Goal: Information Seeking & Learning: Learn about a topic

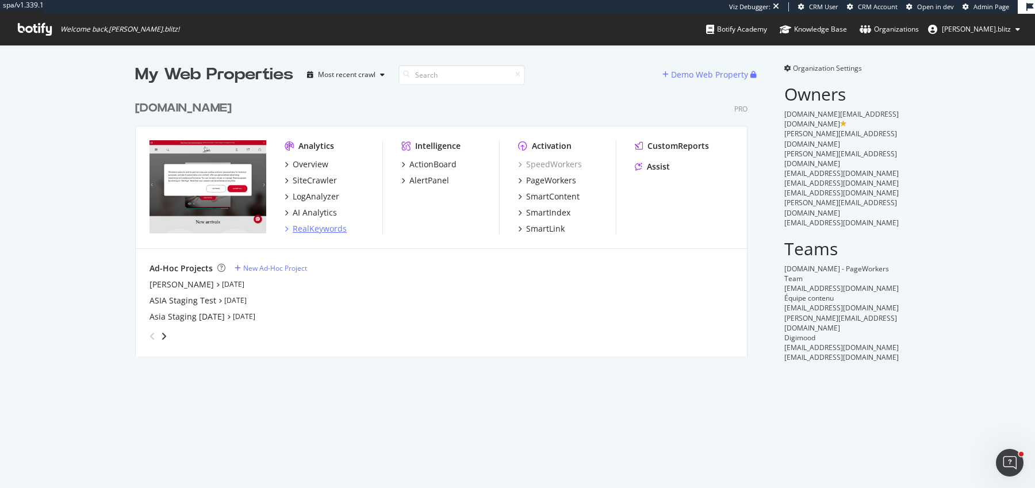
click at [306, 231] on div "RealKeywords" at bounding box center [320, 228] width 54 height 11
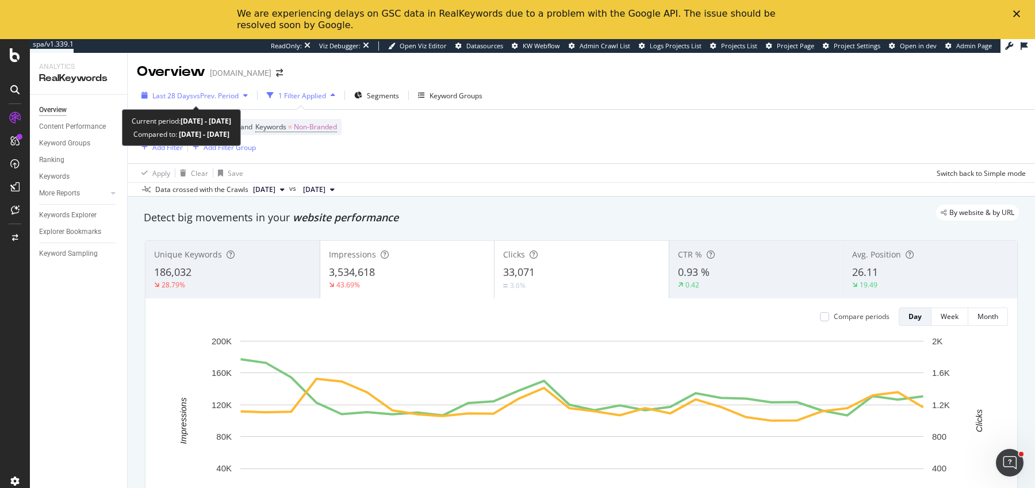
click at [211, 98] on span "vs Prev. Period" at bounding box center [215, 96] width 45 height 10
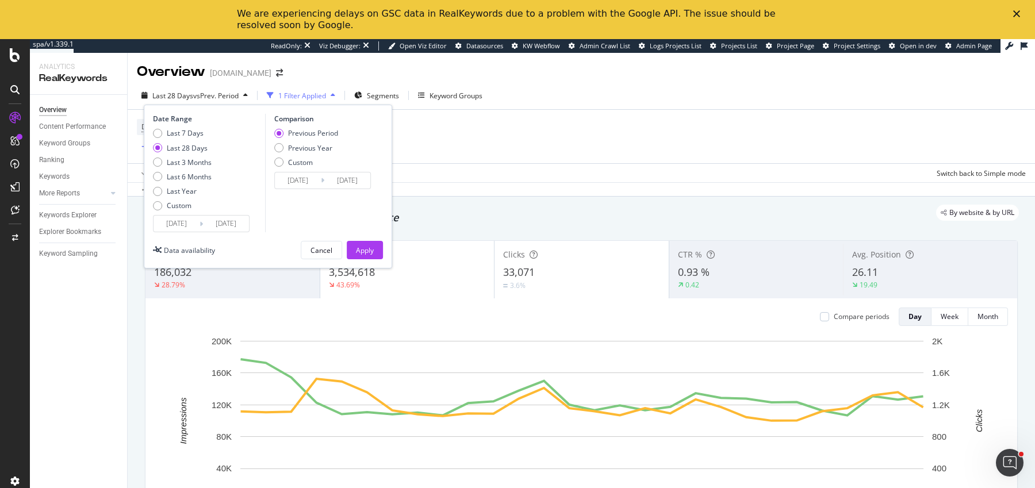
click at [171, 216] on input "2025/09/09" at bounding box center [177, 224] width 46 height 16
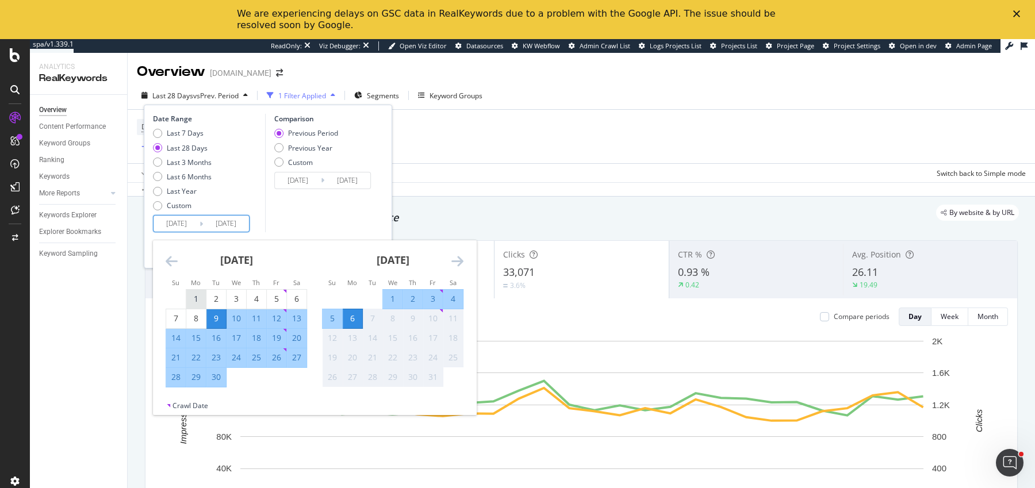
click at [189, 297] on div "1" at bounding box center [196, 298] width 20 height 11
type input "2025/09/01"
type input "2025/07/27"
type input "2025/08/31"
click at [214, 381] on div "30" at bounding box center [216, 376] width 20 height 11
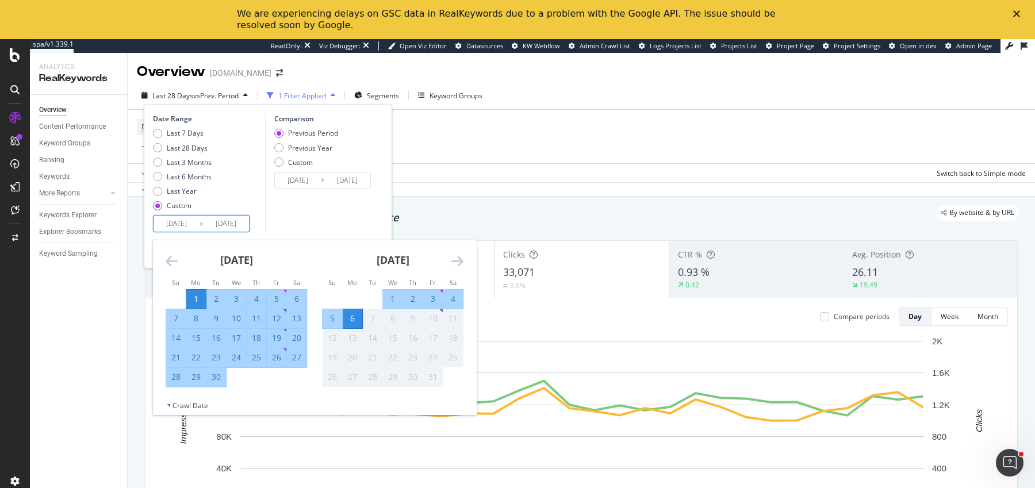
type input "2025/09/30"
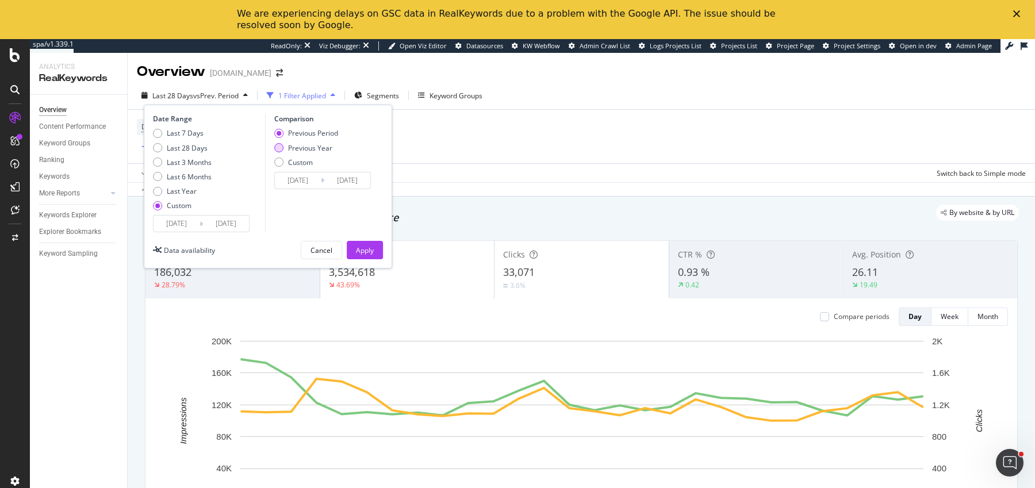
click at [304, 147] on div "Previous Year" at bounding box center [310, 148] width 44 height 10
type input "2024/09/02"
type input "2024/10/01"
click at [366, 249] on div "Apply" at bounding box center [365, 250] width 18 height 10
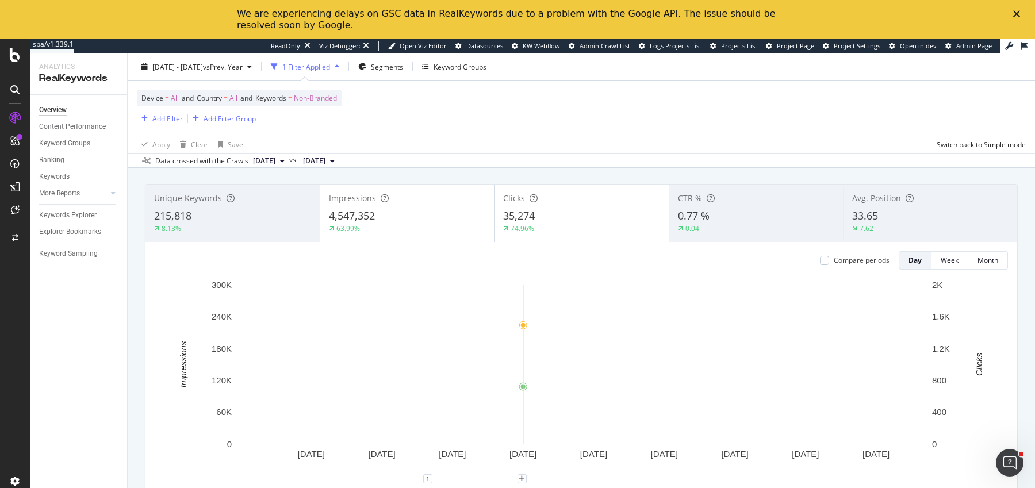
scroll to position [66, 0]
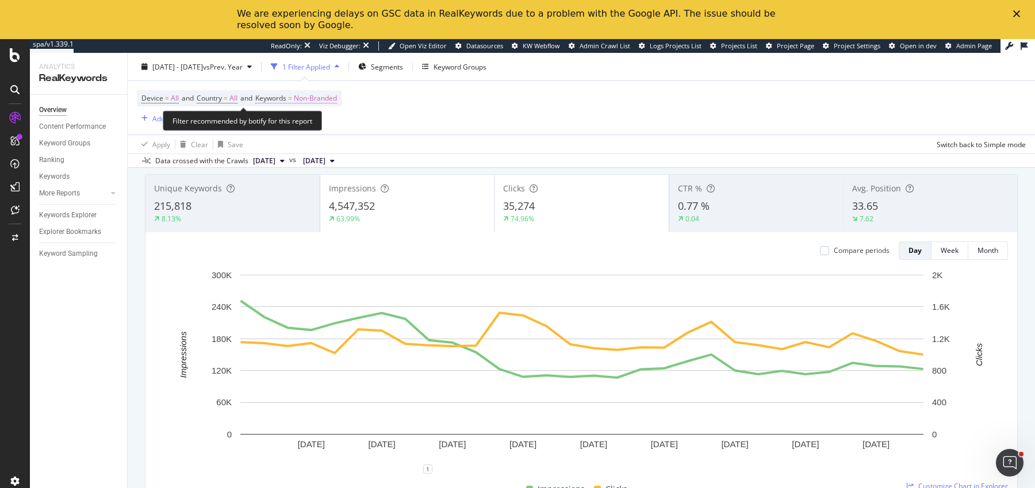
click at [308, 94] on span "Non-Branded" at bounding box center [315, 98] width 43 height 16
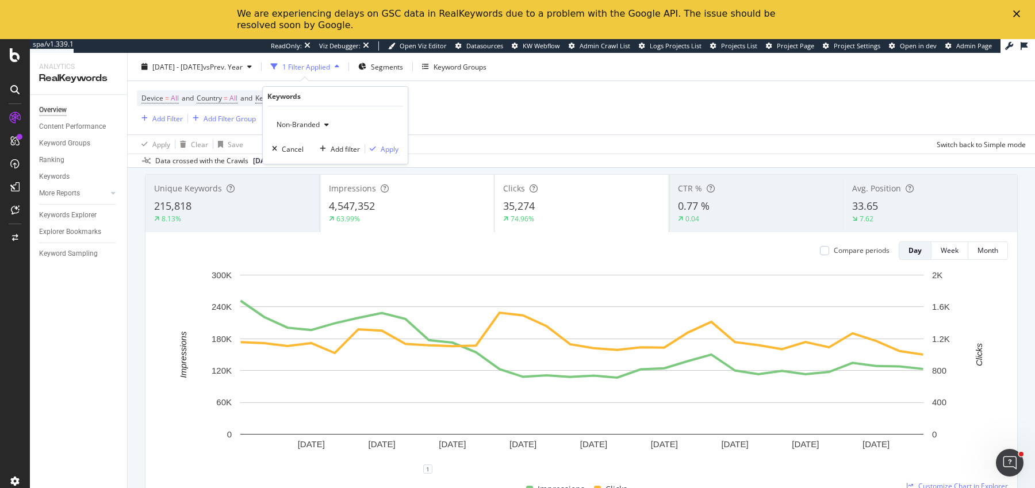
click at [300, 118] on div "Non-Branded" at bounding box center [303, 124] width 62 height 17
click at [305, 211] on span "All" at bounding box center [340, 214] width 117 height 10
click at [382, 152] on div "Apply" at bounding box center [390, 149] width 18 height 10
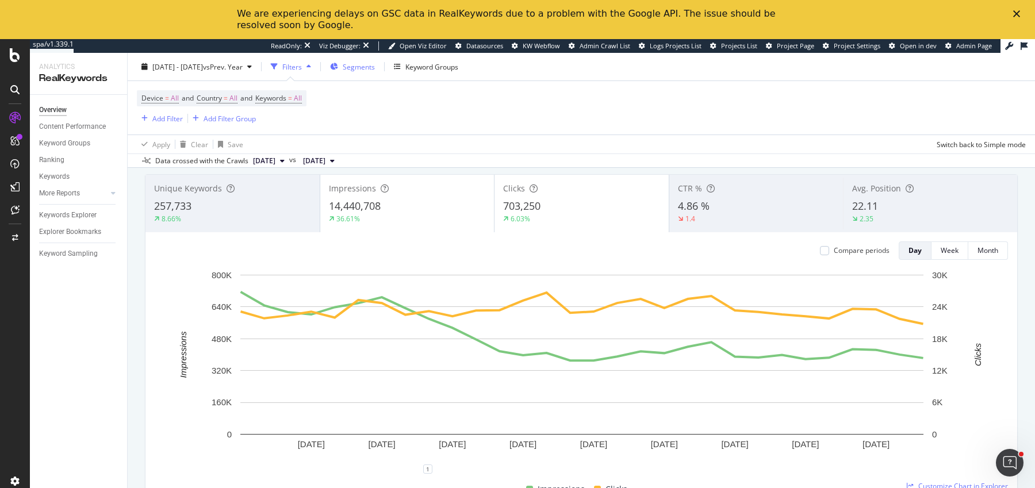
click at [375, 68] on span "Segments" at bounding box center [359, 67] width 32 height 10
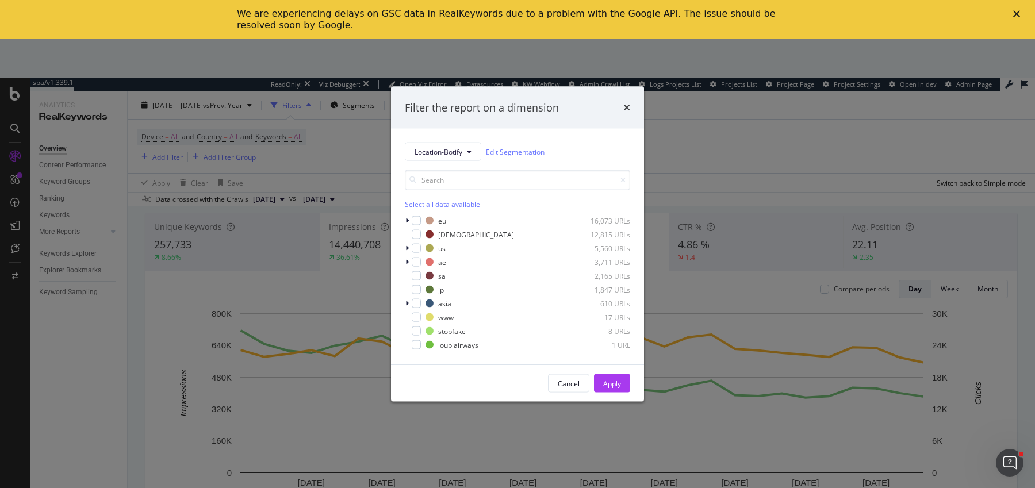
click at [407, 254] on div "eu 16,073 URLs christianlouboutin 12,815 URLs us 5,560 URLs ae 3,711 URLs sa 2,…" at bounding box center [517, 283] width 225 height 136
click at [406, 251] on icon "modal" at bounding box center [406, 248] width 3 height 7
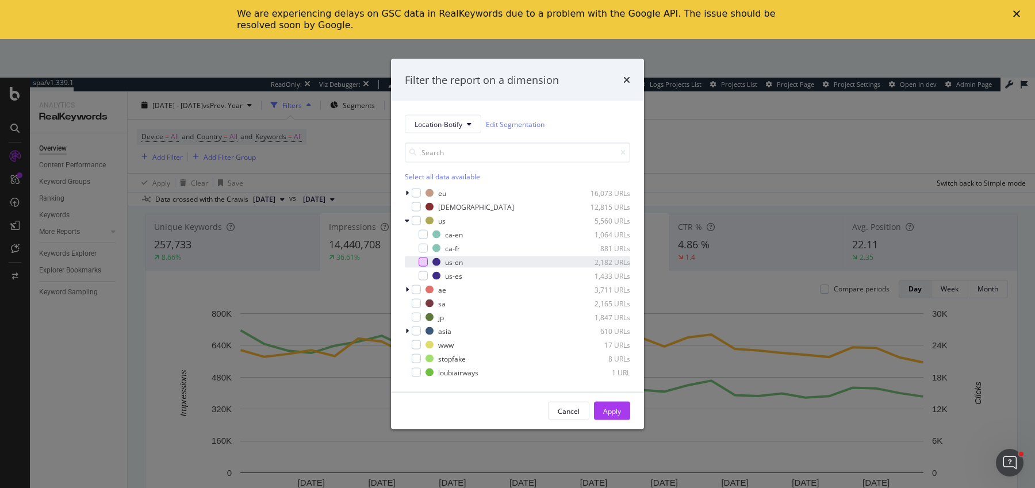
click at [423, 260] on div "modal" at bounding box center [423, 262] width 9 height 9
click at [423, 267] on div "us-en 2,182 URLs" at bounding box center [517, 261] width 225 height 11
click at [431, 277] on div "us-es 1,433 URLs" at bounding box center [517, 275] width 225 height 11
click at [425, 258] on div "modal" at bounding box center [423, 262] width 9 height 9
click at [612, 410] on div "Apply" at bounding box center [612, 411] width 18 height 10
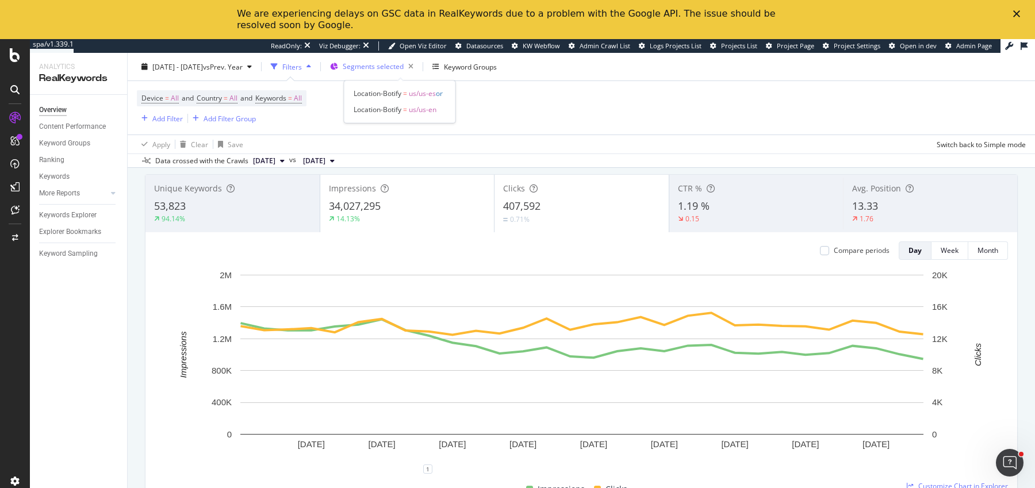
click at [381, 67] on span "Segments selected" at bounding box center [373, 67] width 61 height 10
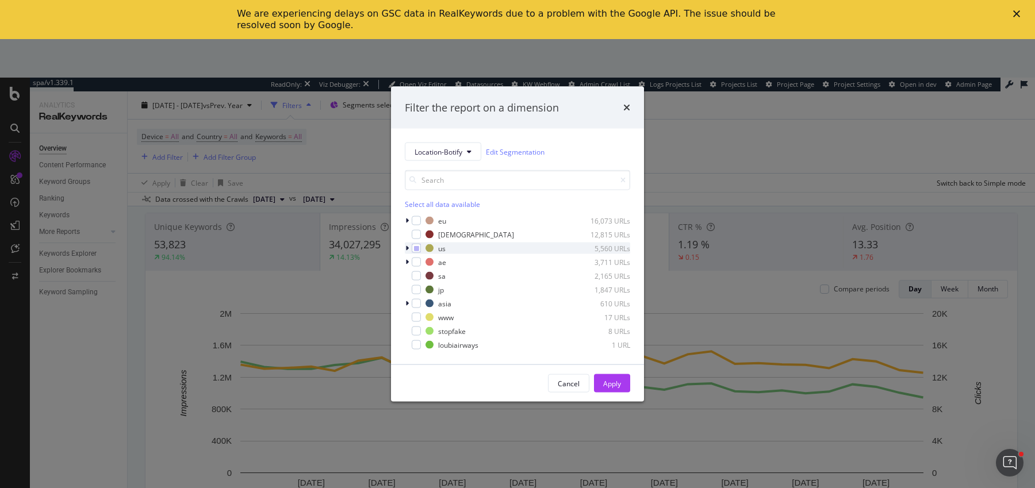
click at [408, 247] on icon "modal" at bounding box center [406, 248] width 3 height 7
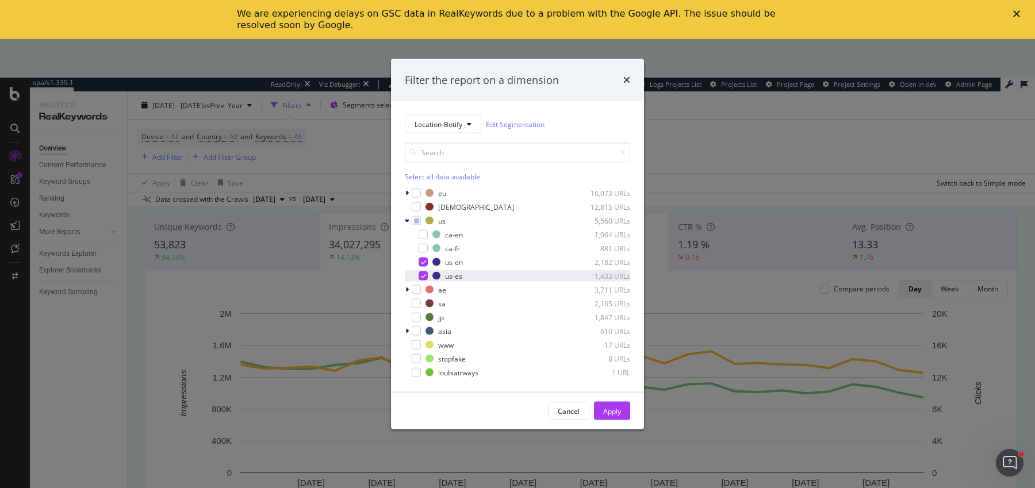
click at [419, 271] on div "modal" at bounding box center [423, 275] width 9 height 9
click at [621, 412] on button "Apply" at bounding box center [612, 411] width 36 height 18
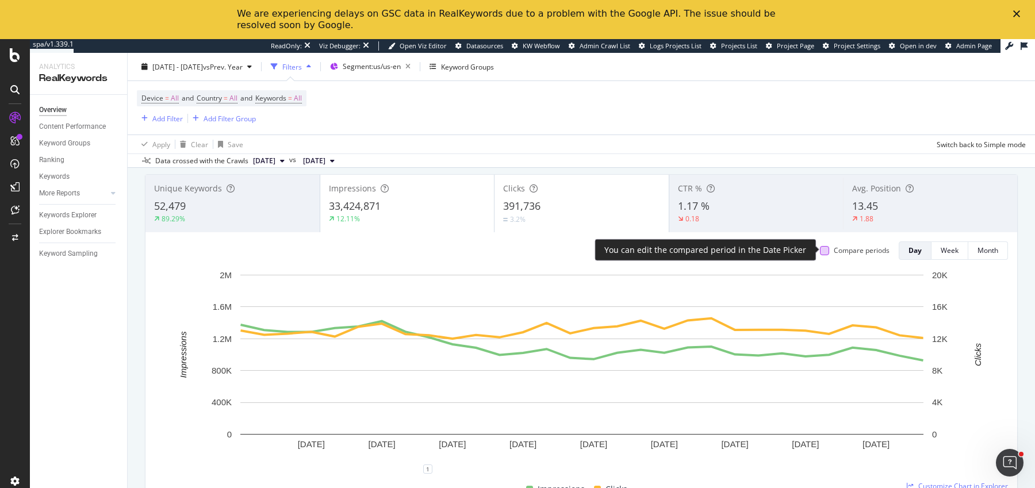
click at [826, 252] on div at bounding box center [824, 250] width 9 height 9
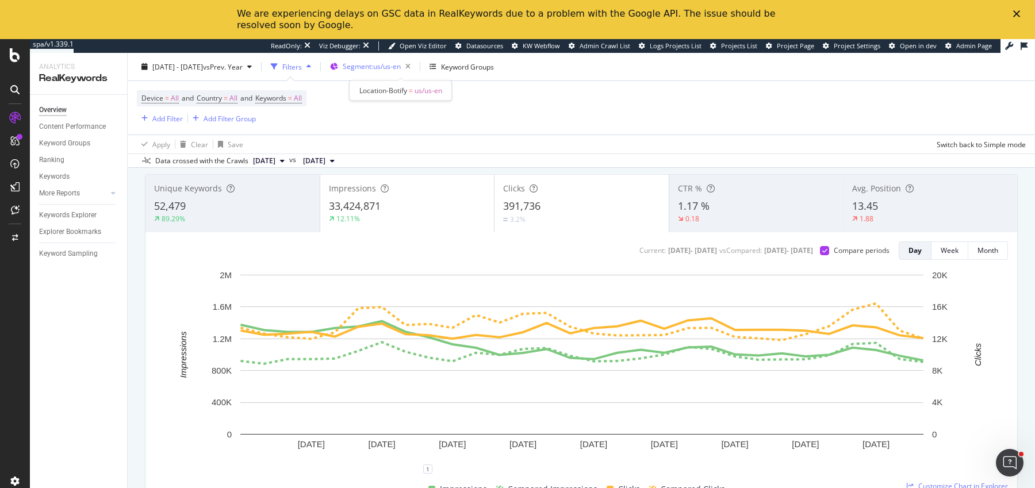
click at [388, 62] on span "Segment: us/us-en" at bounding box center [372, 67] width 58 height 10
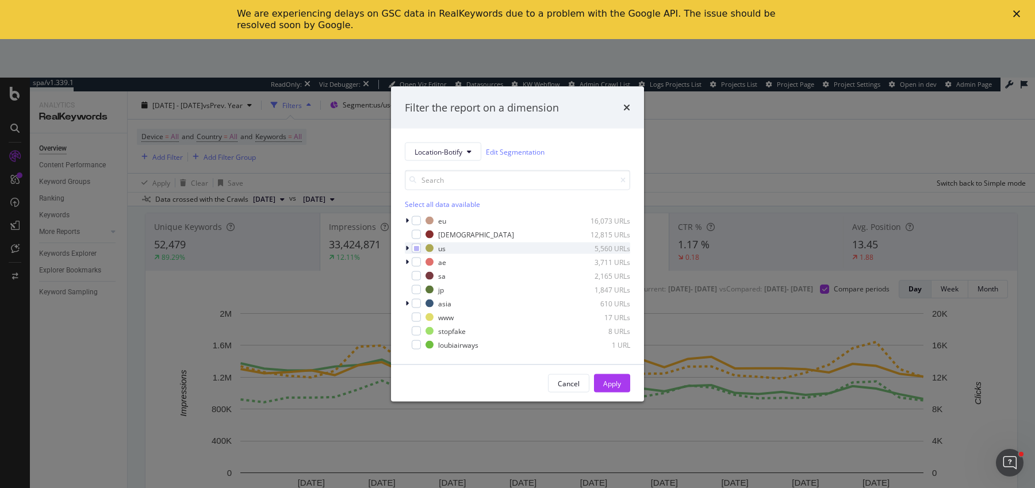
click at [410, 247] on div "modal" at bounding box center [408, 248] width 7 height 11
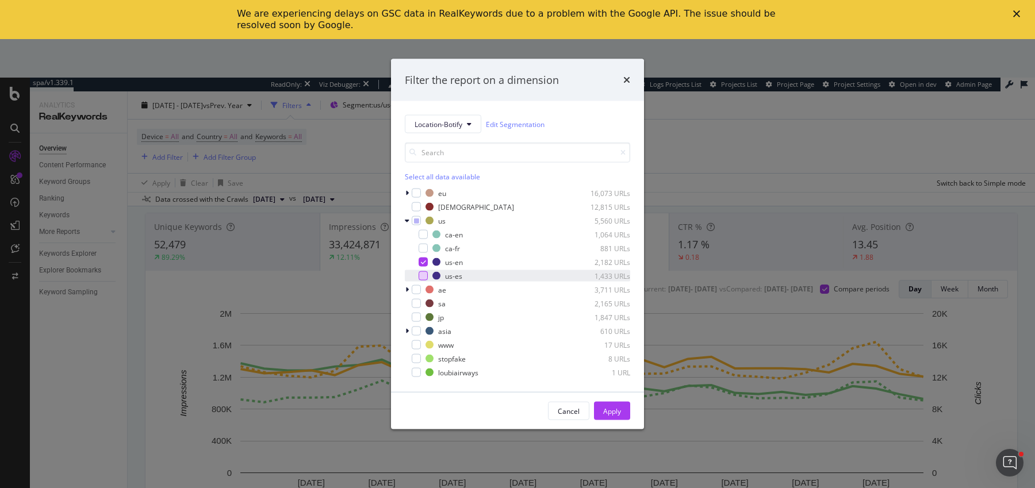
click at [424, 275] on div "modal" at bounding box center [423, 275] width 9 height 9
click at [603, 407] on div "Apply" at bounding box center [612, 411] width 18 height 10
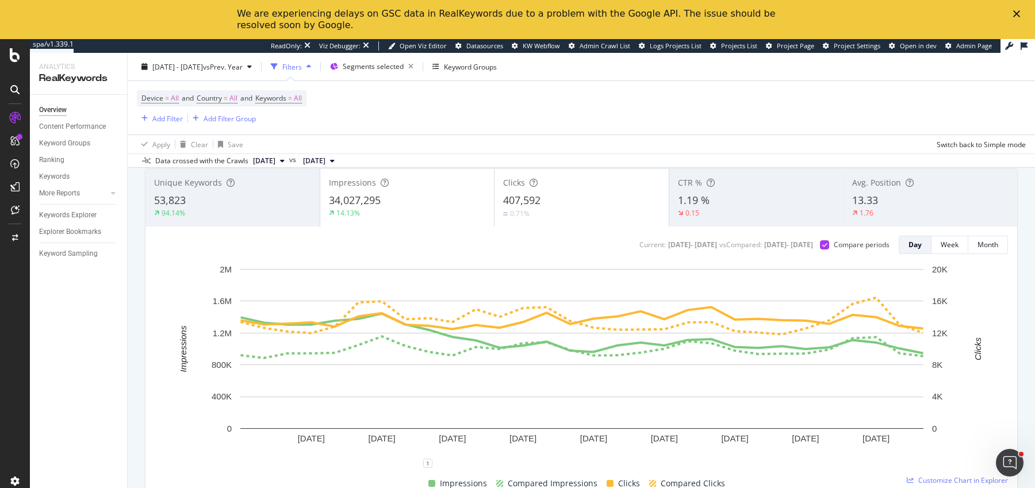
scroll to position [69, 0]
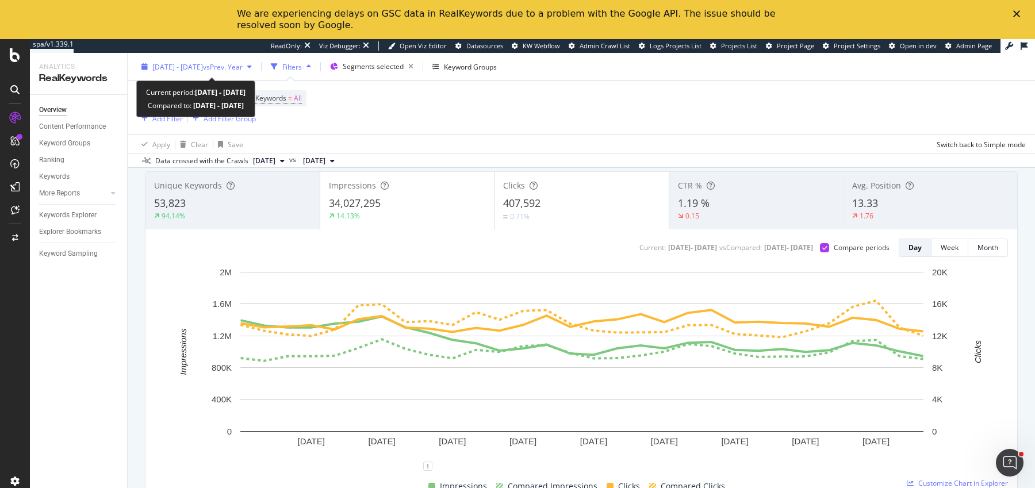
click at [245, 75] on div "2025 Sep. 1st - Sep. 30th vs Prev. Year" at bounding box center [197, 66] width 120 height 17
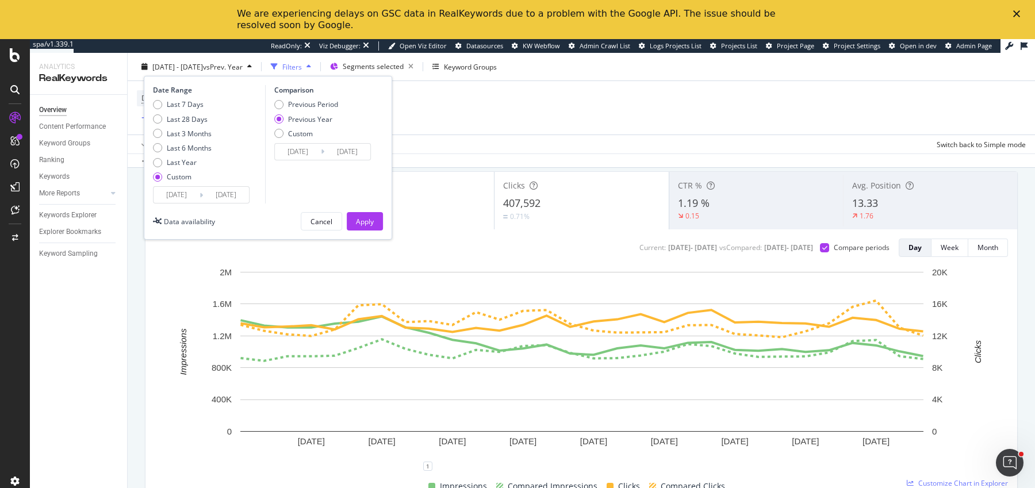
click at [179, 195] on input "2025/09/01" at bounding box center [177, 195] width 46 height 16
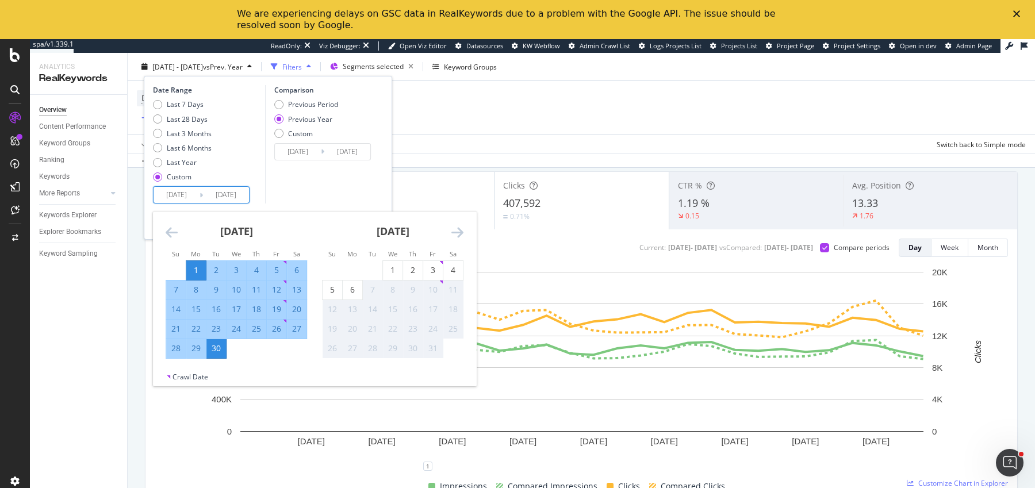
click at [174, 233] on icon "Move backward to switch to the previous month." at bounding box center [172, 232] width 12 height 14
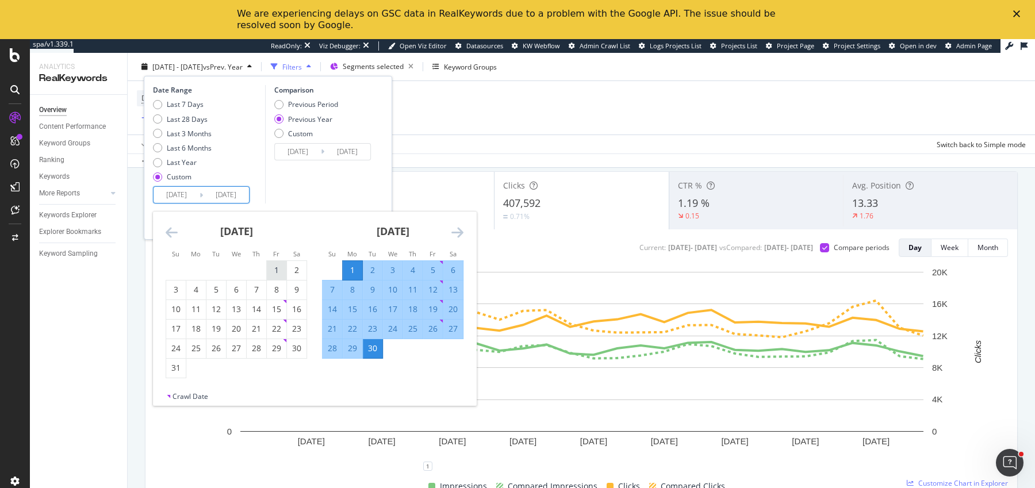
click at [270, 270] on div "1" at bounding box center [277, 269] width 20 height 11
type input "2025/08/01"
type input "2024/08/02"
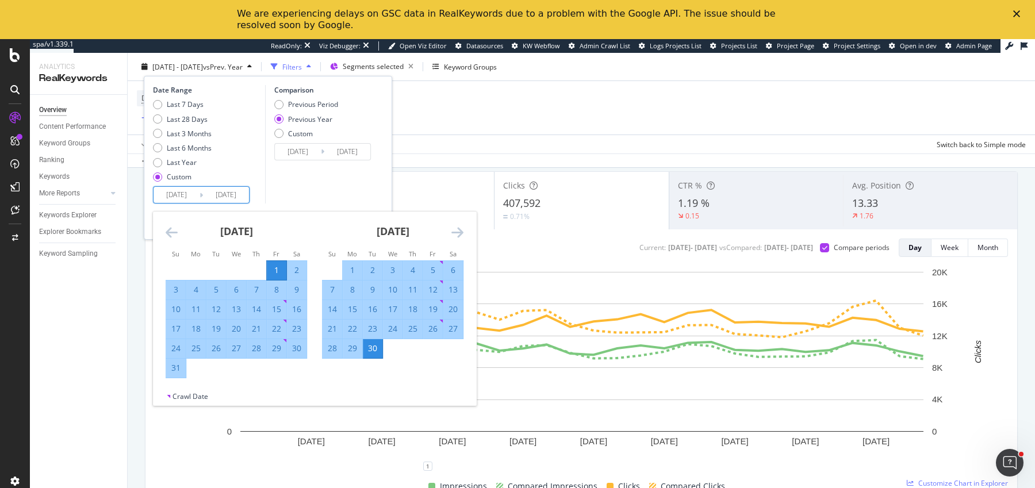
drag, startPoint x: 375, startPoint y: 350, endPoint x: 366, endPoint y: 333, distance: 18.3
click at [374, 350] on div "30" at bounding box center [373, 348] width 20 height 11
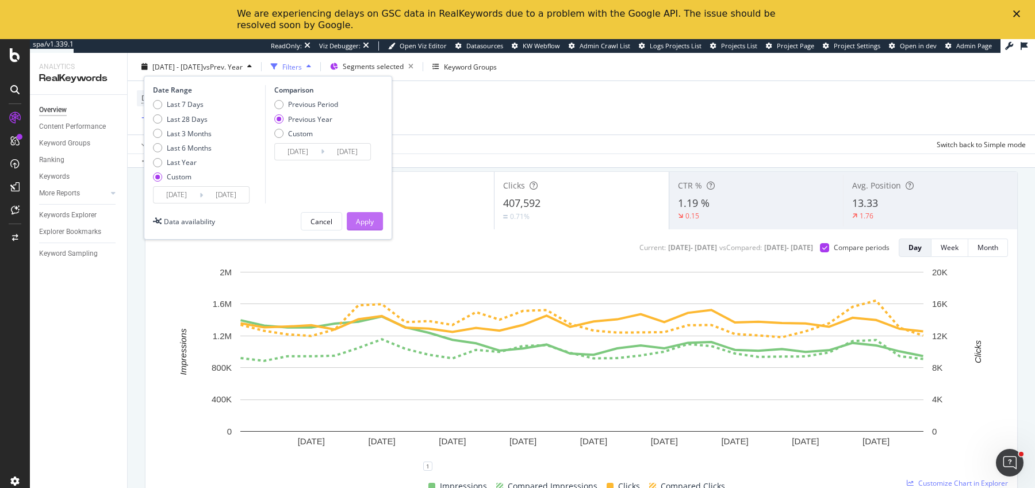
drag, startPoint x: 360, startPoint y: 218, endPoint x: 496, endPoint y: 16, distance: 243.7
click at [360, 218] on div "Apply" at bounding box center [365, 221] width 18 height 10
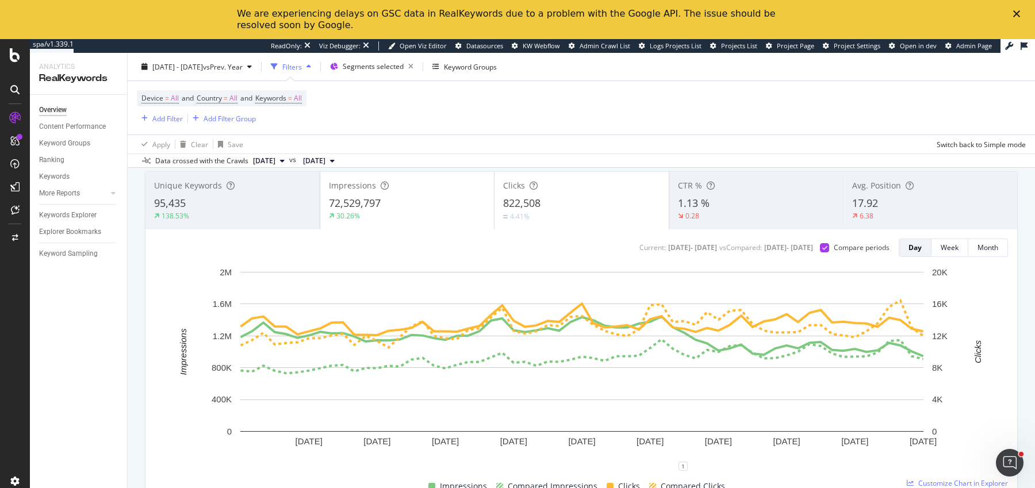
click at [592, 199] on div "822,508" at bounding box center [581, 203] width 157 height 15
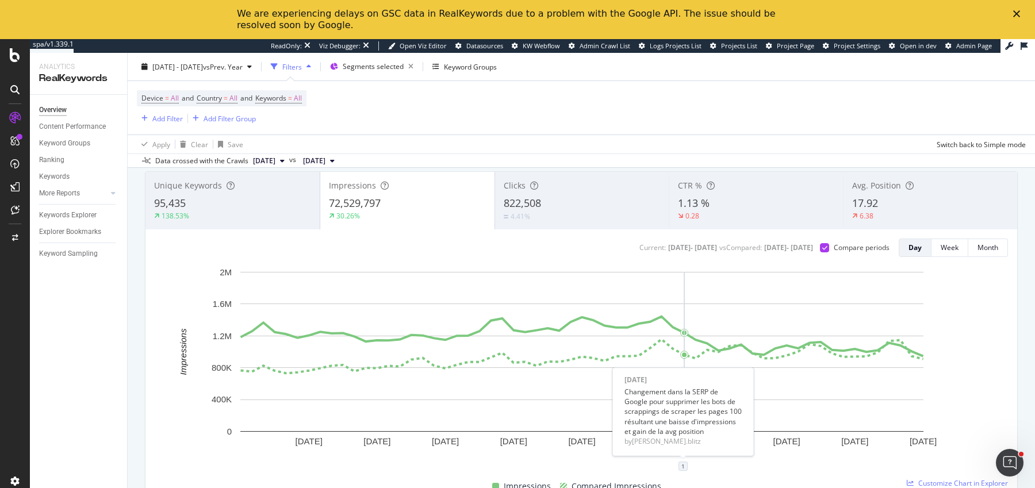
click at [682, 463] on div "1" at bounding box center [682, 466] width 9 height 9
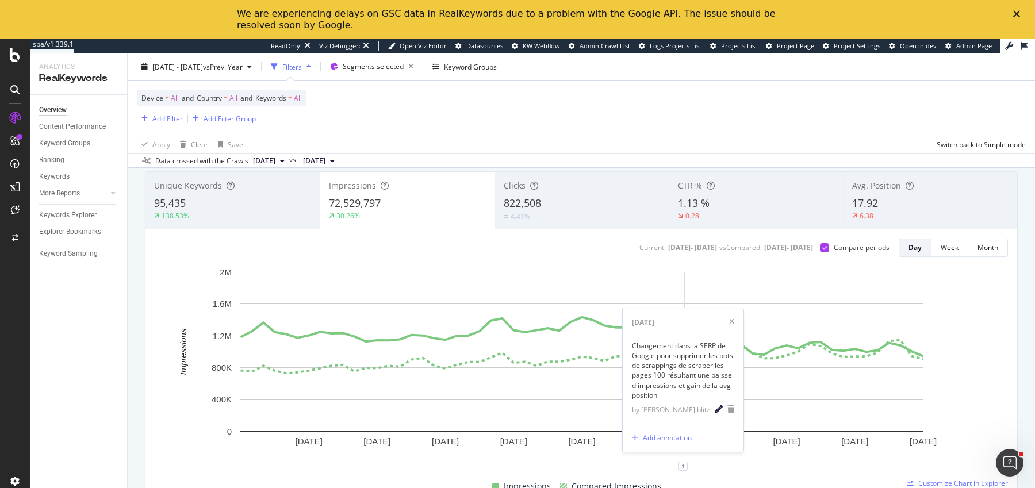
click at [716, 408] on icon "pencil" at bounding box center [719, 410] width 8 height 8
click at [647, 360] on input "2025-09-09" at bounding box center [668, 359] width 72 height 21
click at [688, 361] on input "2025-09-09" at bounding box center [668, 359] width 72 height 21
click at [692, 361] on input "2025-09-09" at bounding box center [668, 359] width 72 height 21
type input "2025-09-07"
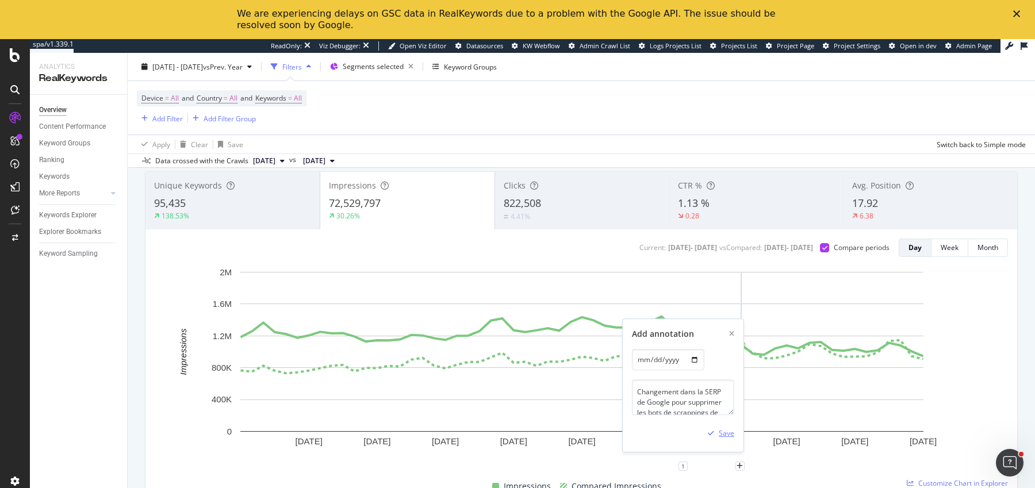
click at [723, 440] on div "Save" at bounding box center [718, 433] width 31 height 17
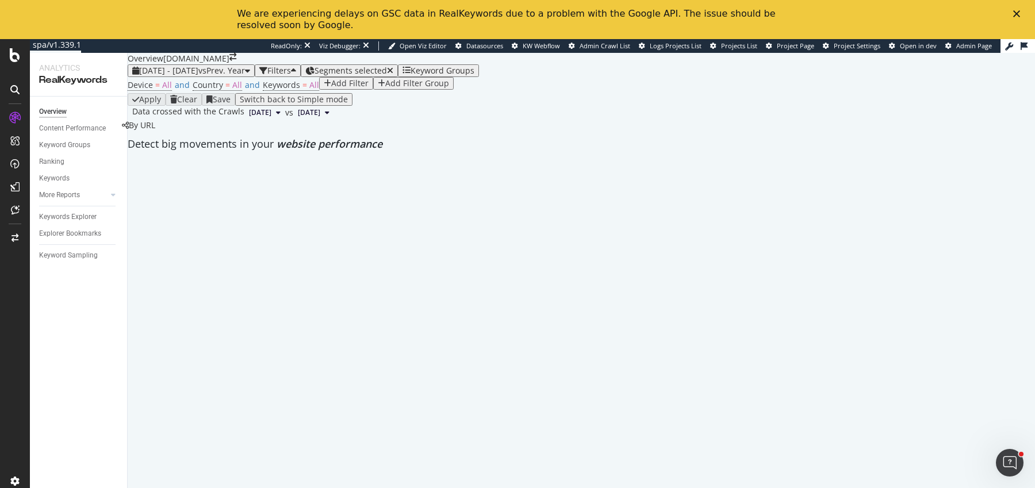
click at [179, 75] on div "2025 Aug. 1st - Sep. 30th vs Prev. Year" at bounding box center [191, 70] width 118 height 9
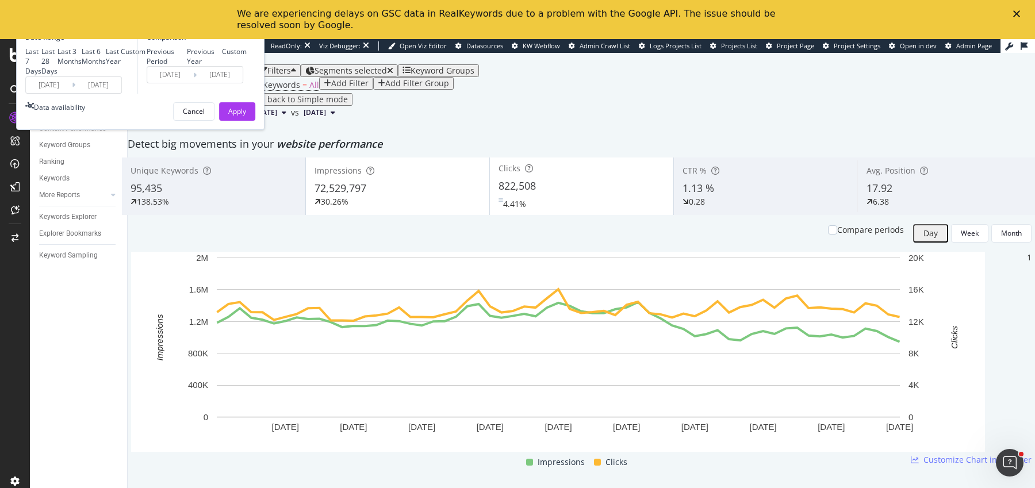
click at [72, 93] on input "2025/08/01" at bounding box center [49, 85] width 46 height 16
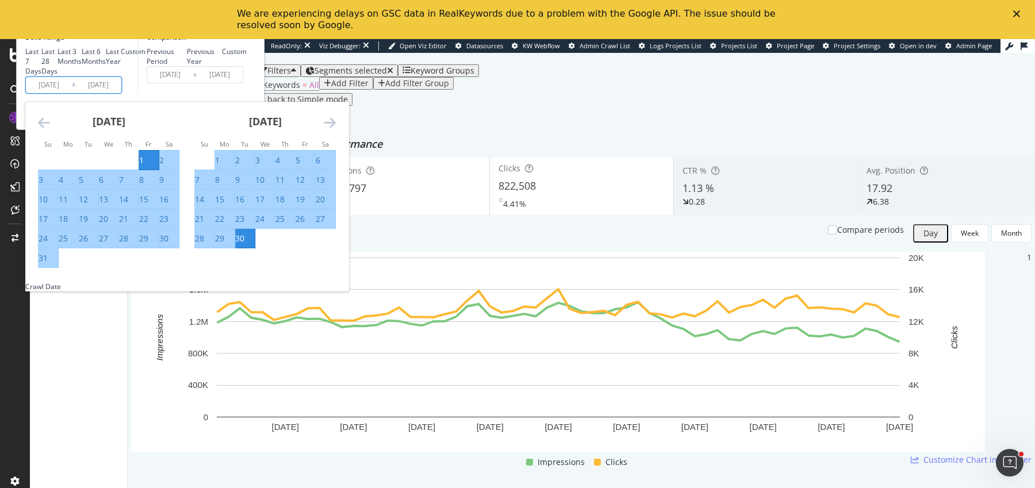
click at [235, 166] on div "1" at bounding box center [225, 160] width 20 height 11
type input "2025/09/01"
type input "2024/09/02"
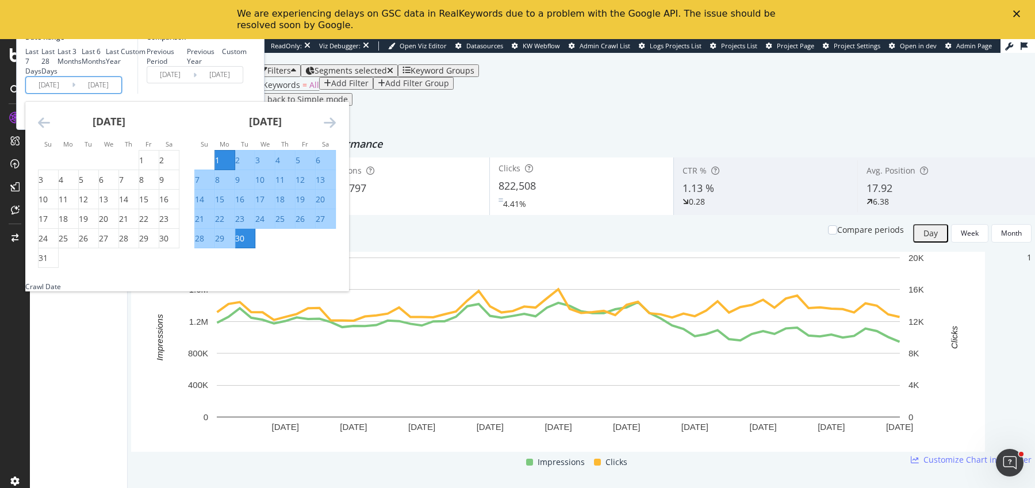
click at [244, 244] on div "30" at bounding box center [239, 238] width 9 height 11
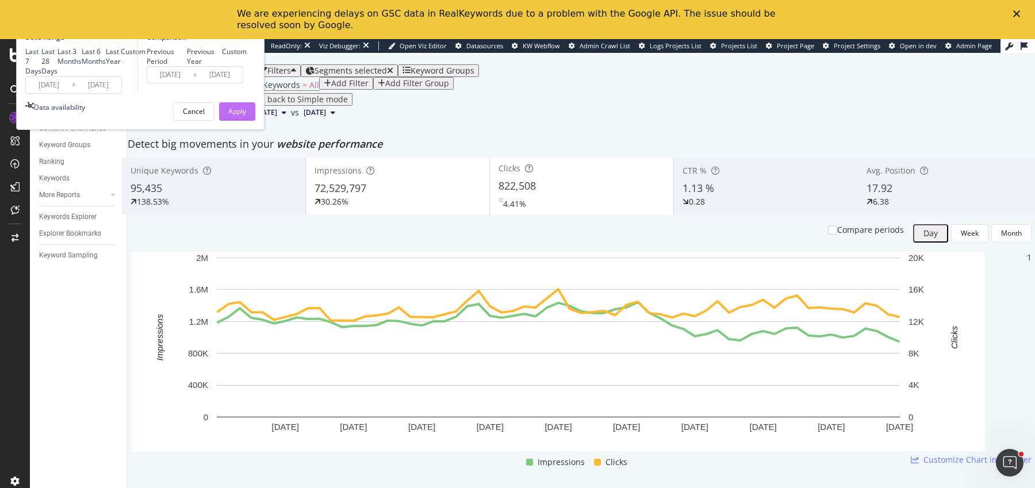
click at [246, 120] on div "Apply" at bounding box center [237, 111] width 18 height 17
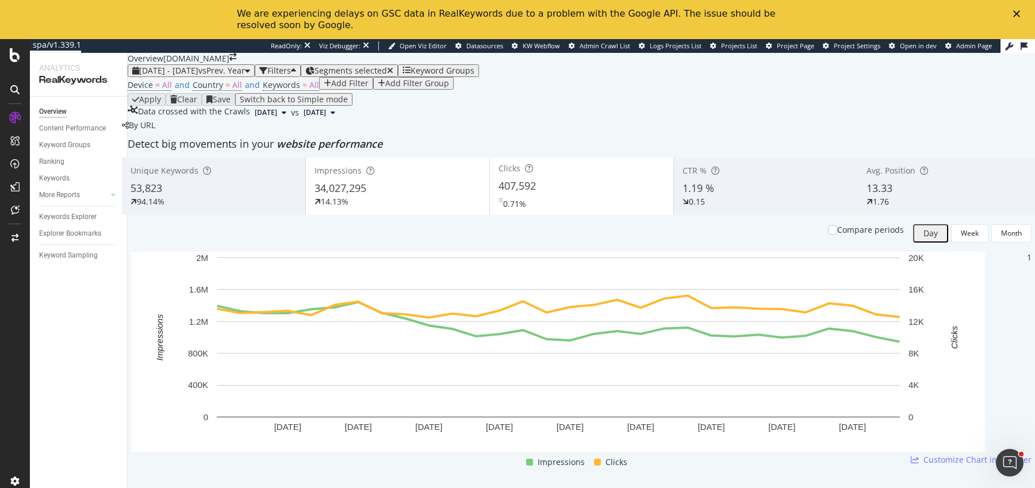
scroll to position [67, 0]
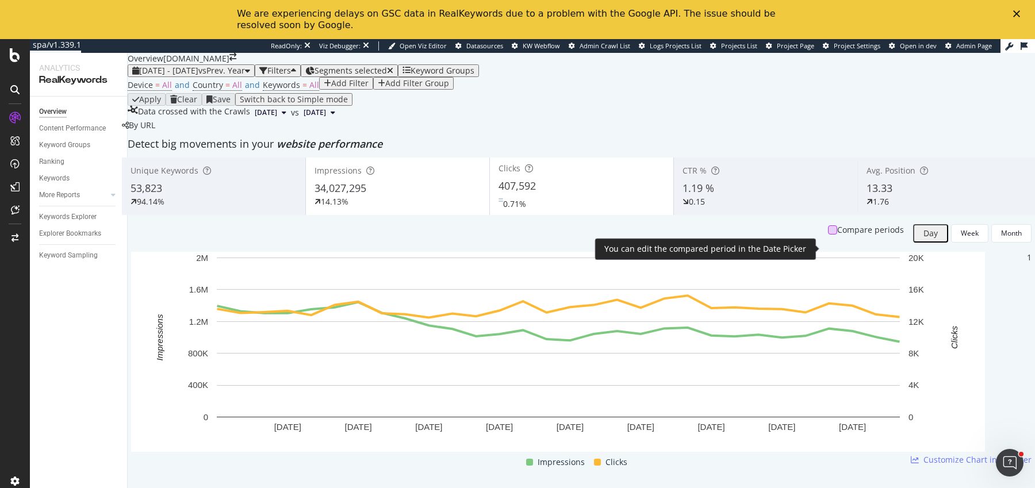
click at [828, 235] on div at bounding box center [832, 229] width 9 height 9
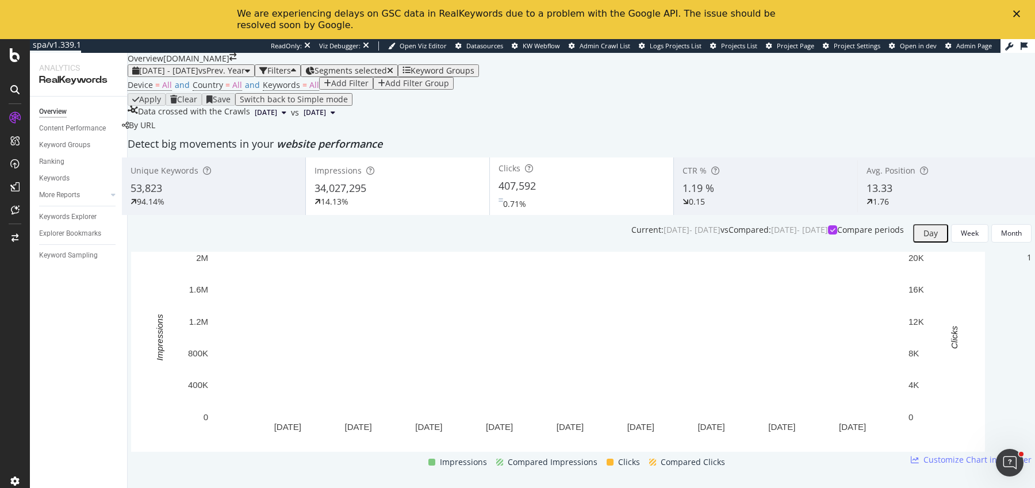
scroll to position [1331, 0]
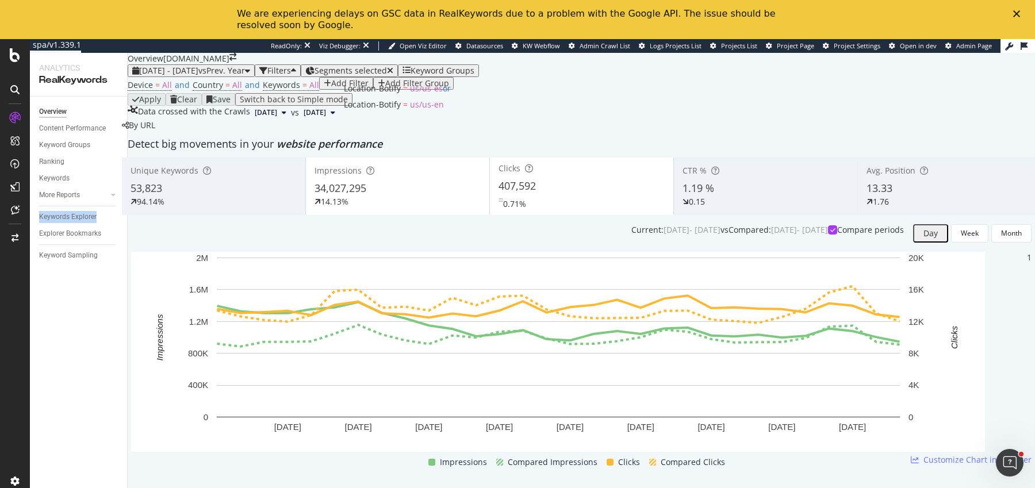
click at [387, 65] on span "Segments selected" at bounding box center [350, 70] width 72 height 11
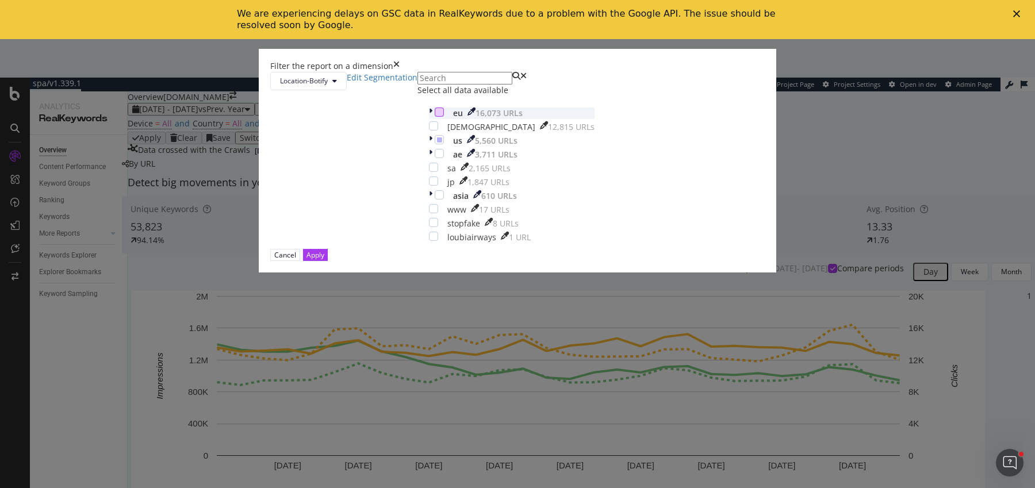
click at [435, 117] on div "modal" at bounding box center [439, 112] width 9 height 9
click at [429, 243] on div "eu 16,073 URLs christianlouboutin 12,815 URLs us 5,560 URLs ae 3,711 URLs sa 2,…" at bounding box center [512, 176] width 166 height 136
click at [437, 143] on icon "modal" at bounding box center [439, 140] width 5 height 6
click at [328, 261] on button "Apply" at bounding box center [315, 255] width 25 height 12
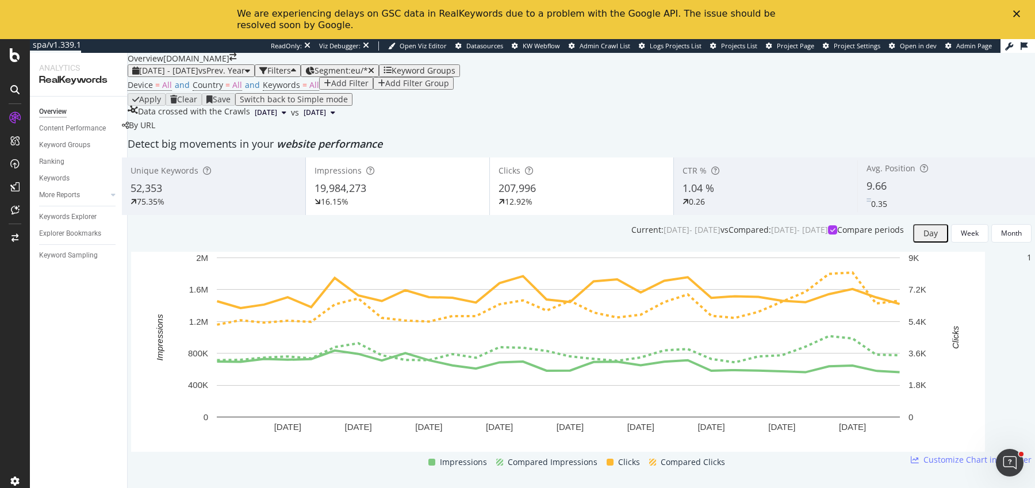
scroll to position [1050, 0]
click at [368, 65] on span "Segment: eu/*" at bounding box center [340, 70] width 53 height 11
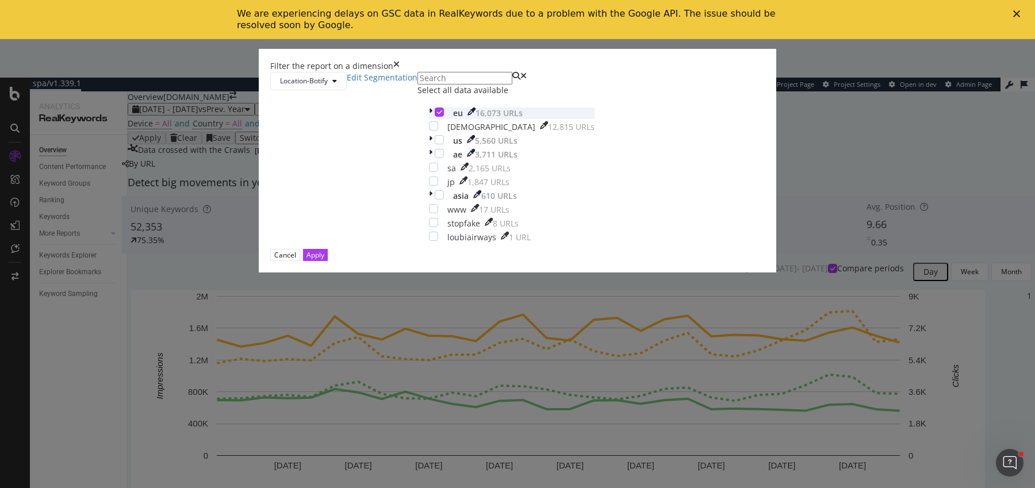
click at [429, 119] on icon "modal" at bounding box center [430, 113] width 3 height 11
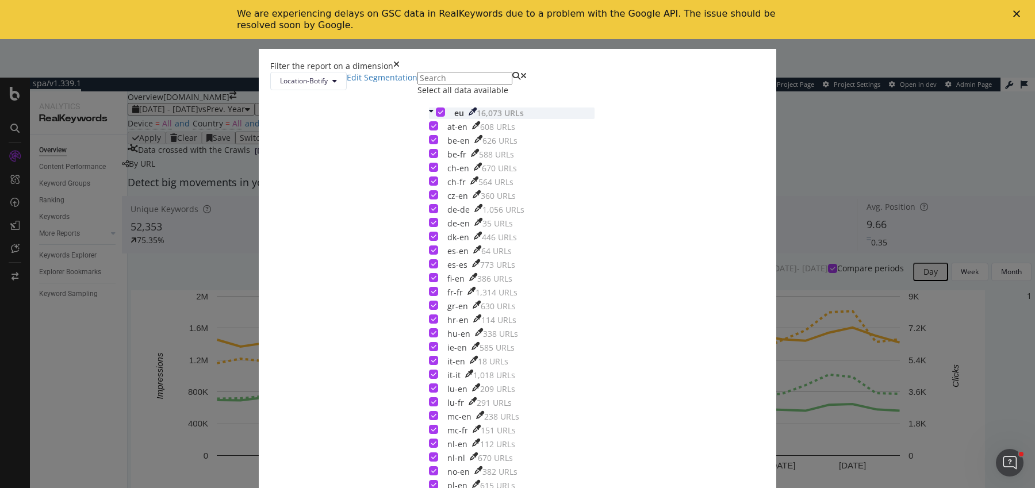
click at [429, 119] on div "eu 16,073 URLs" at bounding box center [512, 113] width 166 height 11
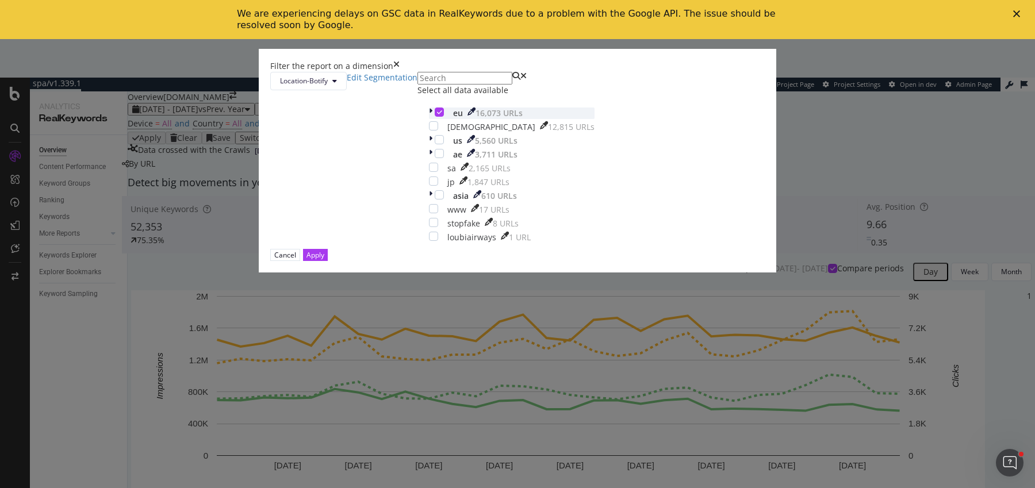
click at [437, 115] on icon "modal" at bounding box center [439, 112] width 5 height 6
click at [429, 119] on icon "modal" at bounding box center [430, 113] width 3 height 11
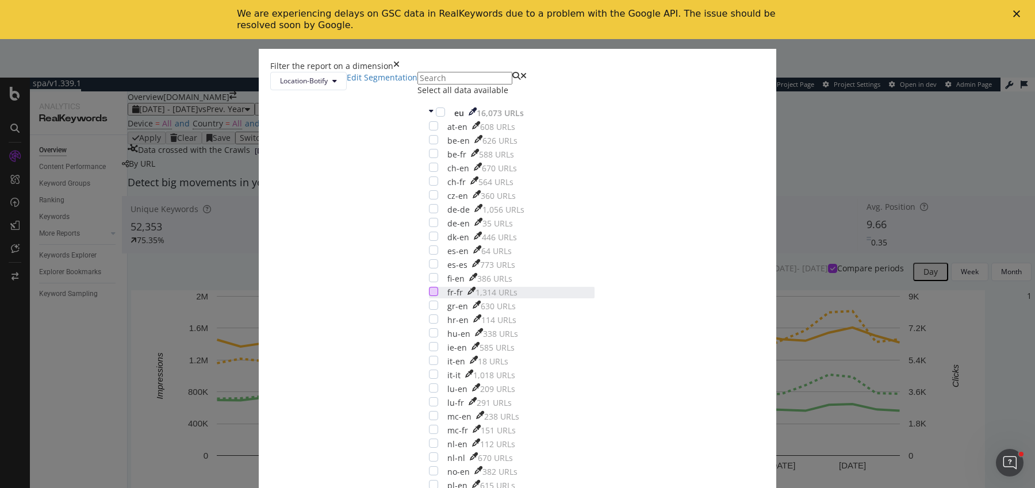
click at [429, 296] on div "modal" at bounding box center [433, 291] width 9 height 9
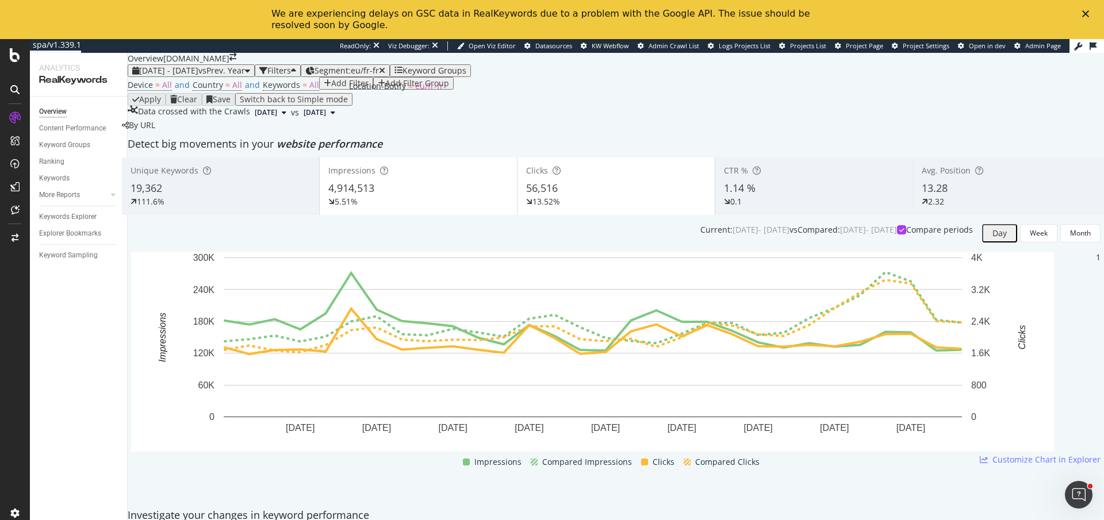
click at [385, 71] on div "Segment: eu/fr-fr" at bounding box center [349, 70] width 71 height 9
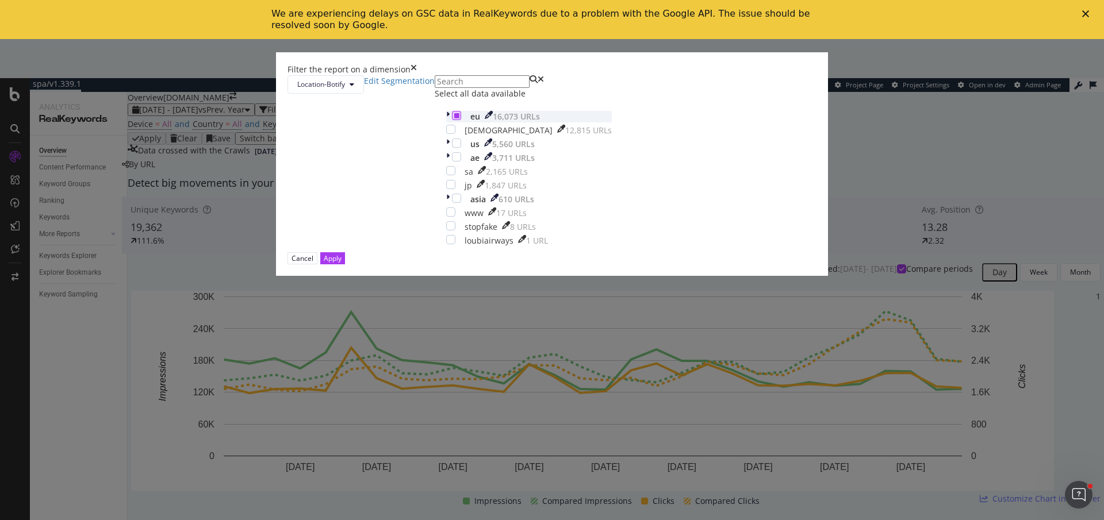
click at [454, 118] on icon "modal" at bounding box center [456, 116] width 5 height 6
click at [446, 122] on icon "modal" at bounding box center [447, 116] width 3 height 11
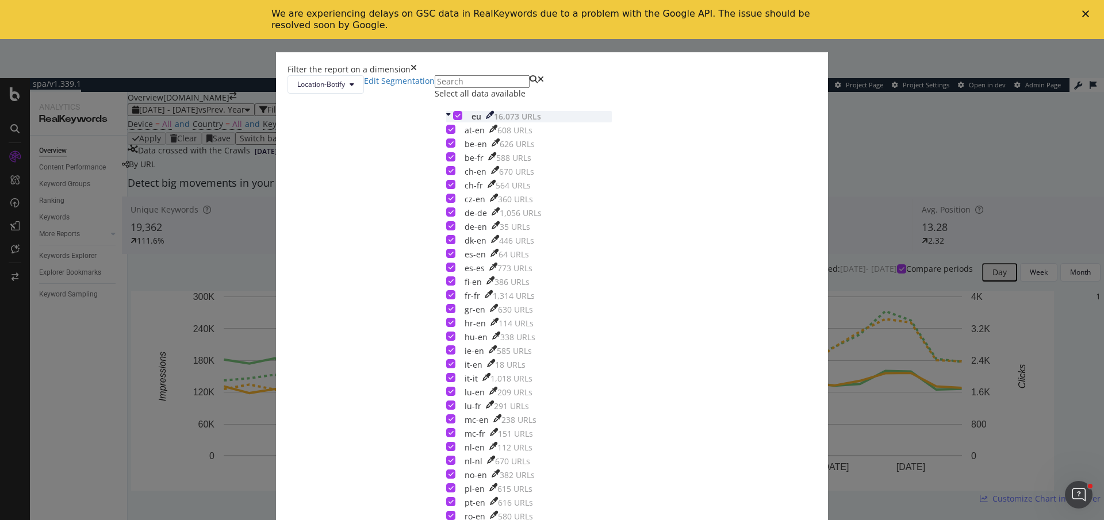
click at [455, 118] on icon "modal" at bounding box center [457, 116] width 5 height 6
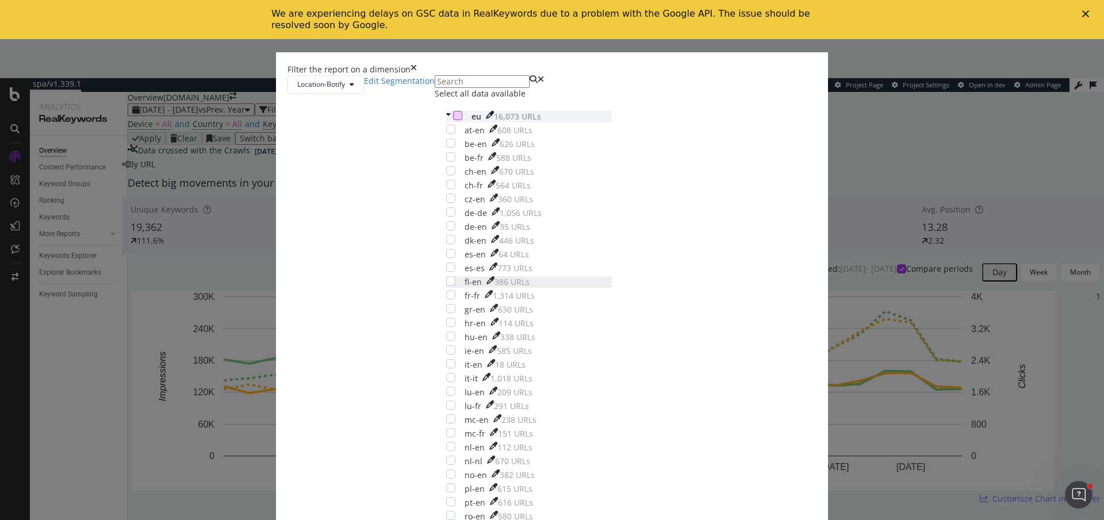
scroll to position [385, 0]
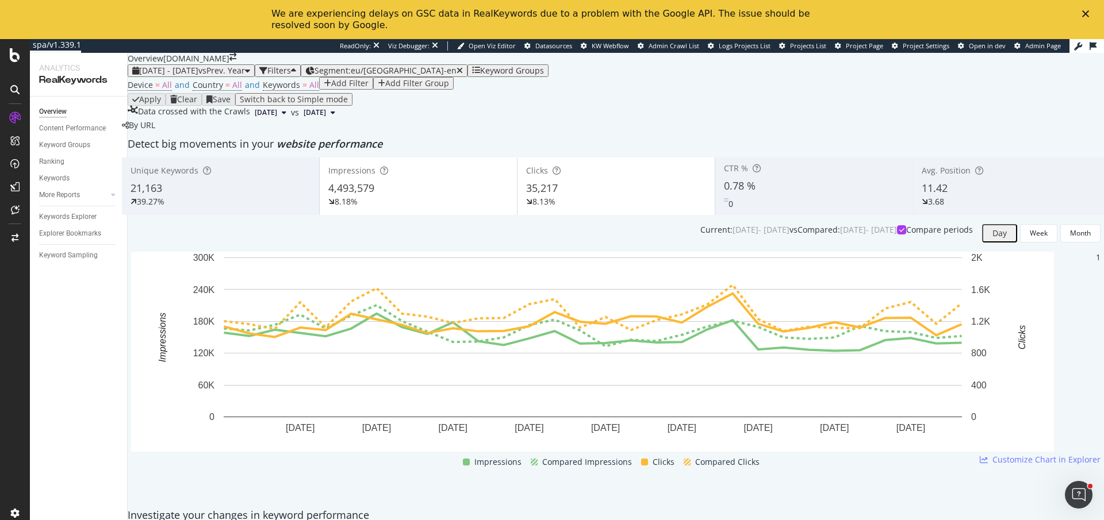
scroll to position [1376, 0]
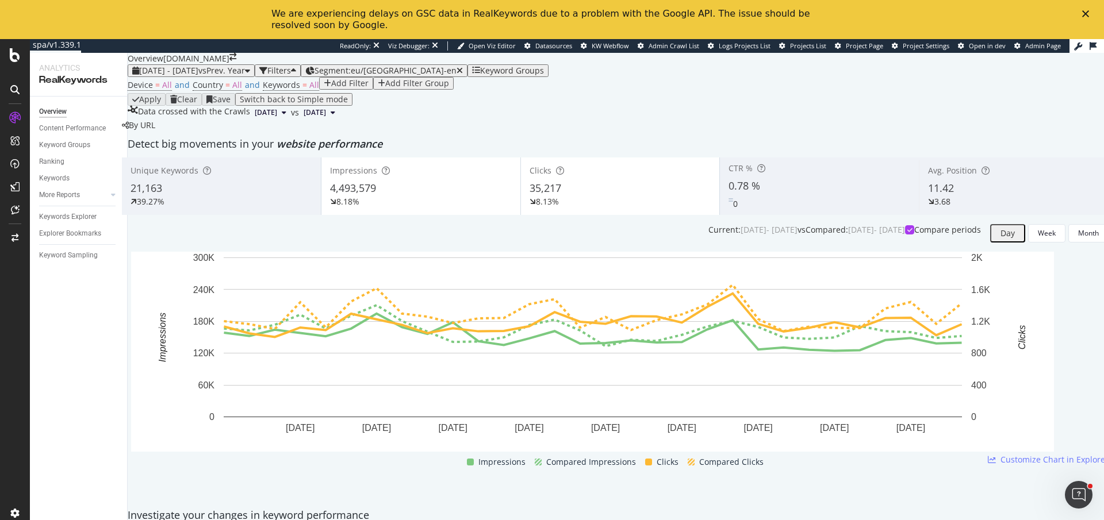
copy div "louboutin trainers"
click at [78, 217] on div "Keywords Explorer" at bounding box center [67, 217] width 57 height 12
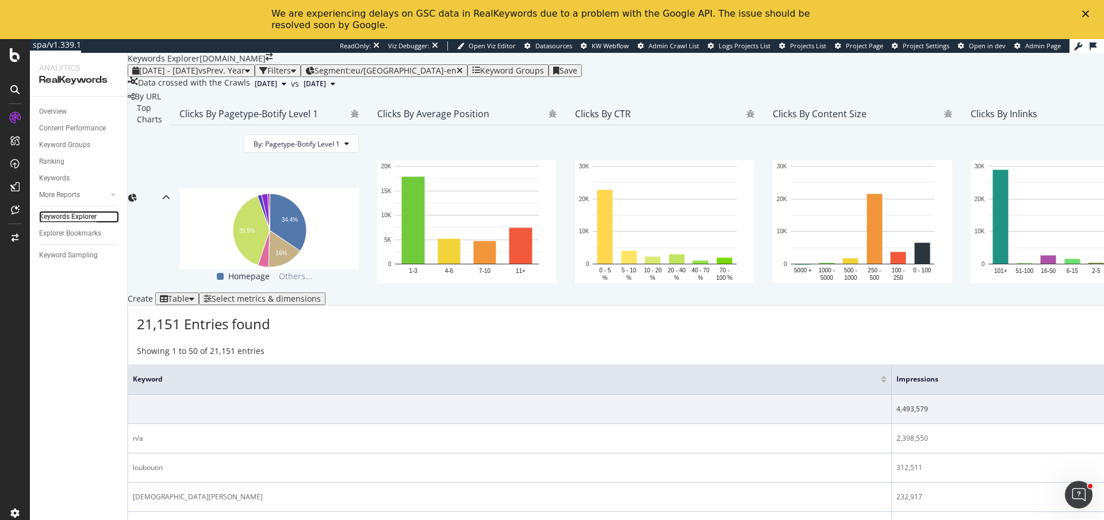
scroll to position [286, 0]
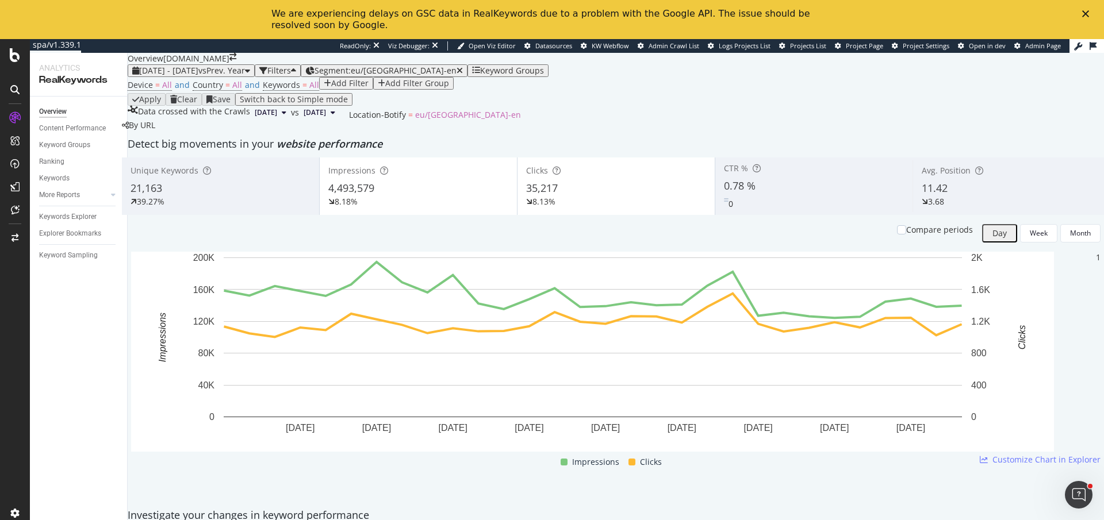
click at [456, 75] on icon "button" at bounding box center [459, 71] width 6 height 8
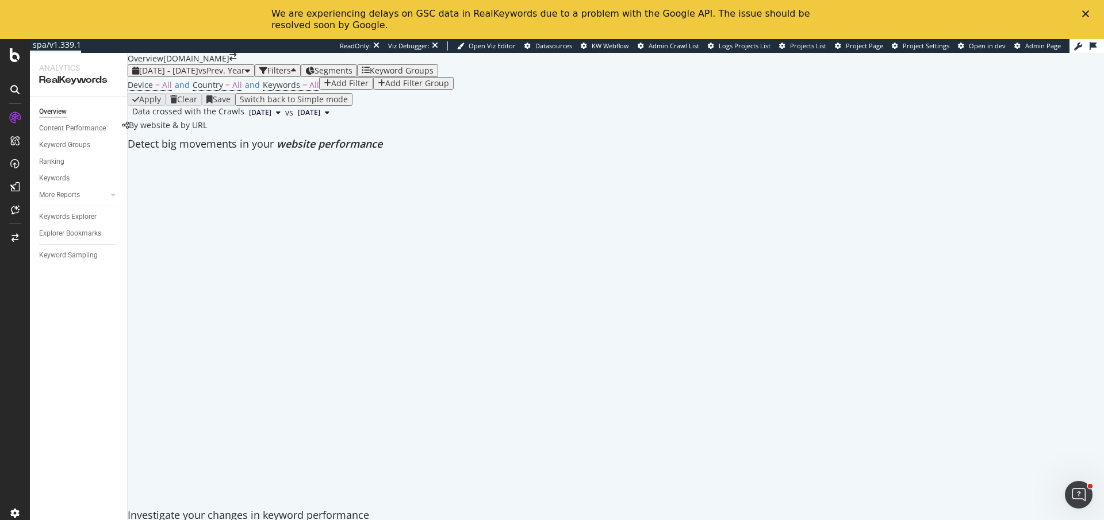
click at [352, 76] on span "Segments" at bounding box center [333, 70] width 38 height 11
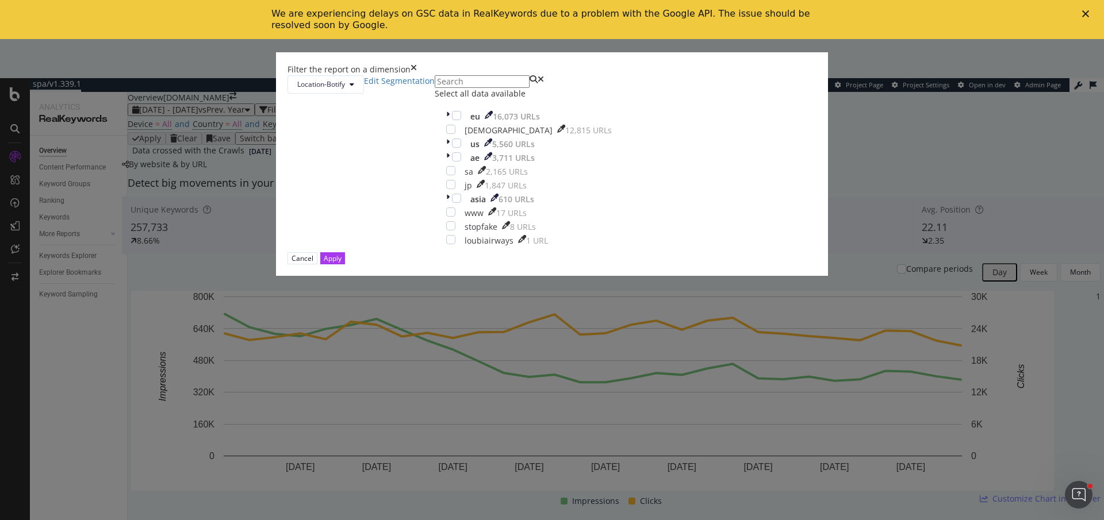
click at [431, 235] on div "Location-Botify Edit Segmentation Select all data available eu 16,073 URLs chri…" at bounding box center [551, 163] width 529 height 177
click at [446, 122] on icon "modal" at bounding box center [447, 116] width 3 height 11
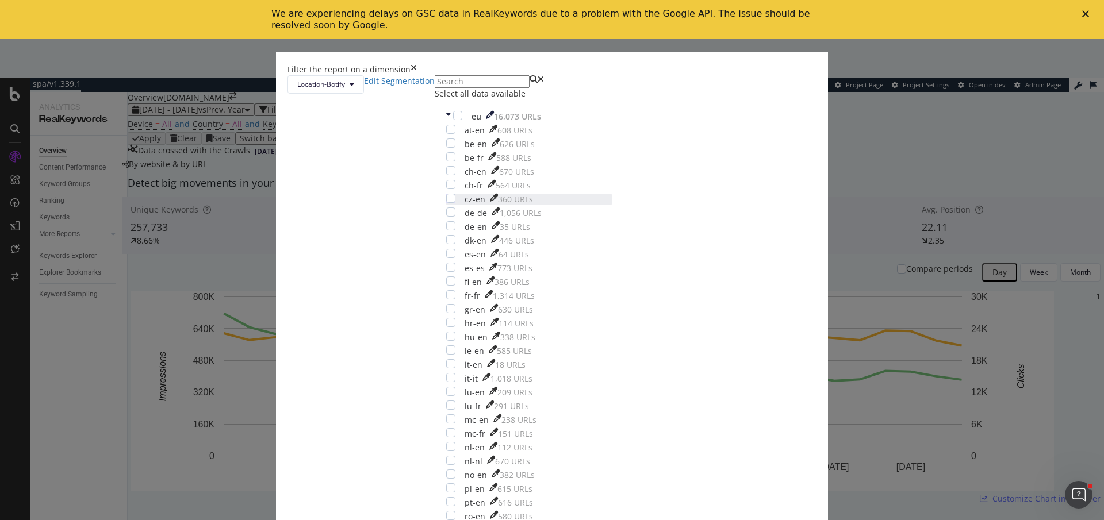
scroll to position [260, 0]
click at [455, 373] on div "modal" at bounding box center [450, 377] width 9 height 9
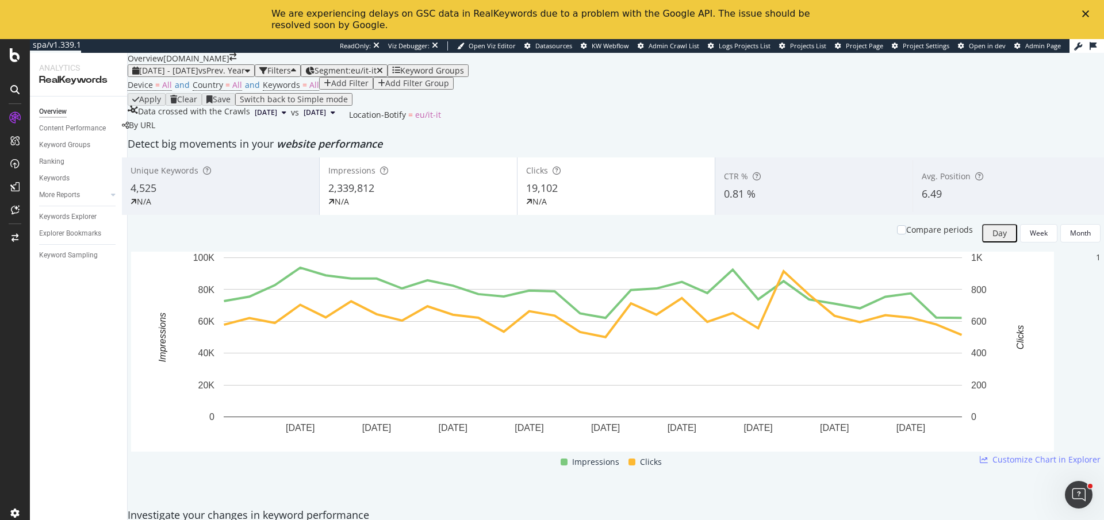
click at [377, 76] on span "Segment: eu/it-it" at bounding box center [345, 70] width 62 height 11
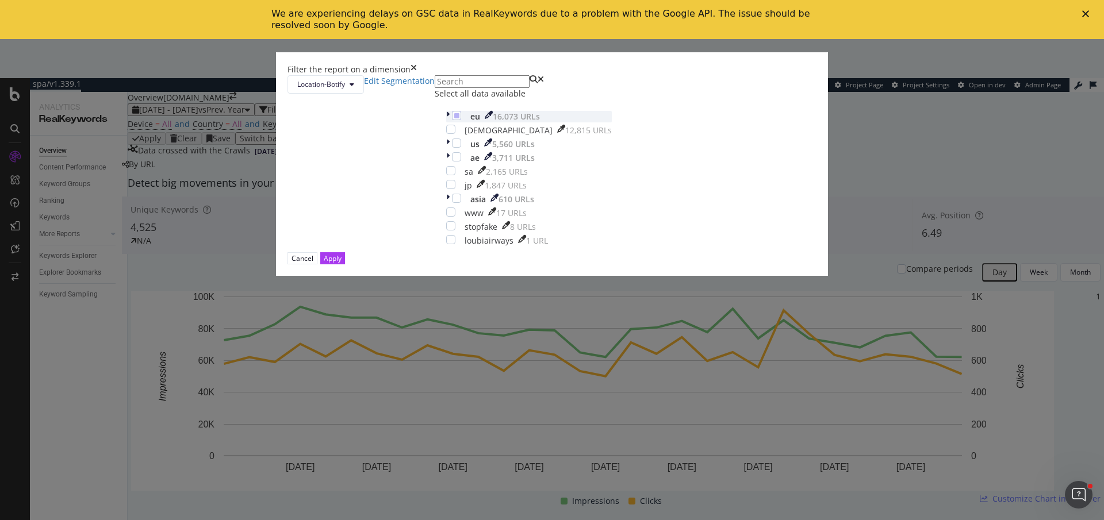
click at [446, 122] on div "modal" at bounding box center [449, 116] width 6 height 11
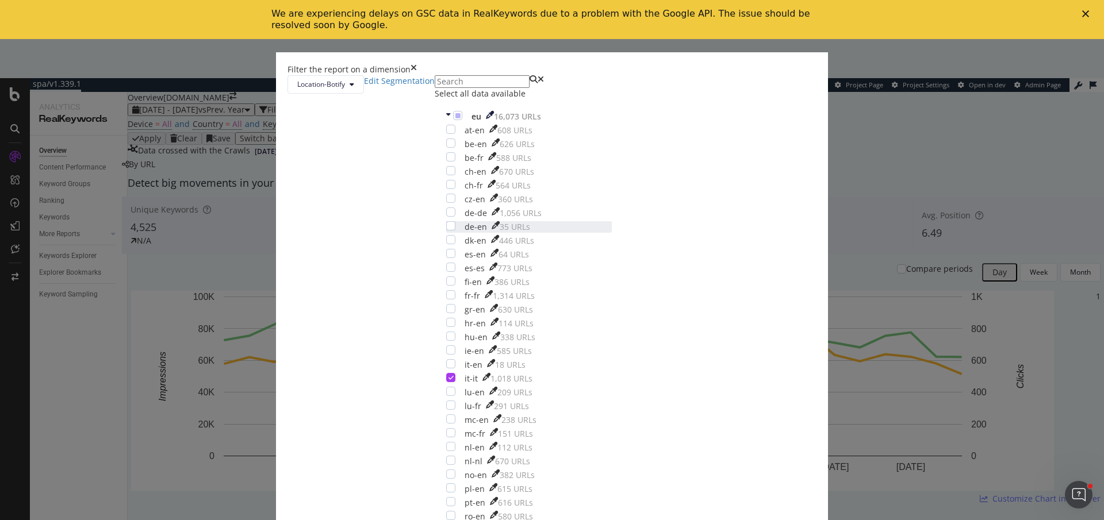
scroll to position [205, 0]
click at [446, 359] on div "modal" at bounding box center [446, 364] width 0 height 11
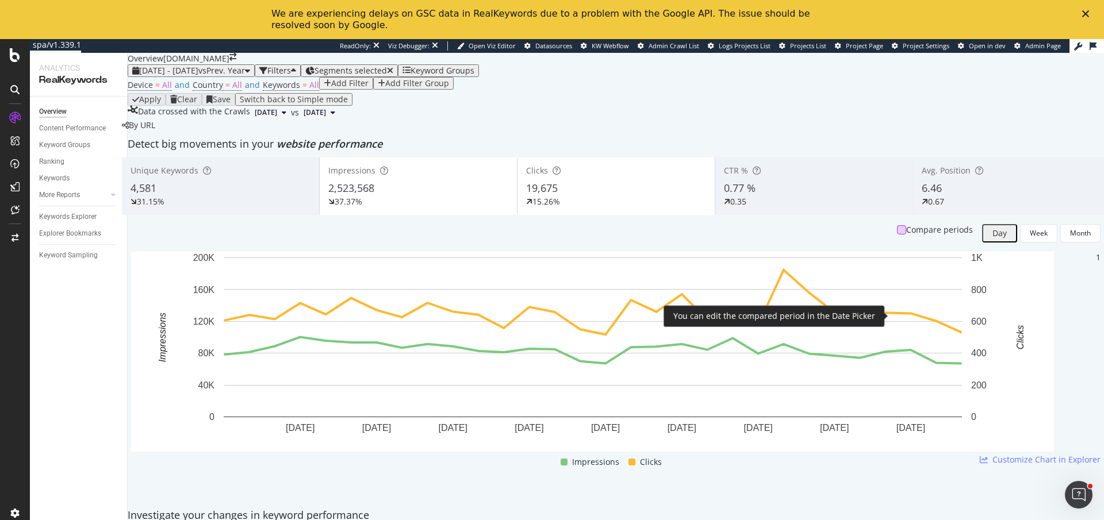
click at [897, 235] on div at bounding box center [901, 229] width 9 height 9
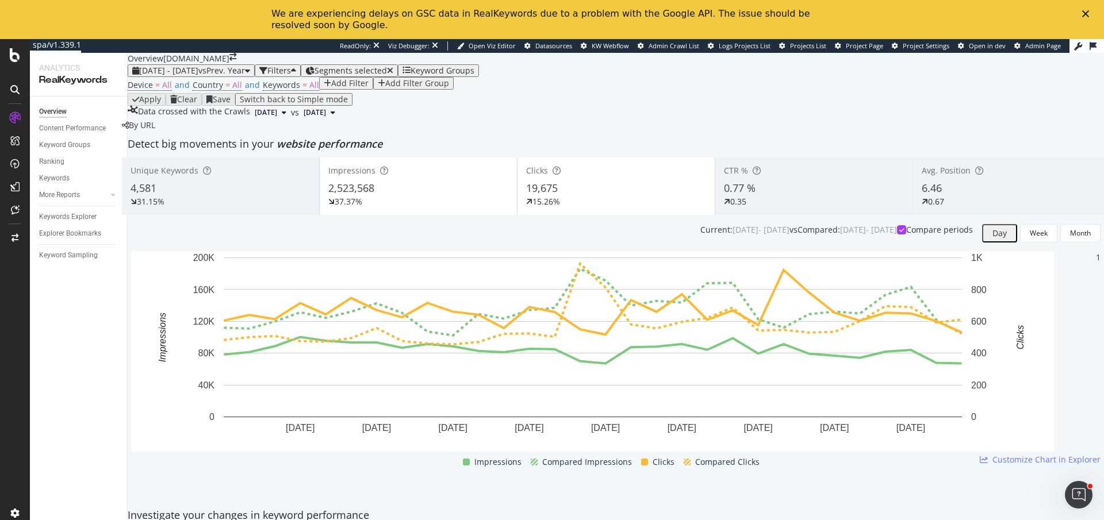
scroll to position [998, 0]
click at [365, 75] on div "Segments selected" at bounding box center [349, 70] width 88 height 9
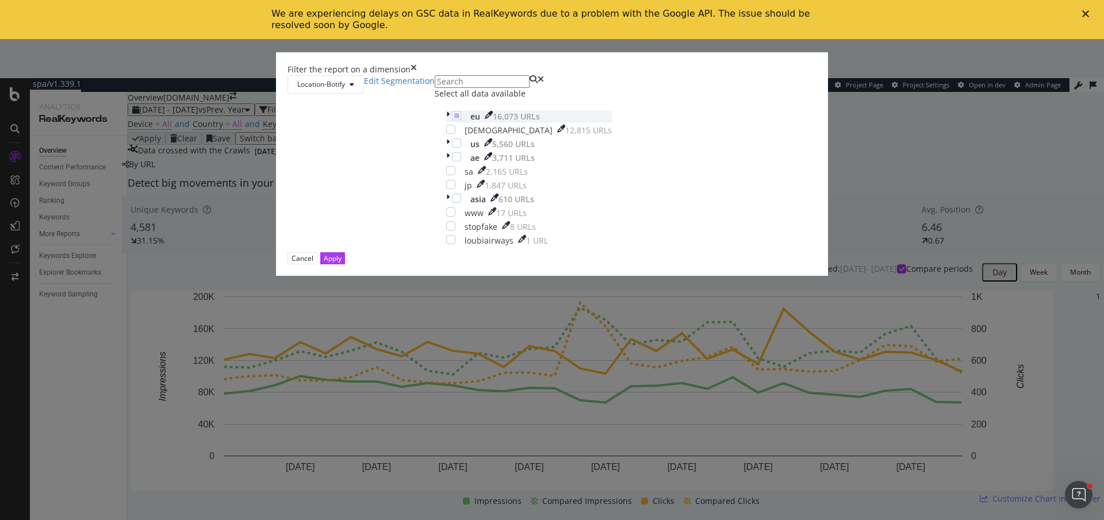
click at [446, 122] on div "modal" at bounding box center [449, 116] width 6 height 11
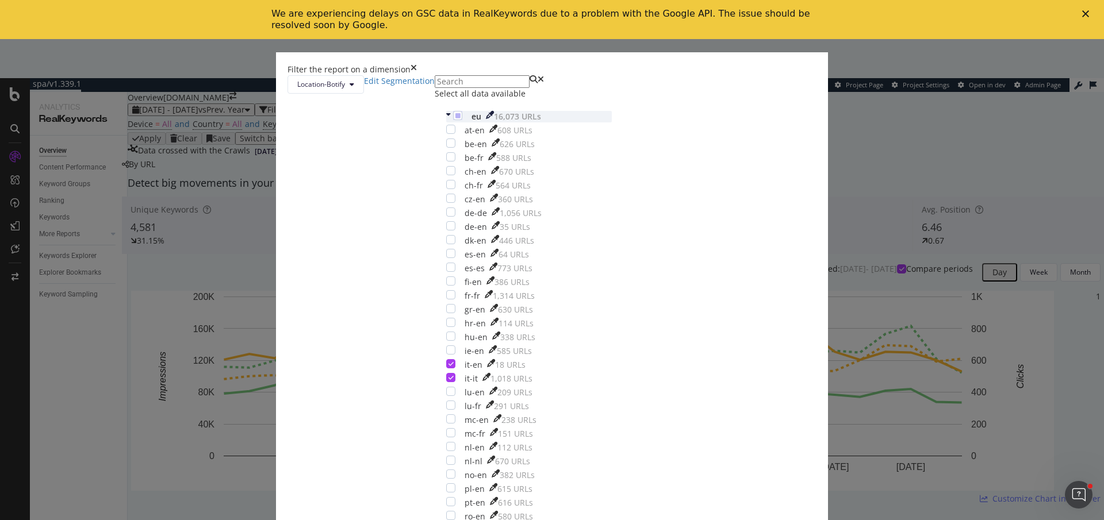
scroll to position [150, 0]
click at [454, 361] on icon "modal" at bounding box center [450, 364] width 5 height 6
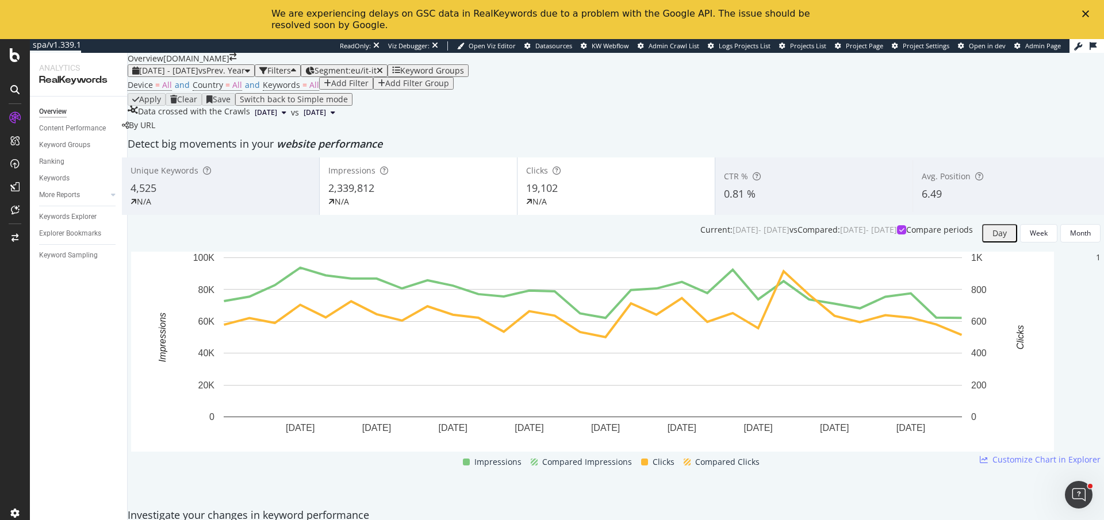
click at [377, 76] on span "Segment: eu/it-it" at bounding box center [345, 70] width 62 height 11
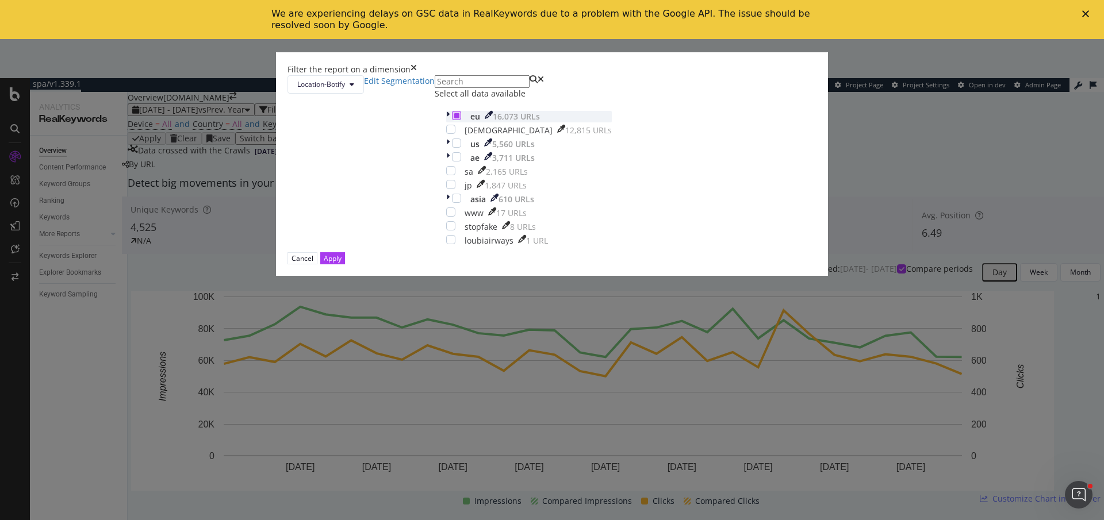
click at [454, 118] on icon "modal" at bounding box center [456, 116] width 5 height 6
drag, startPoint x: 451, startPoint y: 310, endPoint x: 502, endPoint y: 329, distance: 54.0
click at [451, 189] on div "modal" at bounding box center [450, 184] width 9 height 9
click at [342, 263] on div "Apply" at bounding box center [333, 259] width 18 height 10
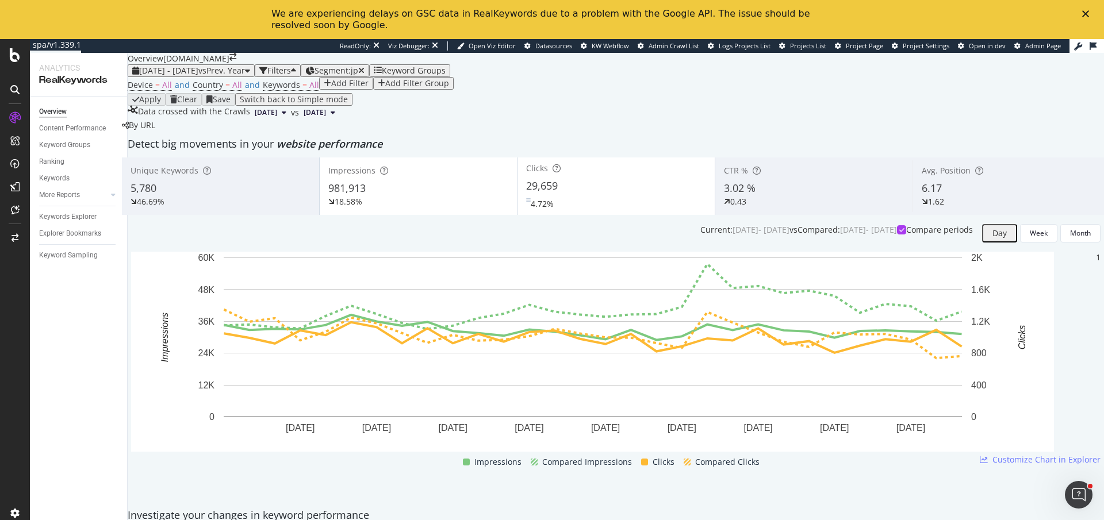
scroll to position [1017, 0]
copy div "ルブタン"
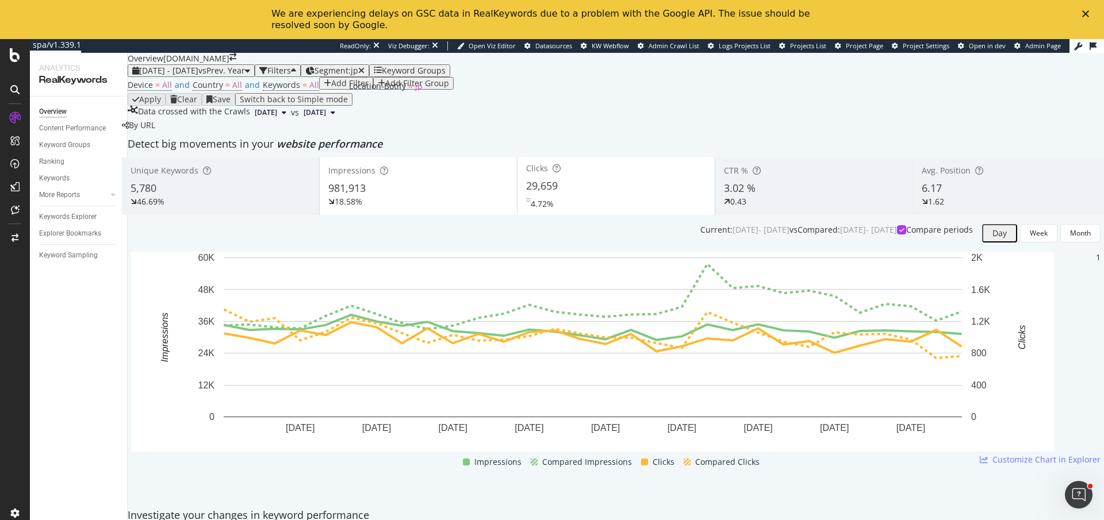
click at [365, 71] on div "Segment: jp" at bounding box center [339, 70] width 50 height 9
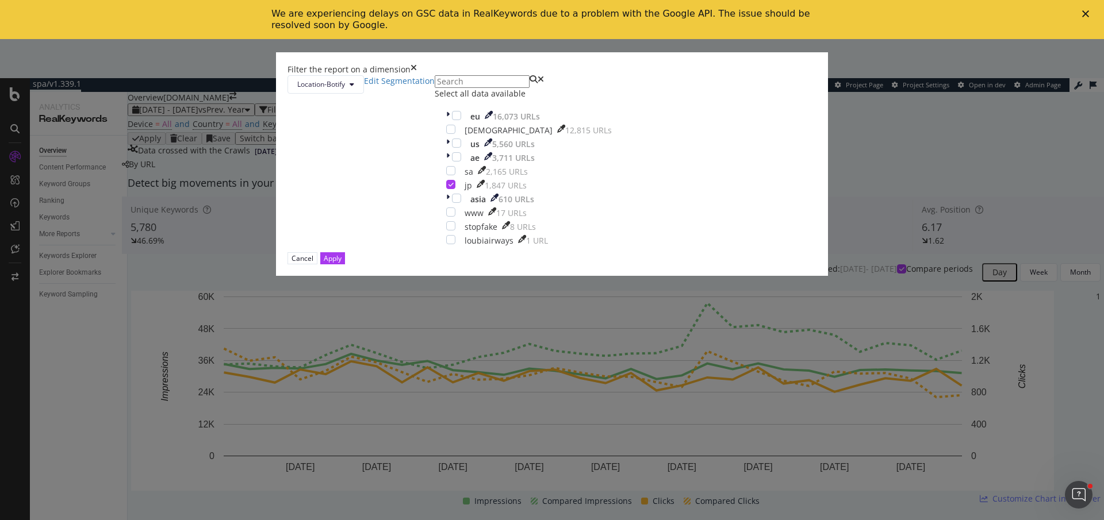
click at [449, 247] on div "eu 16,073 URLs christianlouboutin 12,815 URLs us 5,560 URLs ae 3,711 URLs sa 2,…" at bounding box center [529, 179] width 166 height 136
click at [452, 162] on div "modal" at bounding box center [456, 156] width 9 height 9
click at [452, 187] on icon "modal" at bounding box center [450, 185] width 5 height 6
click at [342, 263] on div "Apply" at bounding box center [333, 259] width 18 height 10
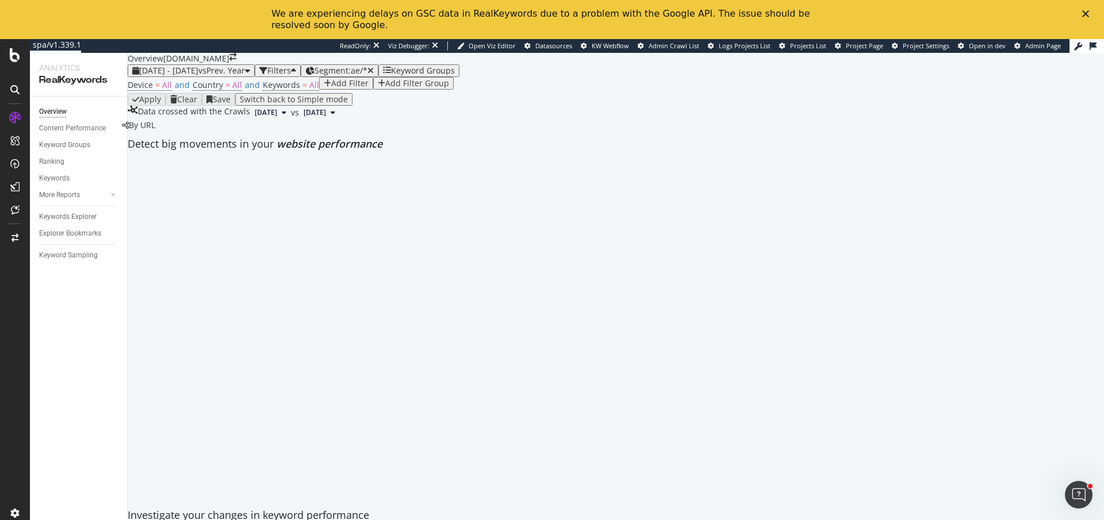
scroll to position [1047, 0]
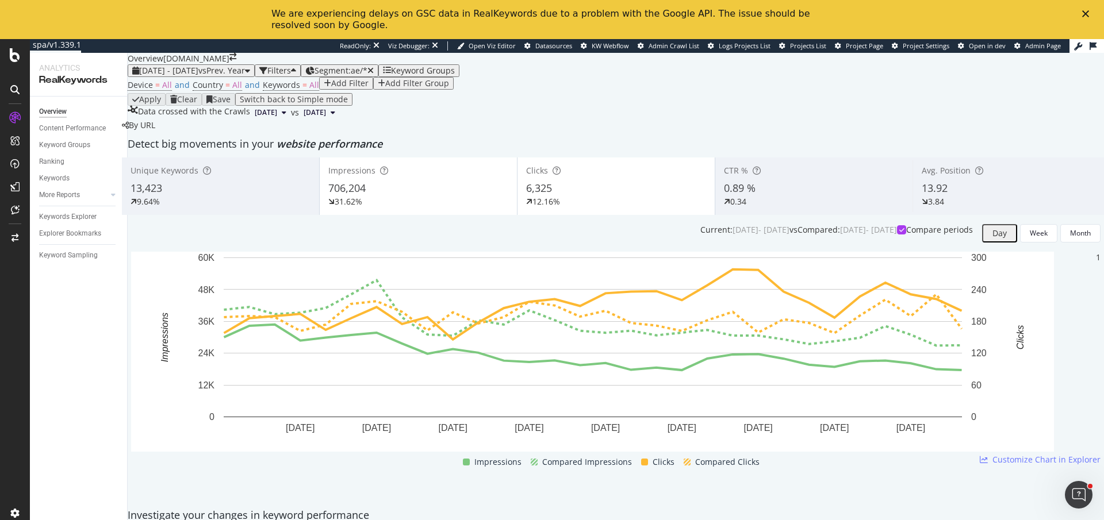
scroll to position [972, 0]
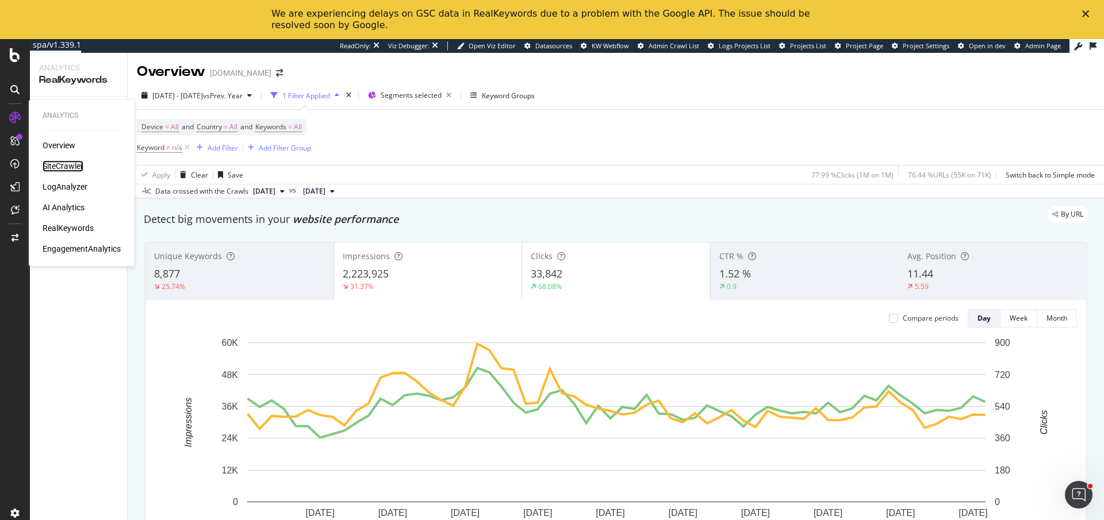
click at [73, 172] on div "SiteCrawler" at bounding box center [63, 165] width 41 height 11
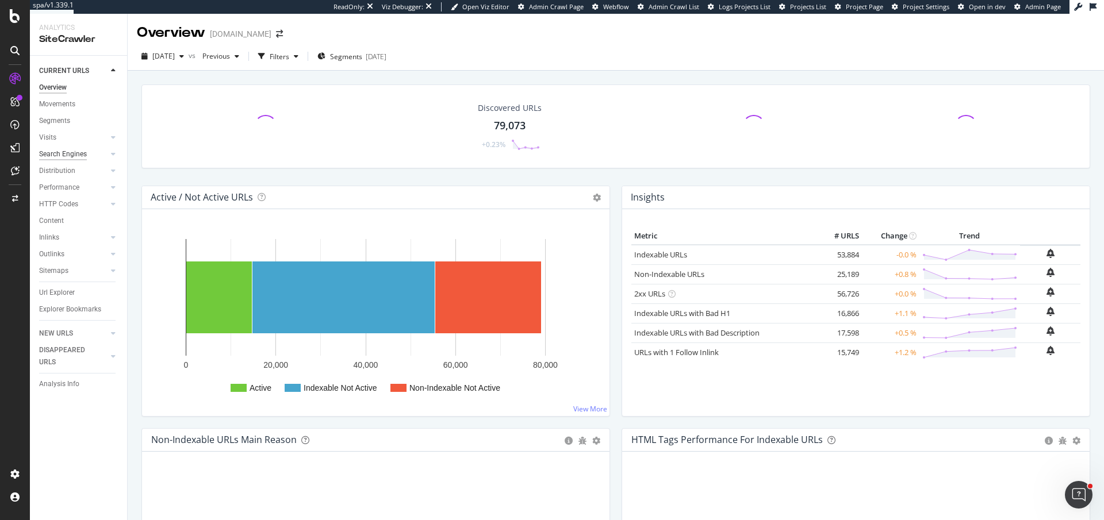
click at [75, 153] on div "Search Engines" at bounding box center [63, 154] width 48 height 12
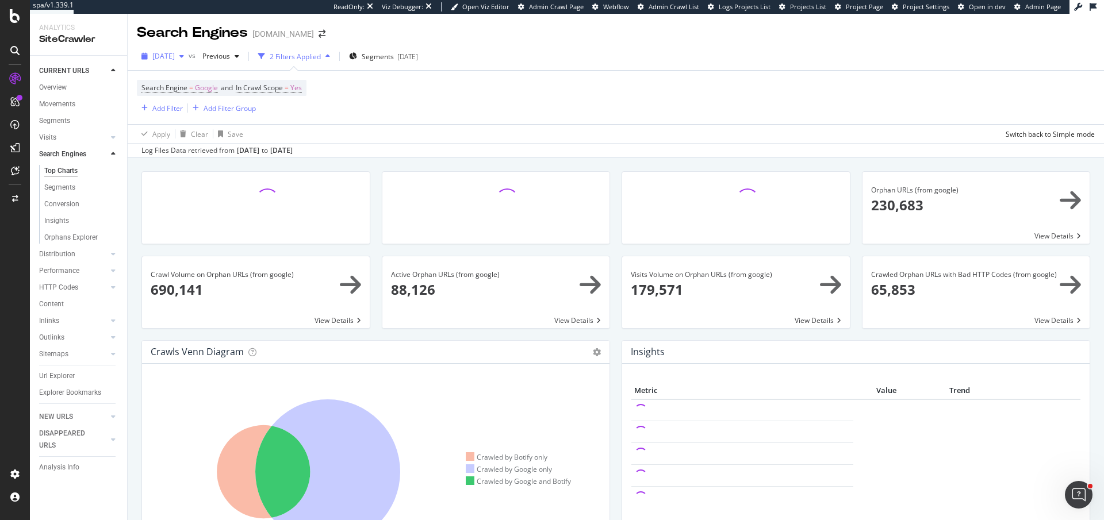
click at [185, 61] on div "2025 Oct. 10th" at bounding box center [163, 56] width 52 height 17
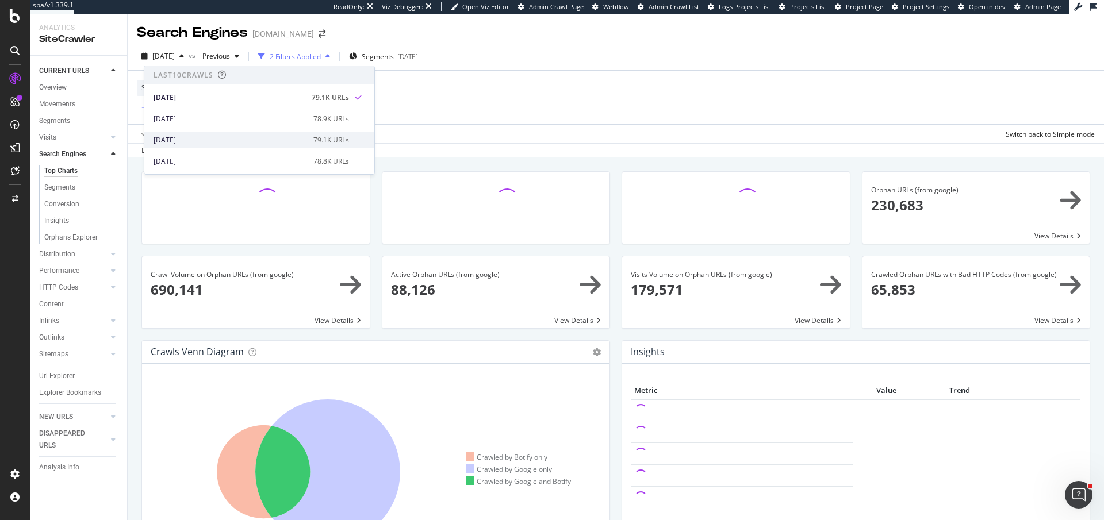
click at [204, 135] on div "2025 Sep. 26th" at bounding box center [230, 140] width 153 height 10
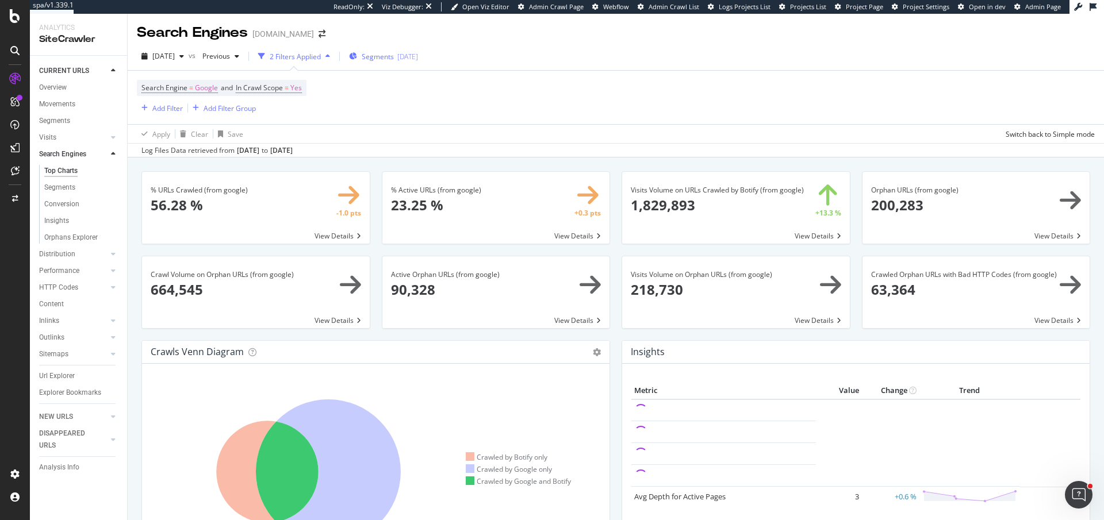
click at [399, 65] on button "Segments 2025-09-18" at bounding box center [383, 56] width 78 height 18
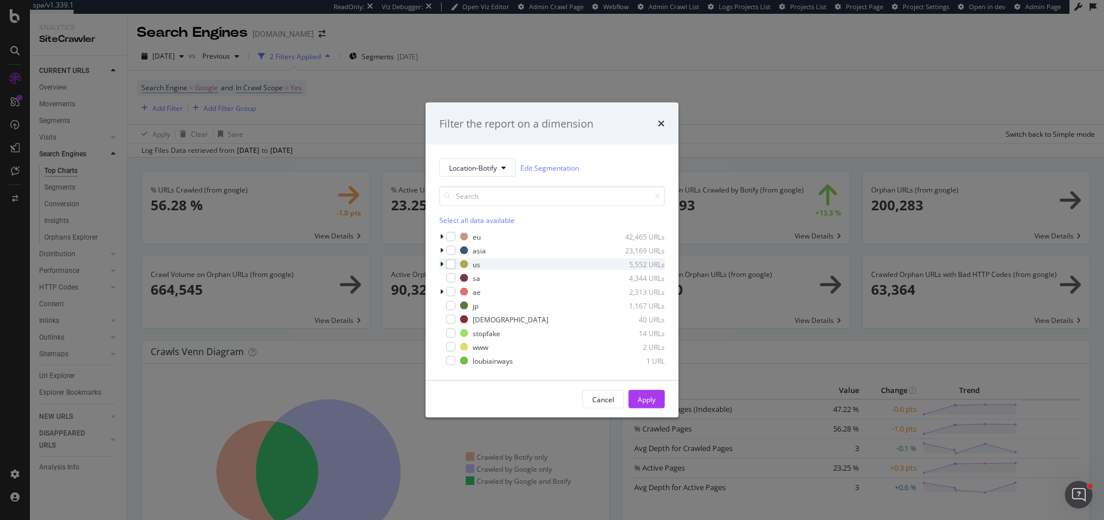
click at [440, 264] on icon "modal" at bounding box center [441, 264] width 3 height 7
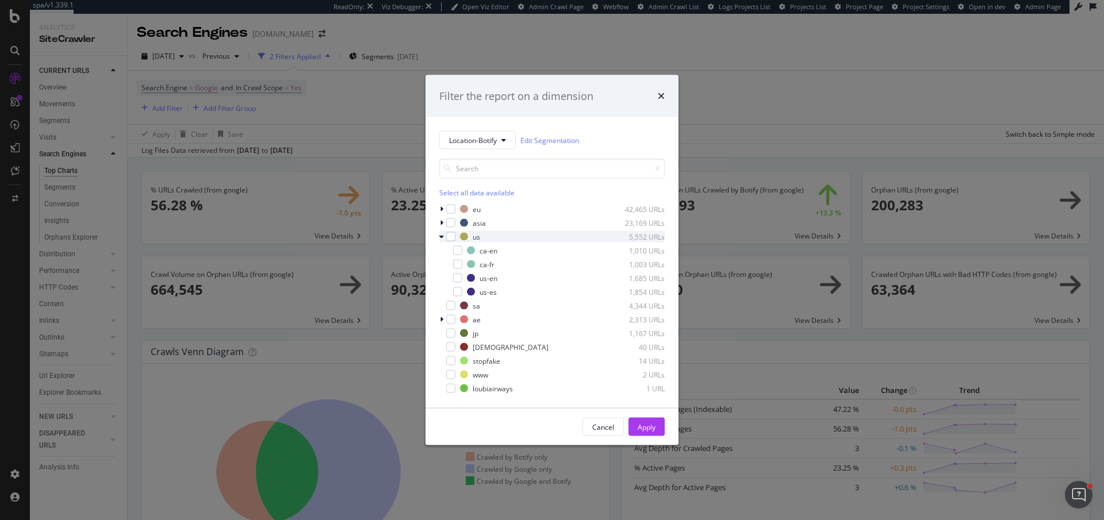
click at [442, 235] on icon "modal" at bounding box center [441, 236] width 5 height 7
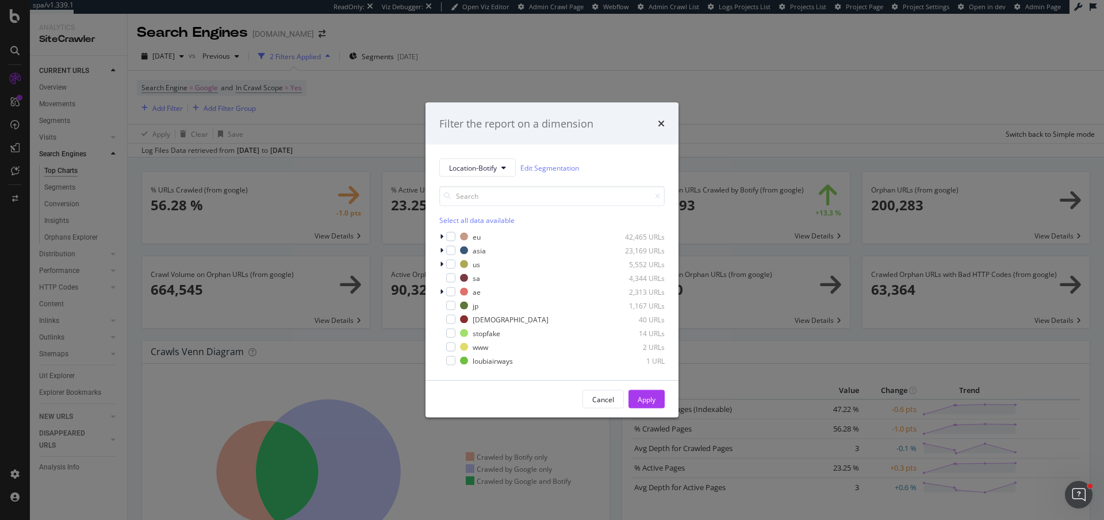
click at [659, 122] on icon "times" at bounding box center [661, 123] width 7 height 9
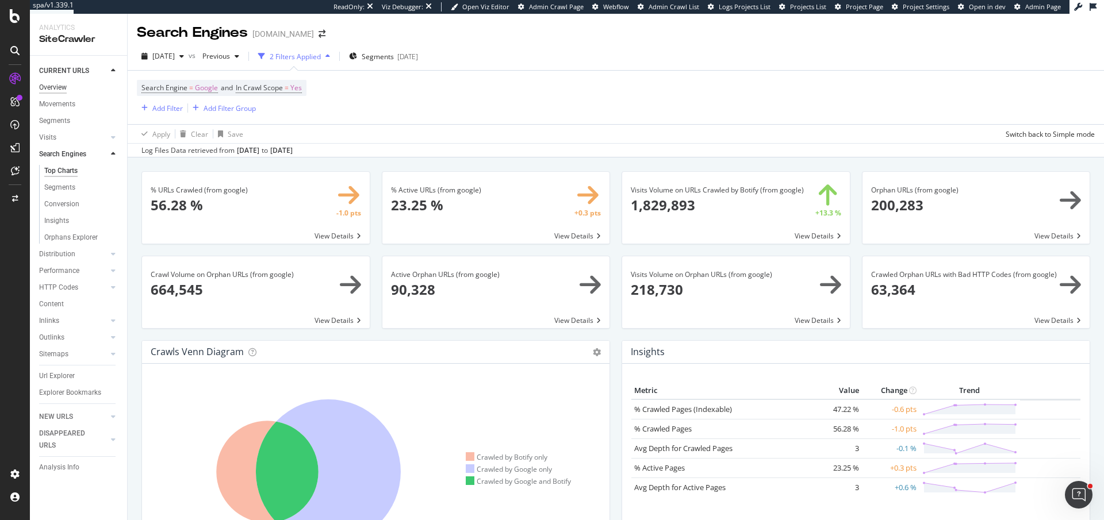
click at [57, 86] on div "Overview" at bounding box center [53, 88] width 28 height 12
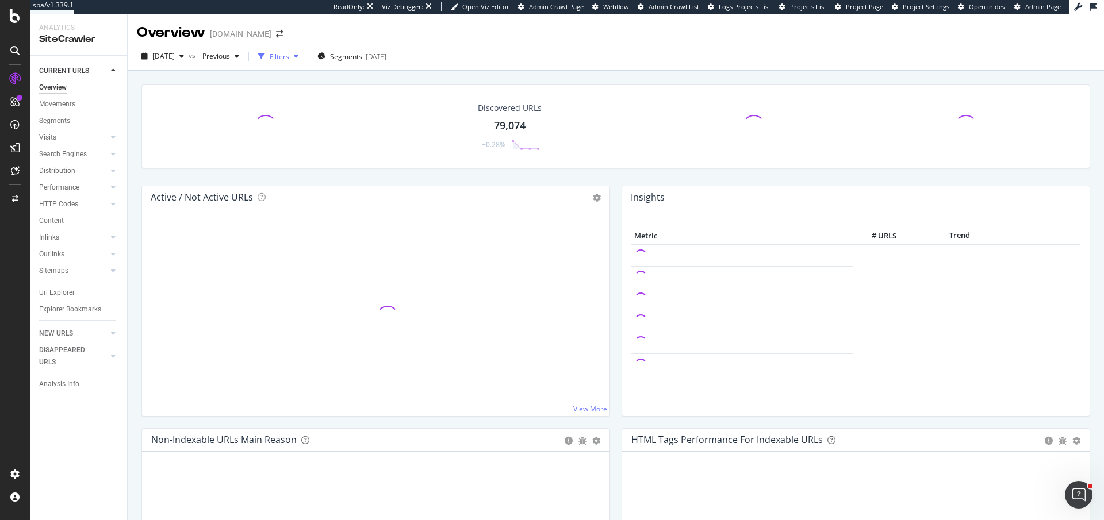
click at [302, 62] on div "Filters" at bounding box center [278, 56] width 49 height 17
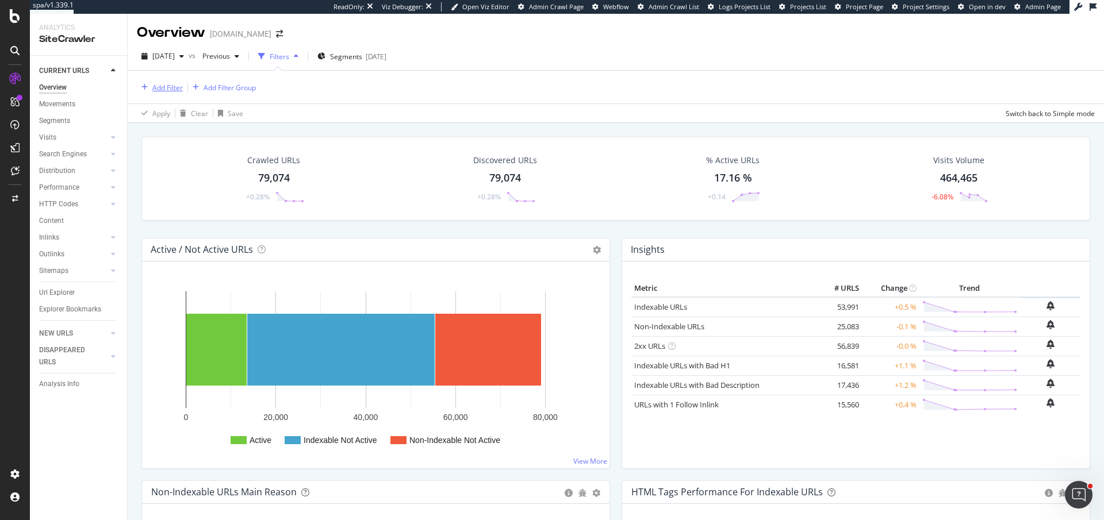
click at [172, 86] on div "Add Filter" at bounding box center [167, 88] width 30 height 10
click at [362, 58] on span "Segments" at bounding box center [346, 57] width 32 height 10
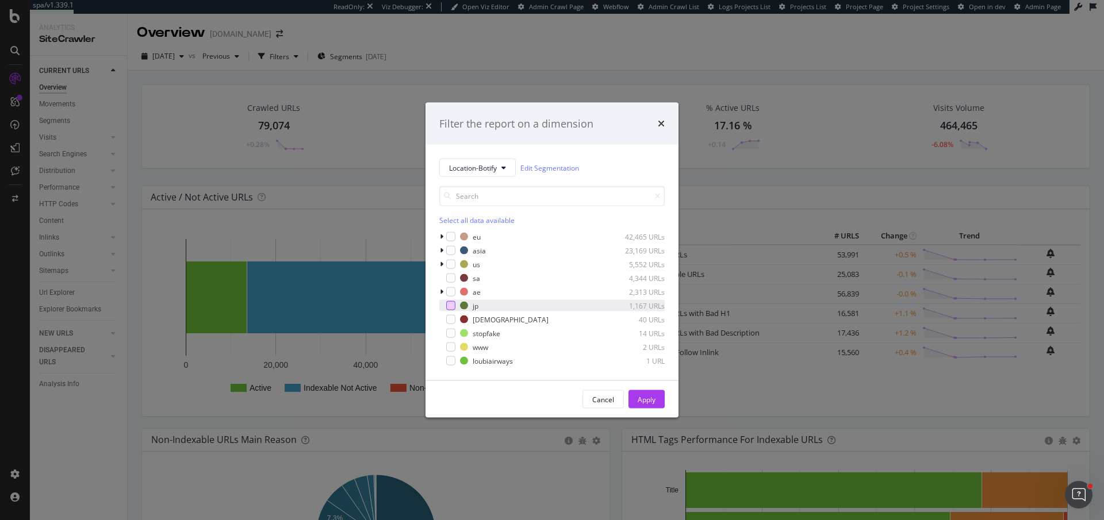
click at [452, 304] on div "modal" at bounding box center [450, 305] width 9 height 9
click at [644, 409] on div "Cancel Apply" at bounding box center [551, 399] width 253 height 37
click at [651, 404] on div "Apply" at bounding box center [647, 399] width 18 height 17
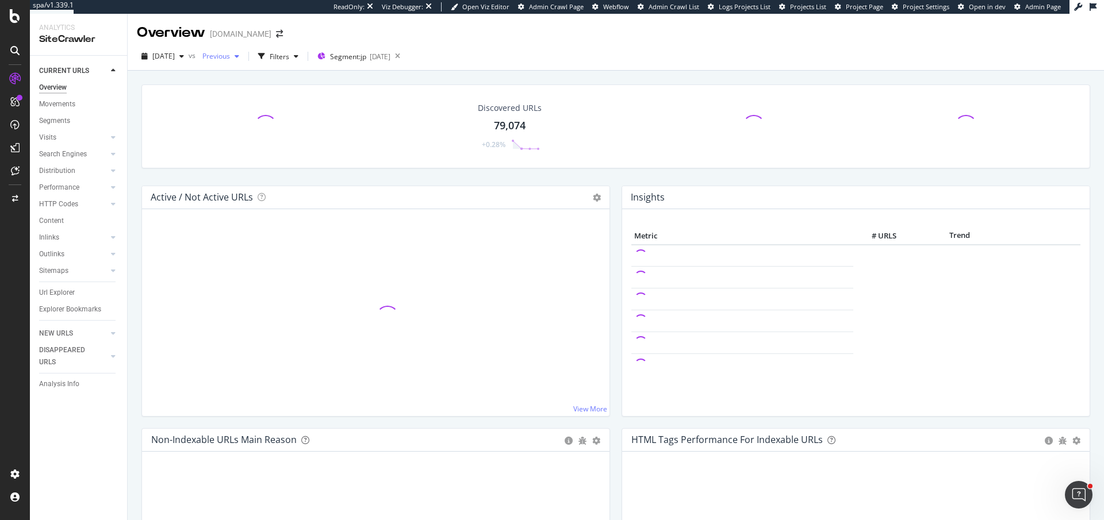
click at [230, 53] on span "Previous" at bounding box center [214, 56] width 32 height 10
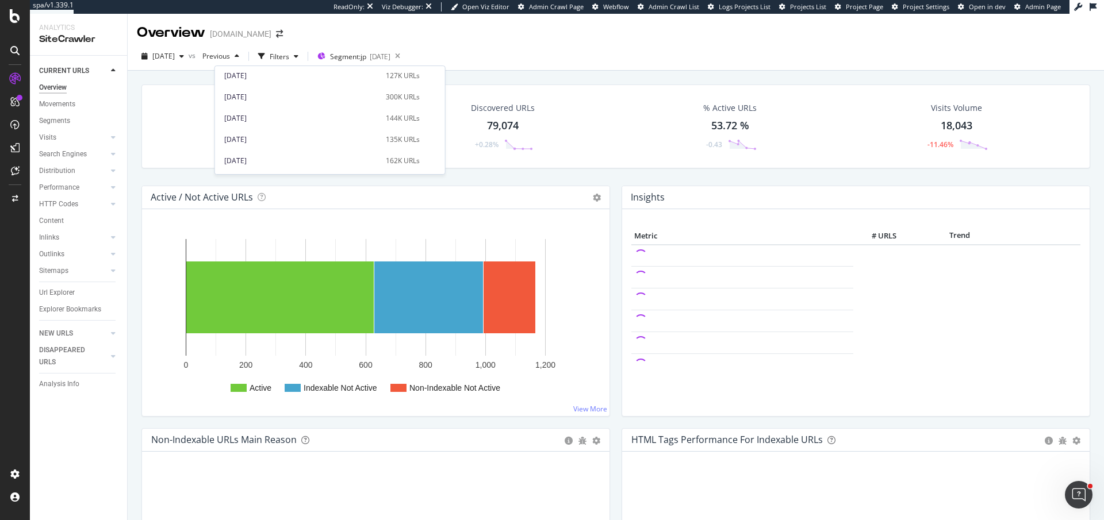
click at [264, 136] on div "[DATE]" at bounding box center [301, 140] width 155 height 10
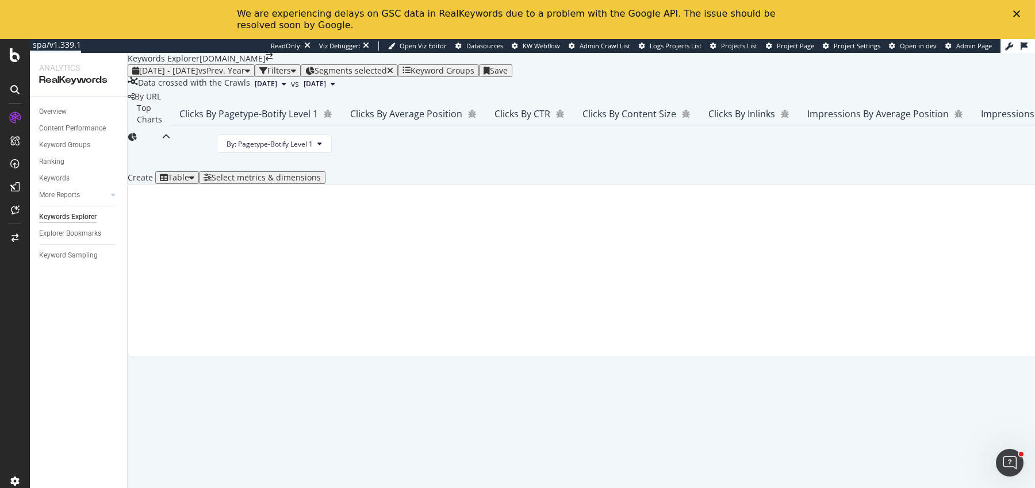
click at [291, 75] on div "Filters" at bounding box center [279, 70] width 24 height 9
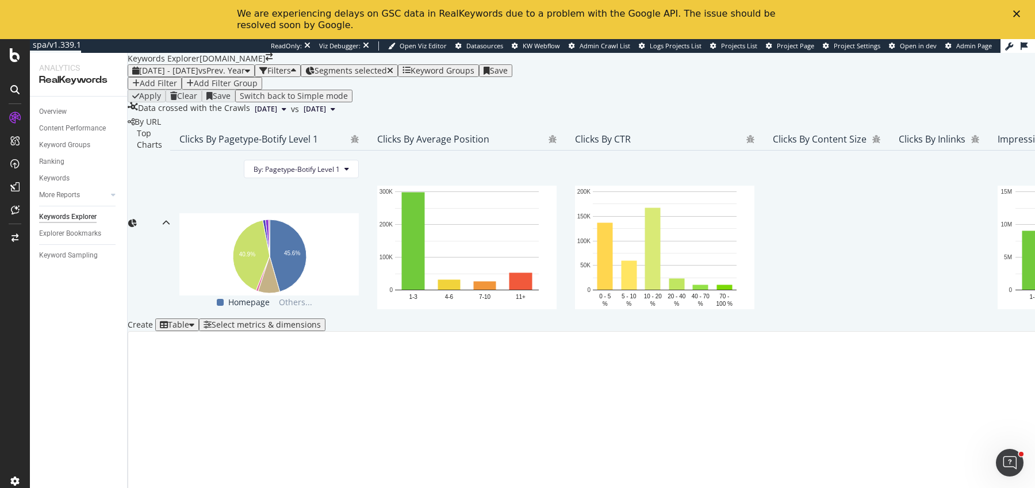
click at [140, 87] on div "button" at bounding box center [135, 83] width 7 height 8
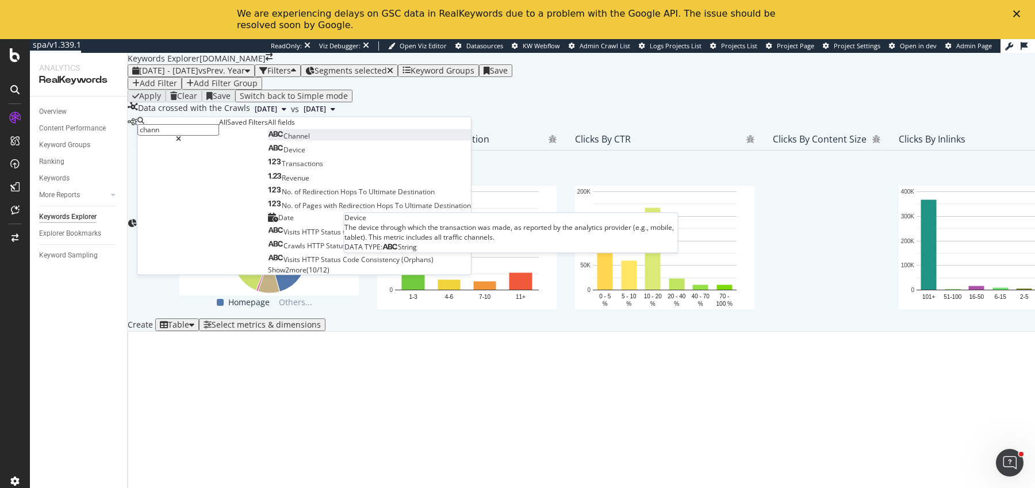
type input "chann"
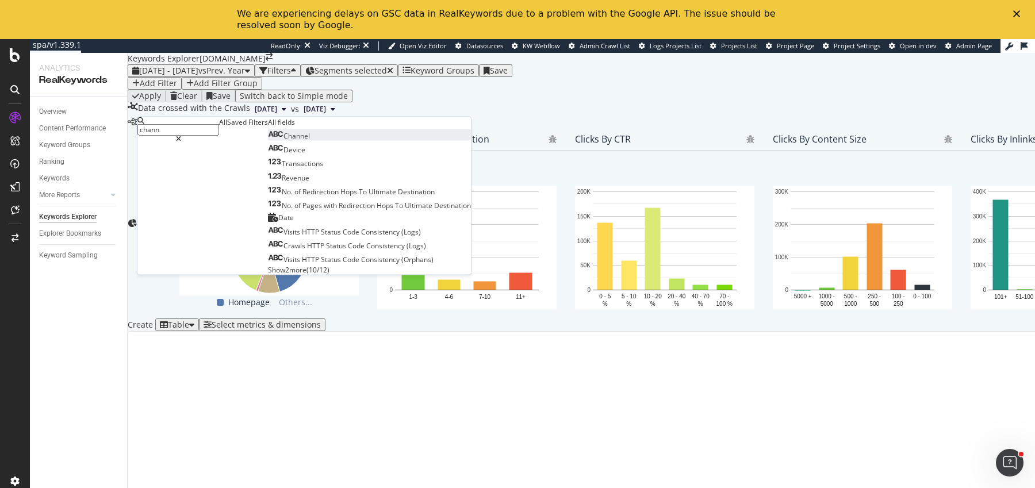
click at [268, 141] on div "Channel" at bounding box center [289, 136] width 42 height 10
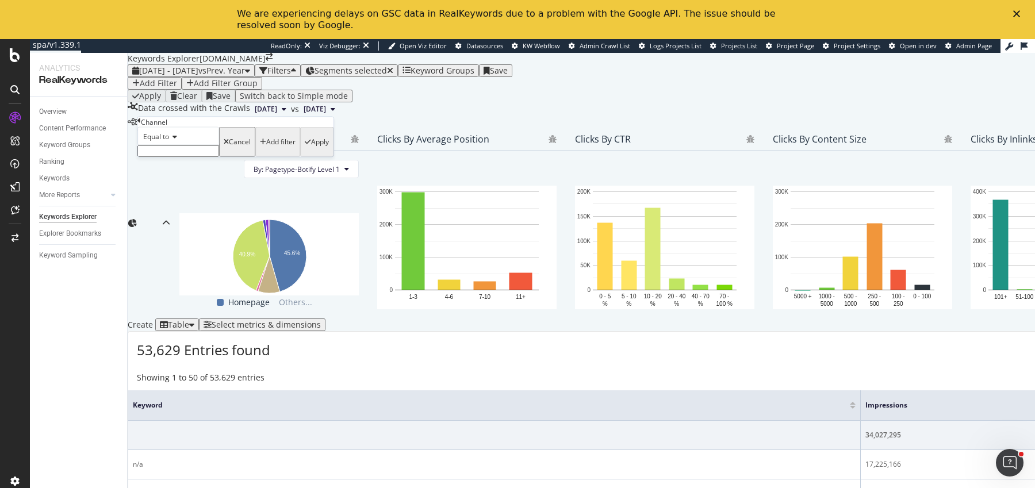
click at [210, 145] on div "Equal to" at bounding box center [178, 136] width 82 height 18
click at [210, 164] on div "Equal to Not equal to Starts with Doesn't start with Ends with Doesn't end with…" at bounding box center [178, 206] width 82 height 122
click at [209, 158] on div "Equal to" at bounding box center [178, 151] width 80 height 12
click at [209, 157] on input "text" at bounding box center [178, 150] width 82 height 11
type input "organic"
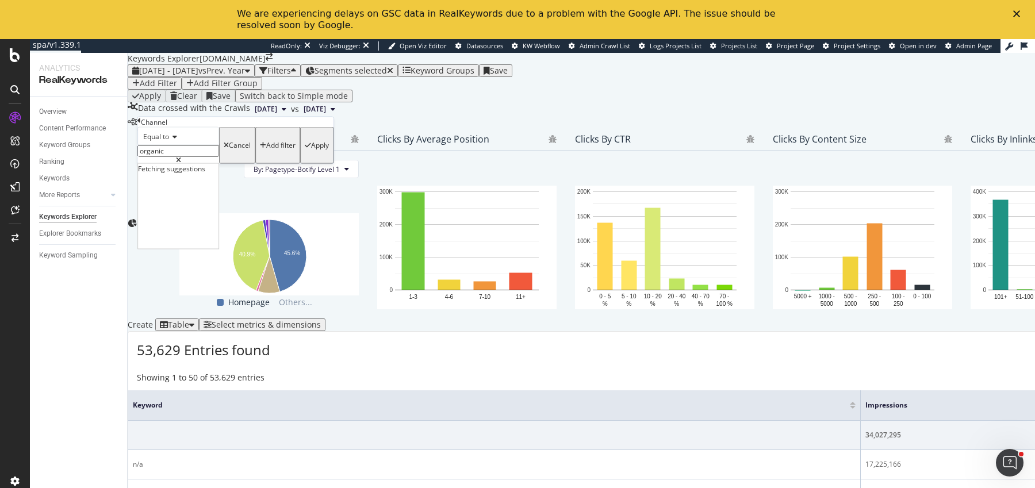
click at [279, 164] on div "Equal to organic organic Fetching suggestions Cancel Add filter Apply" at bounding box center [235, 145] width 196 height 37
click at [311, 149] on div "Apply" at bounding box center [320, 145] width 18 height 8
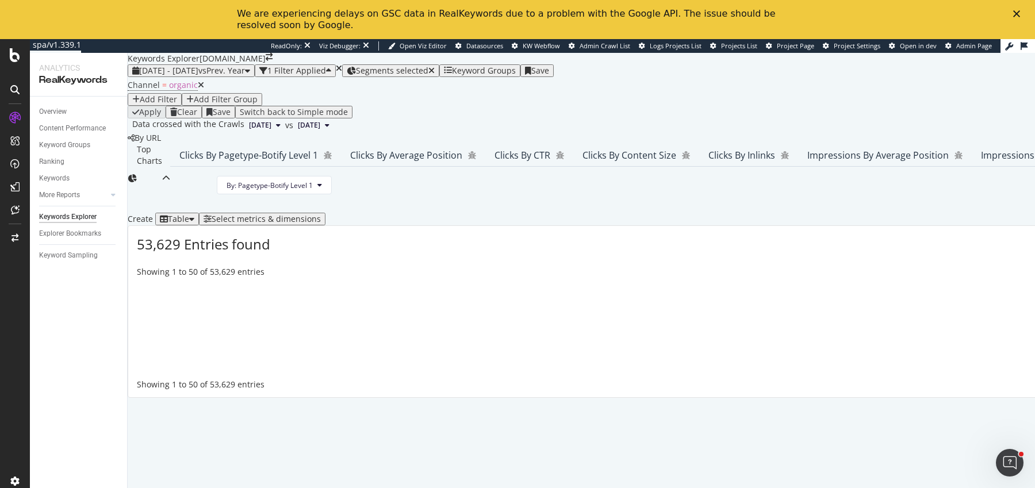
scroll to position [176, 0]
click at [321, 224] on div "Select metrics & dimensions" at bounding box center [266, 218] width 109 height 9
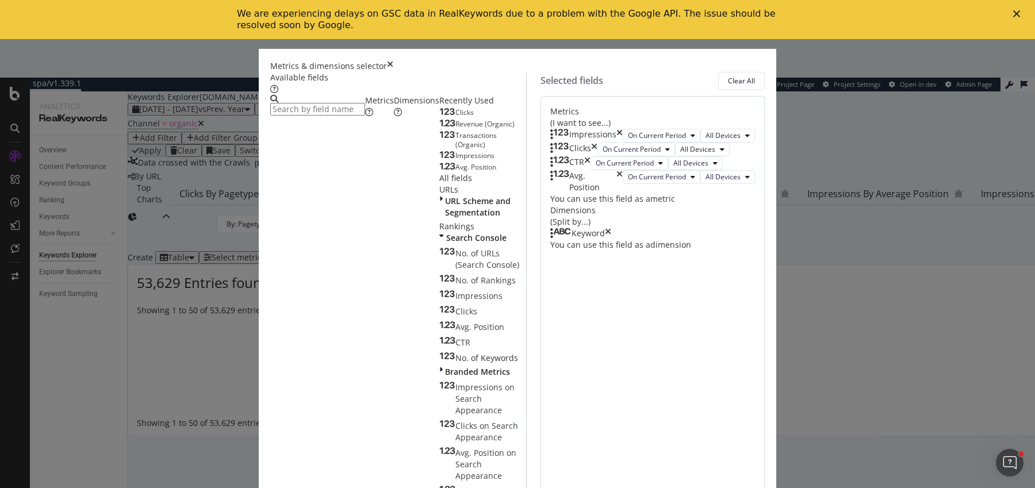
click at [623, 132] on icon "times" at bounding box center [619, 136] width 6 height 14
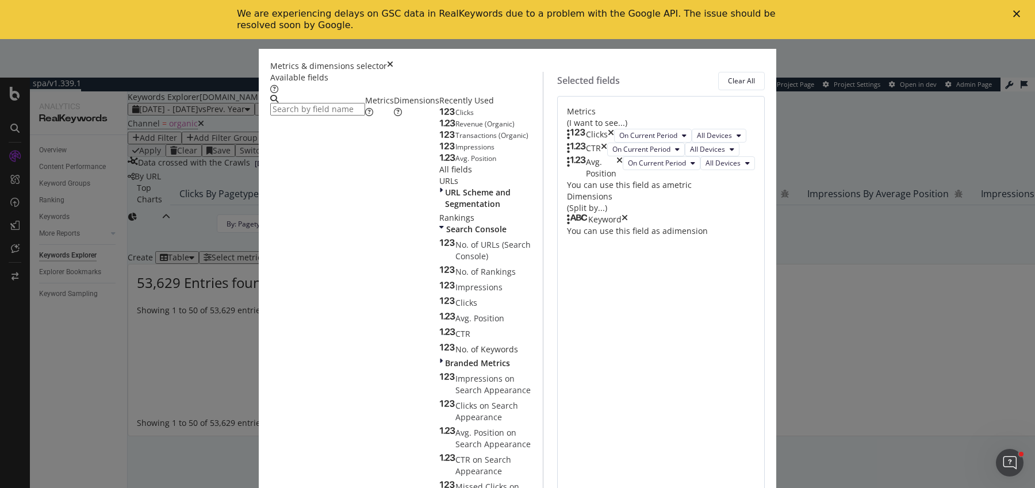
click at [614, 132] on icon "times" at bounding box center [611, 136] width 6 height 14
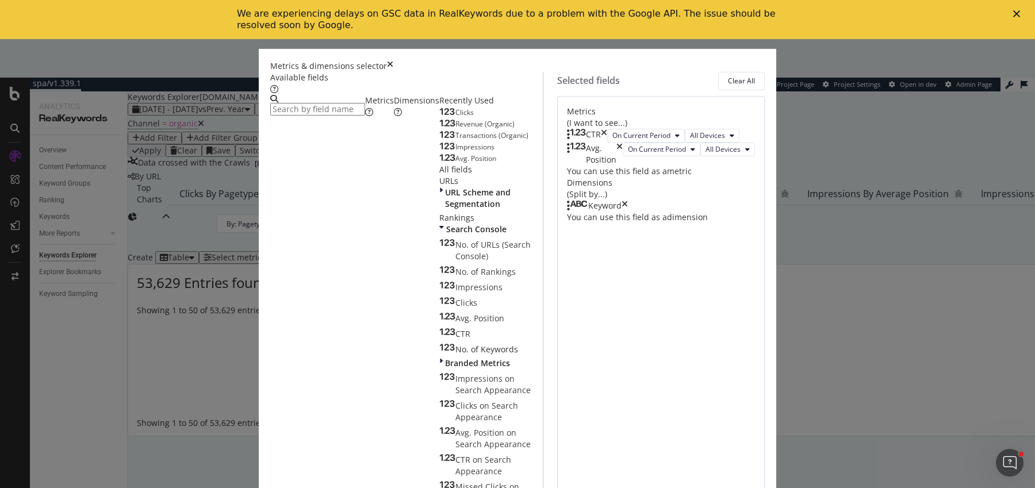
click at [607, 132] on icon "times" at bounding box center [604, 136] width 6 height 14
click at [623, 143] on icon "times" at bounding box center [619, 154] width 6 height 23
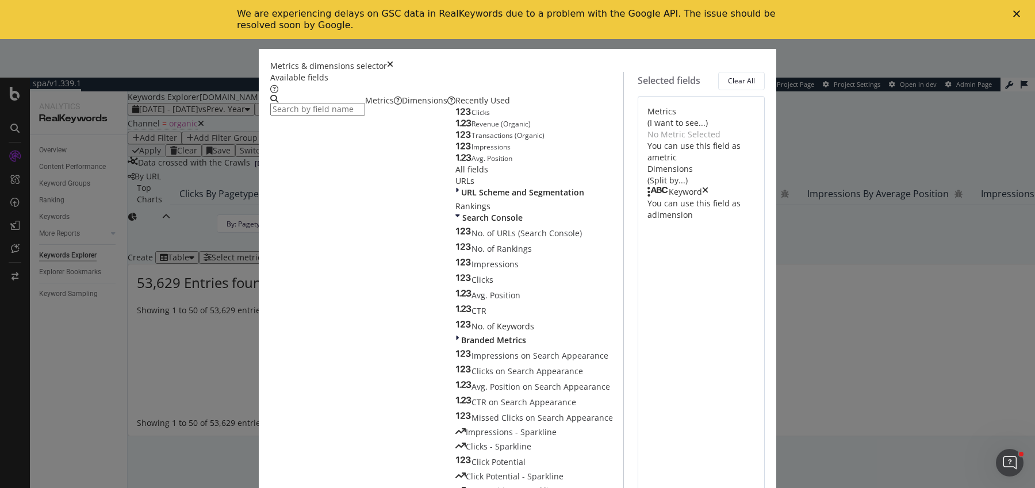
click at [708, 192] on icon "times" at bounding box center [705, 191] width 6 height 11
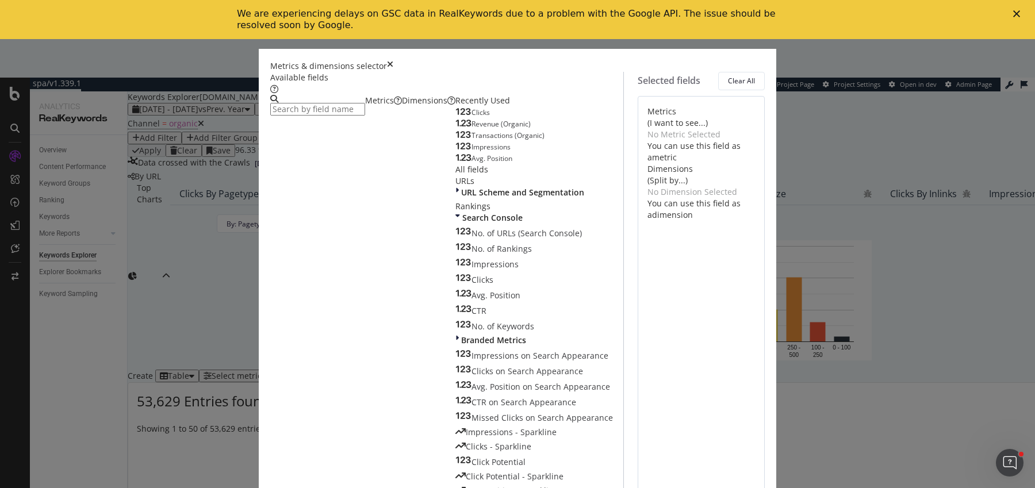
click at [365, 111] on input "modal" at bounding box center [317, 109] width 95 height 13
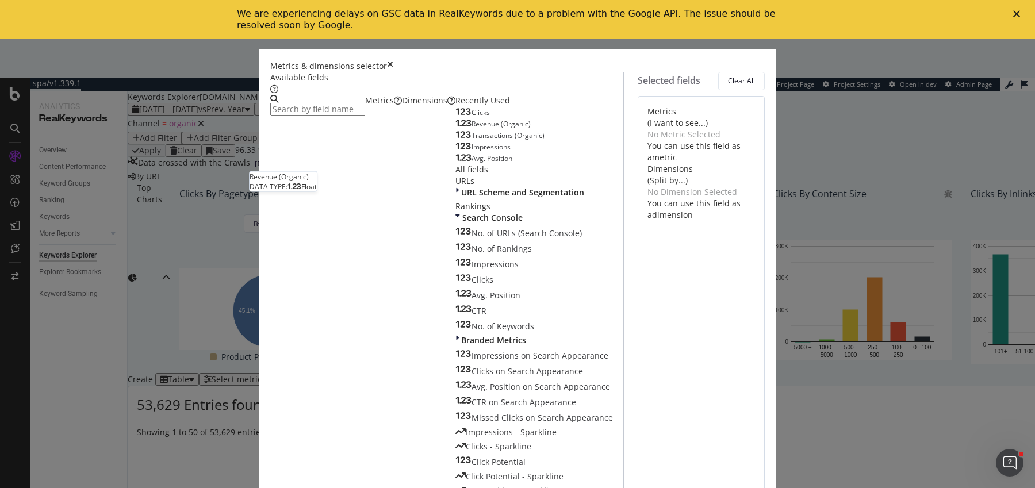
click at [455, 129] on div "Revenue (Organic)" at bounding box center [492, 124] width 75 height 9
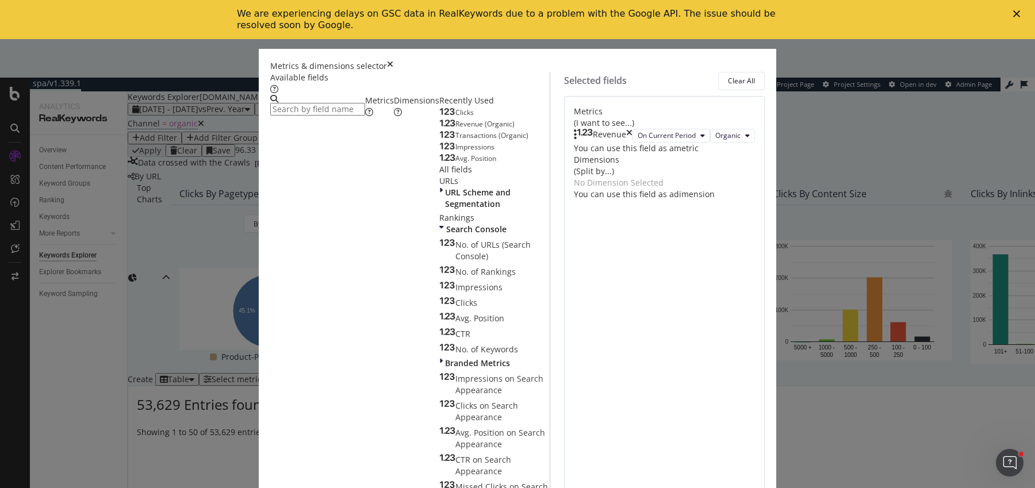
click at [439, 129] on div "Revenue (Organic)" at bounding box center [476, 124] width 75 height 9
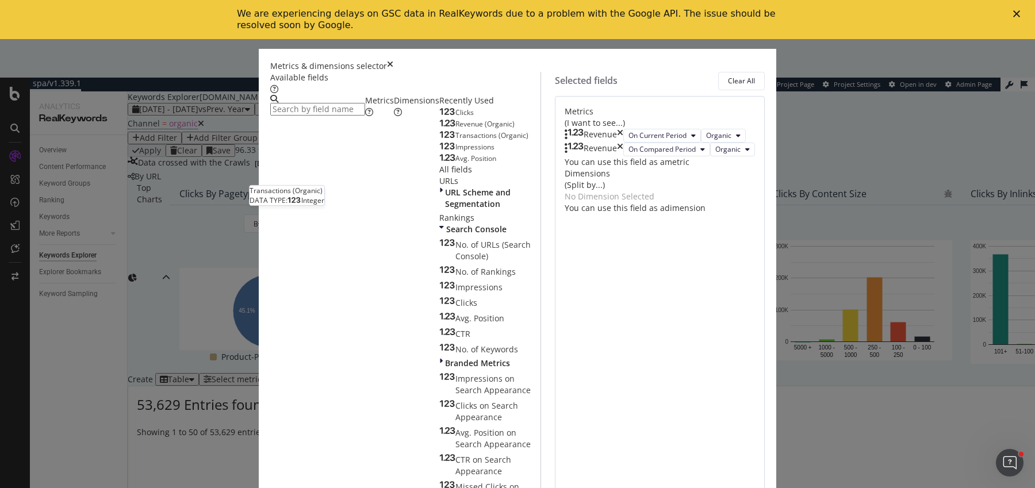
click at [455, 140] on span "Transactions (Organic)" at bounding box center [491, 136] width 73 height 10
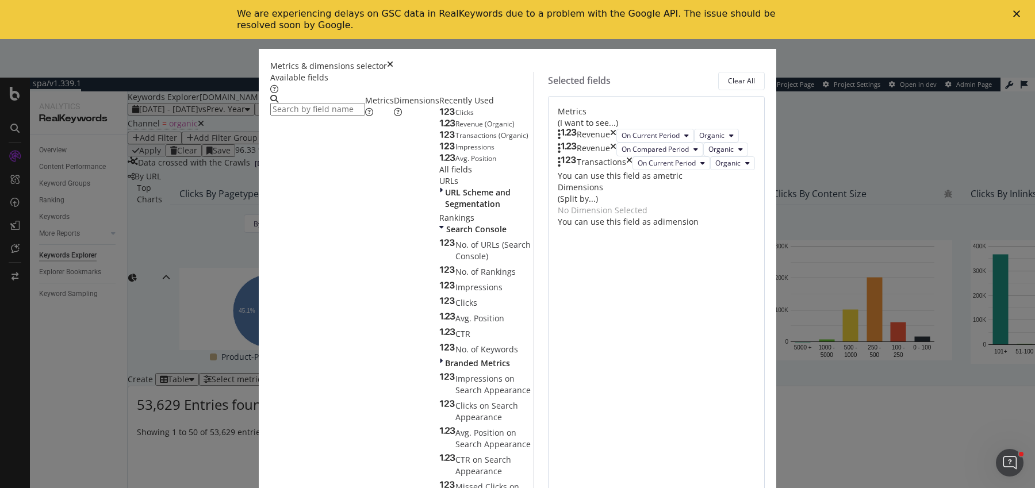
click at [455, 140] on span "Transactions (Organic)" at bounding box center [491, 136] width 73 height 10
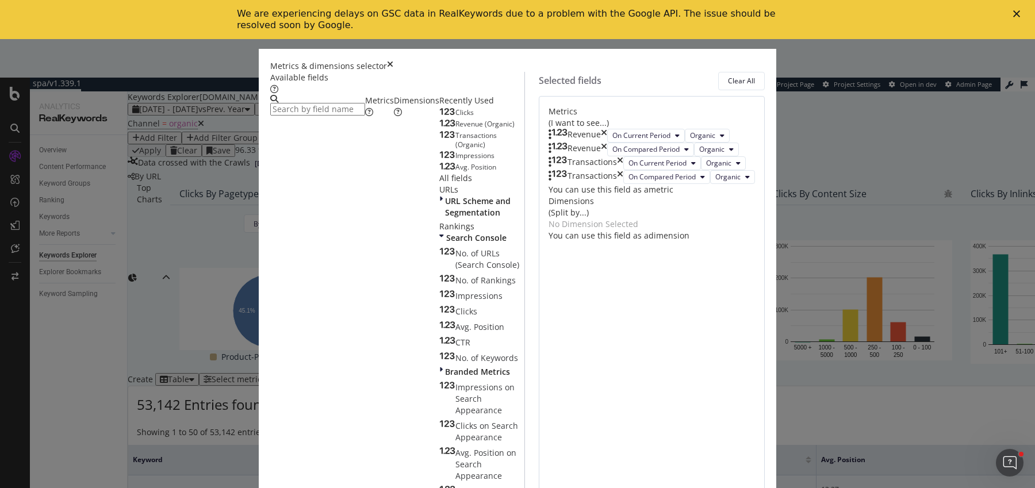
click at [318, 108] on input "modal" at bounding box center [317, 109] width 95 height 13
click at [394, 118] on div "Dimensions" at bounding box center [416, 106] width 45 height 23
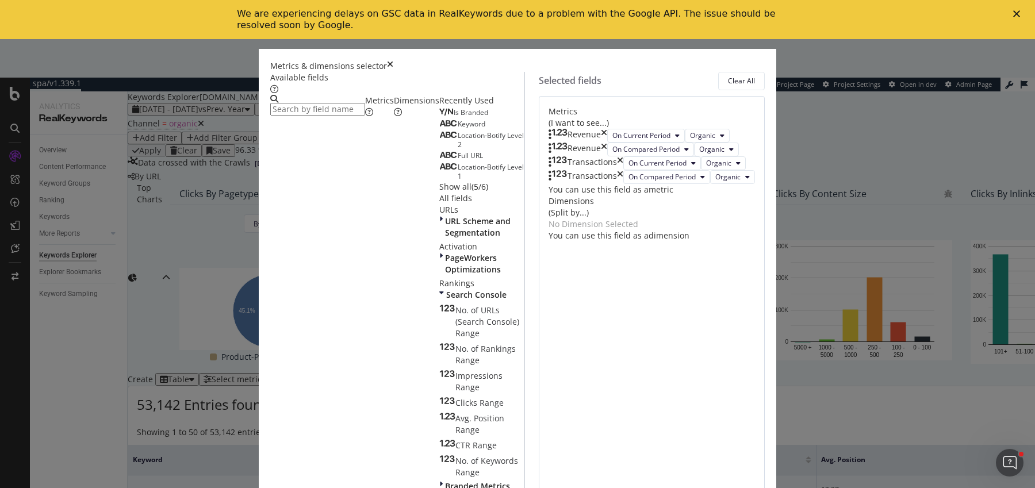
click at [439, 160] on div "Full URL" at bounding box center [461, 155] width 44 height 9
click at [365, 118] on div "Metrics" at bounding box center [379, 106] width 29 height 23
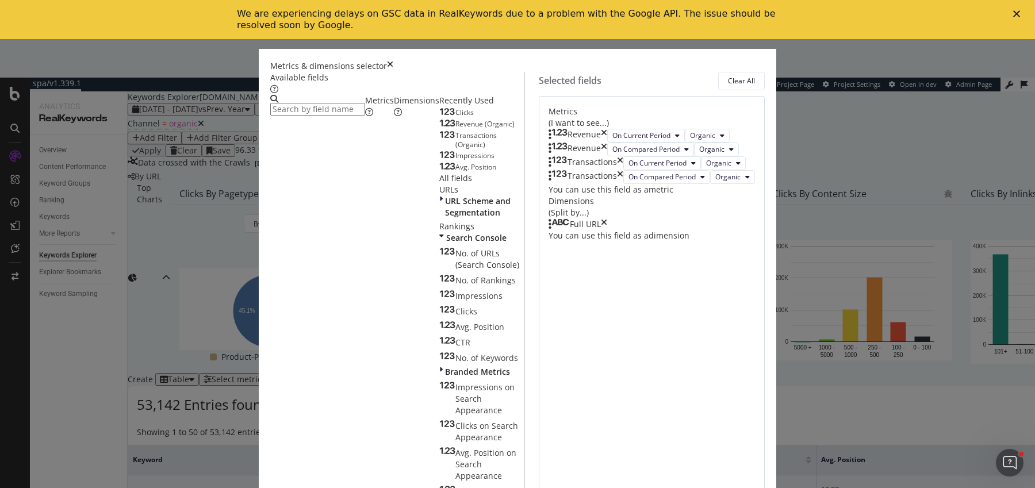
click at [455, 129] on span "Revenue (Organic)" at bounding box center [484, 124] width 59 height 10
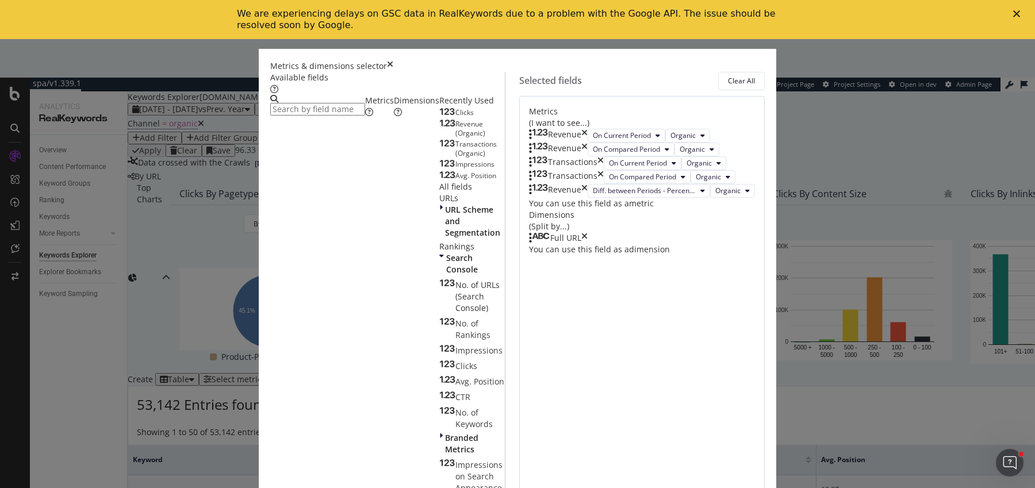
click at [455, 158] on span "Transactions (Organic)" at bounding box center [475, 148] width 41 height 19
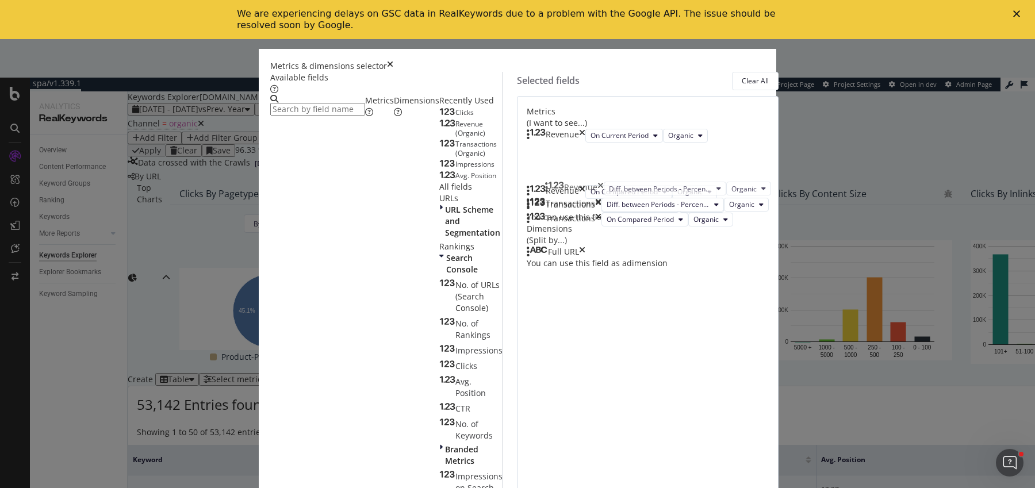
drag, startPoint x: 549, startPoint y: 304, endPoint x: 553, endPoint y: 191, distance: 113.3
click at [553, 191] on body "spa/v1.339.1 ReadOnly: Viz Debugger: Open Viz Editor Datasources KW Webflow Adm…" at bounding box center [517, 263] width 1035 height 449
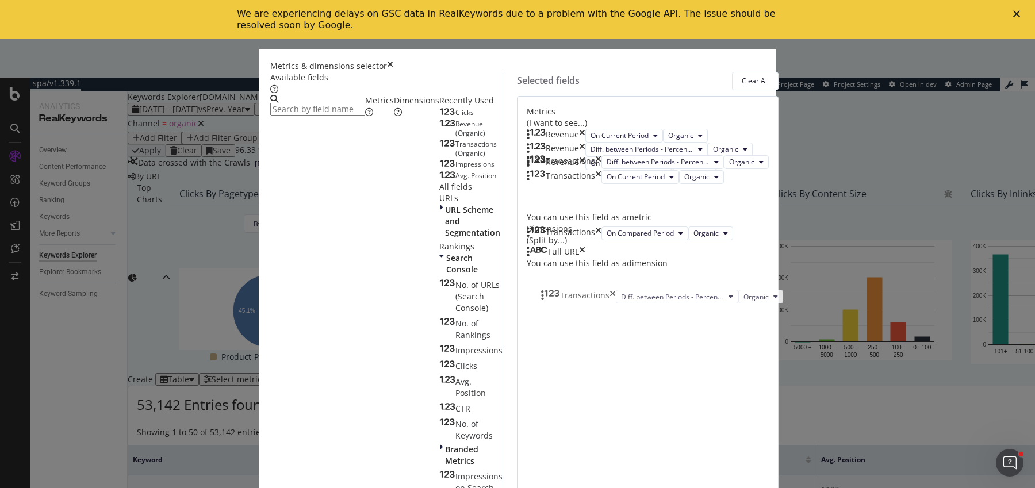
drag, startPoint x: 547, startPoint y: 340, endPoint x: 547, endPoint y: 294, distance: 45.4
click at [547, 292] on body "spa/v1.339.1 ReadOnly: Viz Debugger: Open Viz Editor Datasources KW Webflow Adm…" at bounding box center [517, 263] width 1035 height 449
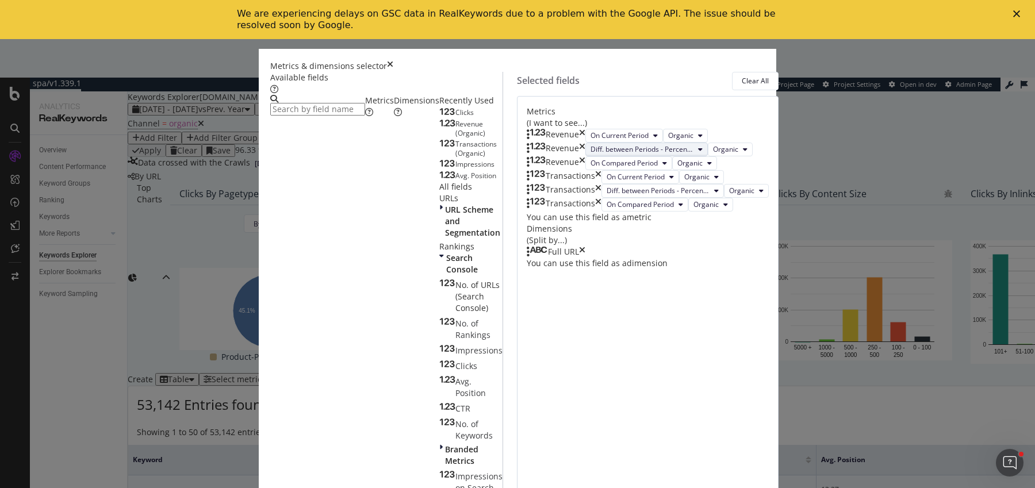
click at [590, 154] on span "Diff. between Periods - Percentage" at bounding box center [641, 149] width 103 height 10
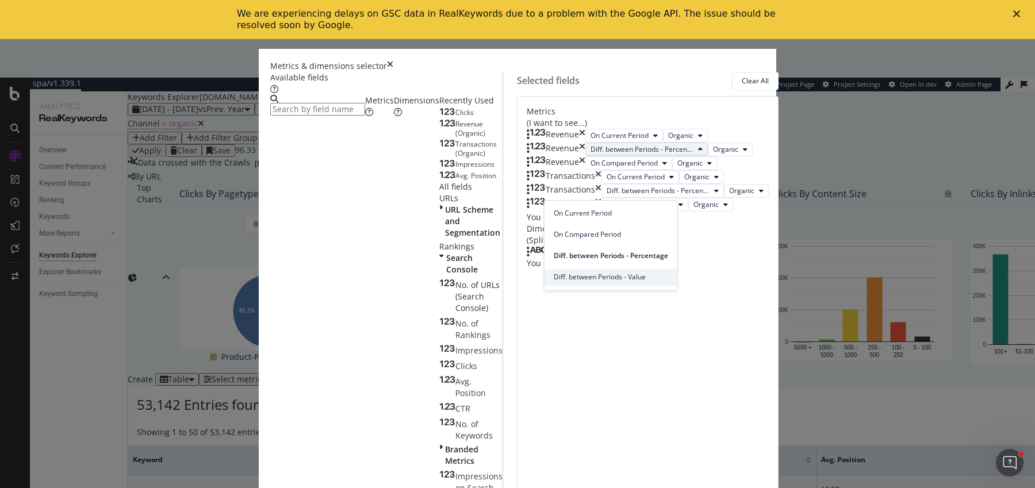
click at [575, 278] on span "Diff. between Periods - Value" at bounding box center [611, 277] width 114 height 10
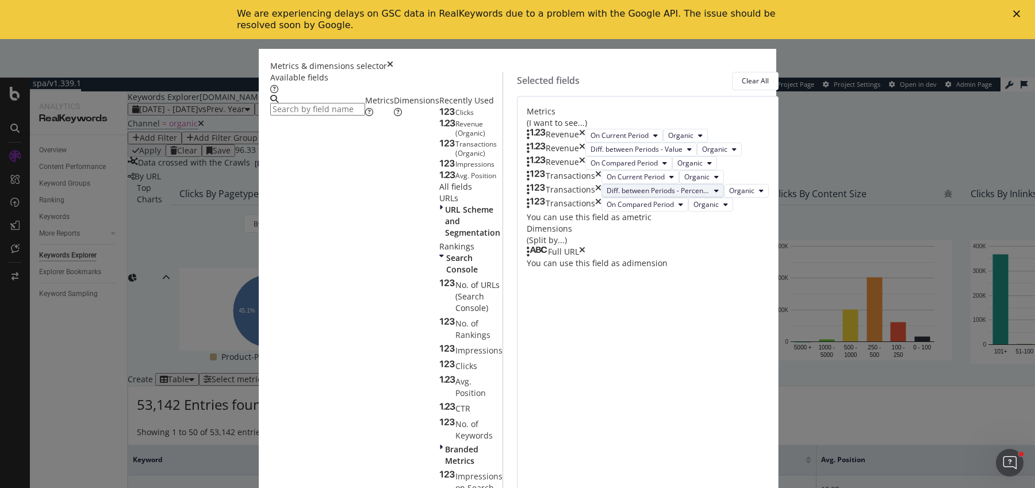
click at [607, 195] on span "Diff. between Periods - Percentage" at bounding box center [658, 191] width 103 height 10
click at [584, 406] on span "Diff. between Periods - Value" at bounding box center [611, 405] width 114 height 10
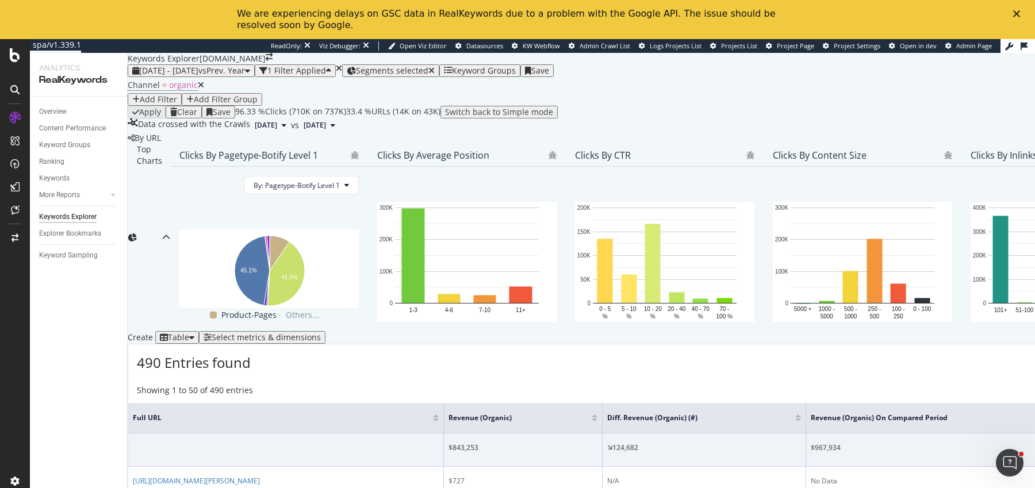
scroll to position [258, 0]
click at [592, 419] on div at bounding box center [595, 420] width 6 height 3
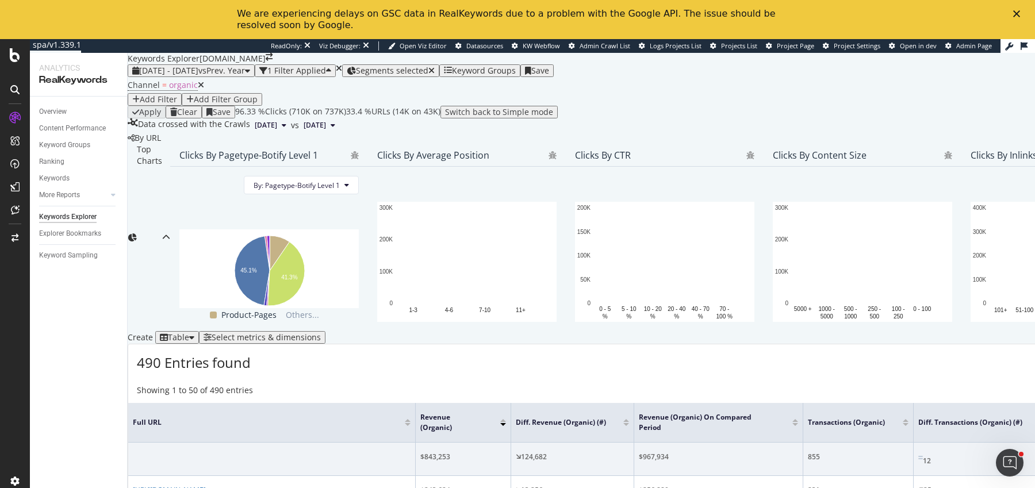
scroll to position [352, 0]
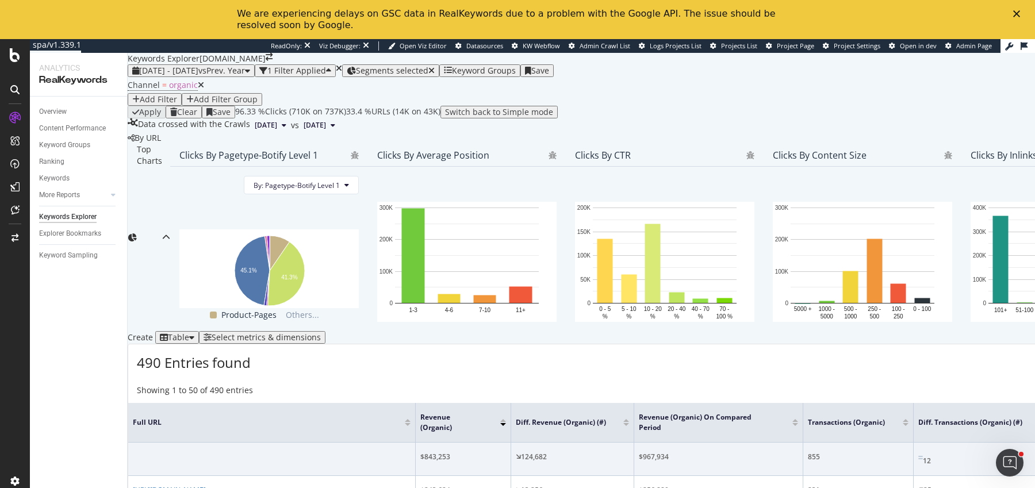
click at [629, 419] on div at bounding box center [626, 420] width 6 height 3
click at [629, 423] on div at bounding box center [626, 424] width 6 height 3
click at [506, 423] on div at bounding box center [503, 424] width 6 height 3
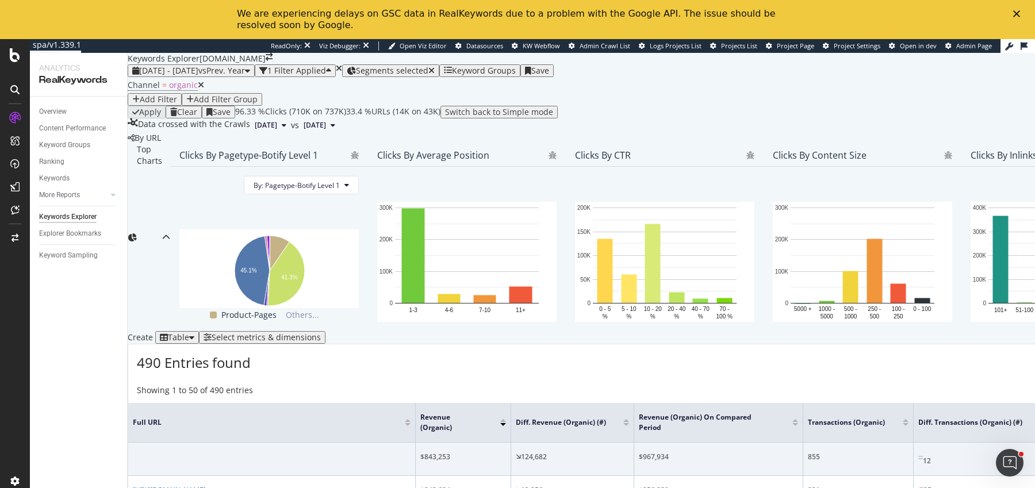
scroll to position [282, 0]
click at [321, 333] on div "Select metrics & dimensions" at bounding box center [266, 337] width 109 height 9
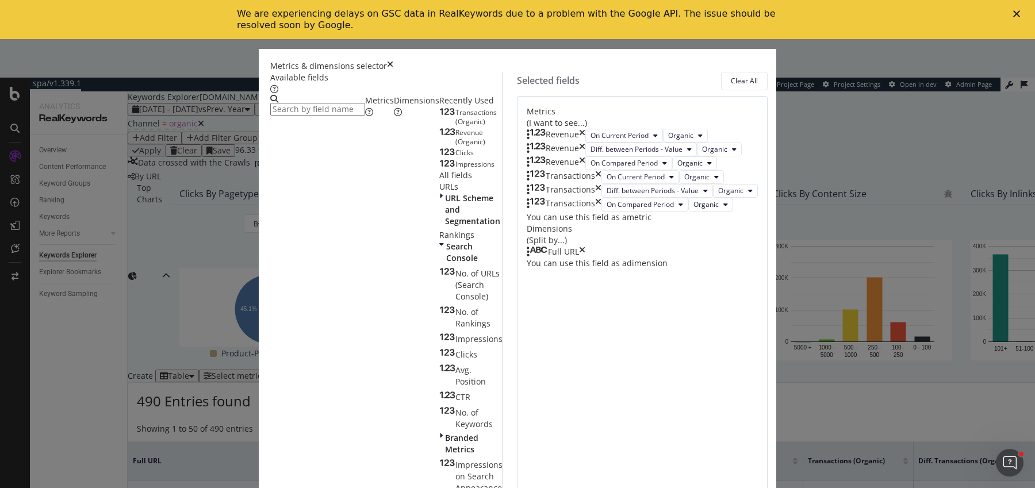
click at [439, 147] on div "Revenue (Organic)" at bounding box center [470, 137] width 63 height 18
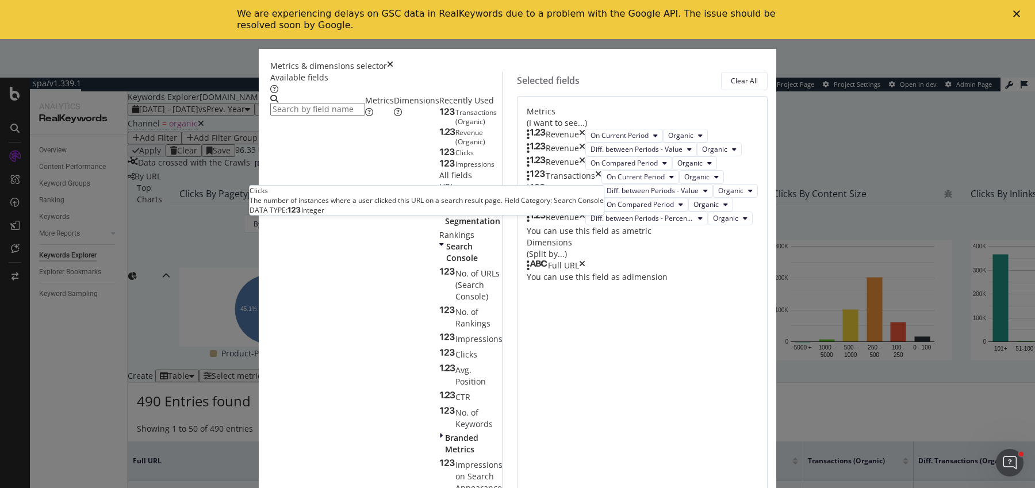
scroll to position [0, 0]
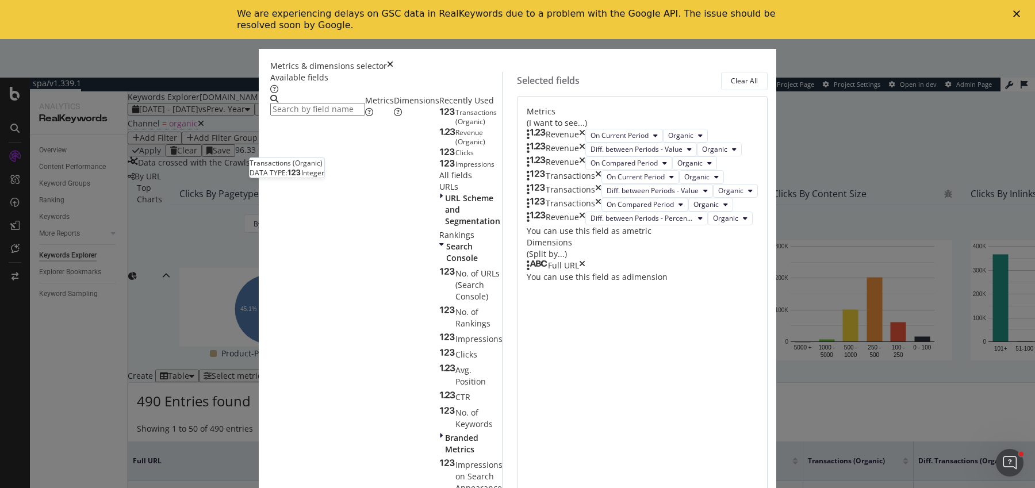
click at [439, 126] on div "Transactions (Organic)" at bounding box center [470, 117] width 63 height 18
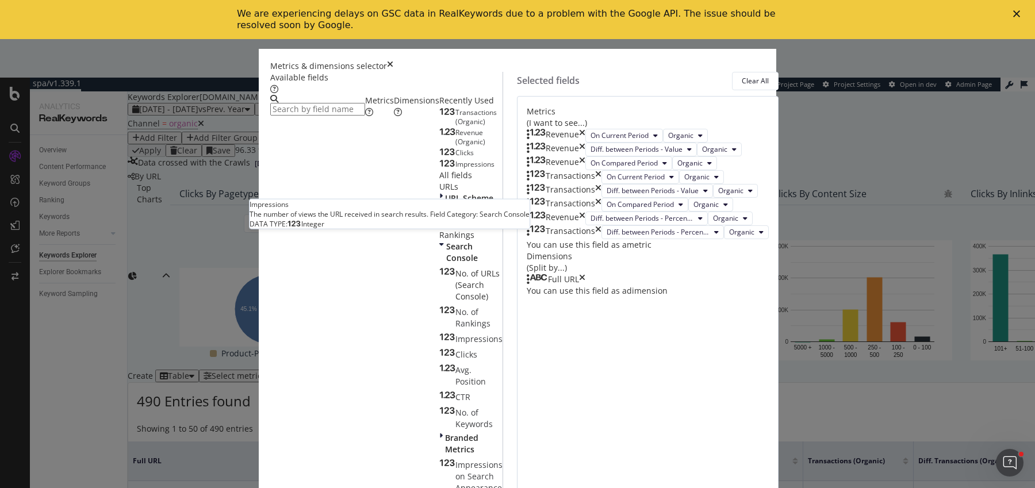
scroll to position [43, 0]
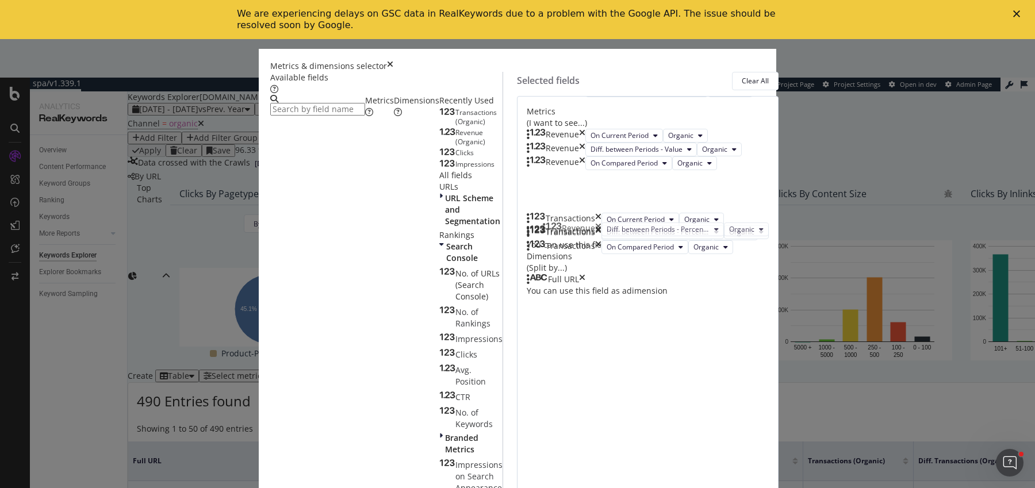
drag, startPoint x: 550, startPoint y: 348, endPoint x: 551, endPoint y: 233, distance: 115.0
click at [551, 233] on body "spa/v1.339.1 ReadOnly: Viz Debugger: Open Viz Editor Datasources KW Webflow Adm…" at bounding box center [517, 263] width 1035 height 449
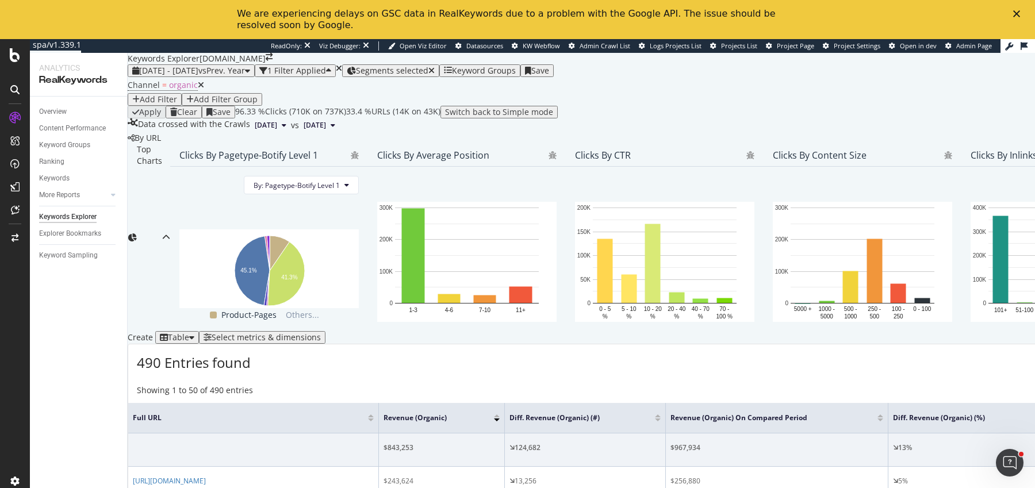
scroll to position [397, 0]
click at [173, 90] on span "organic" at bounding box center [183, 84] width 29 height 11
click at [435, 71] on div "Segments selected" at bounding box center [395, 70] width 79 height 9
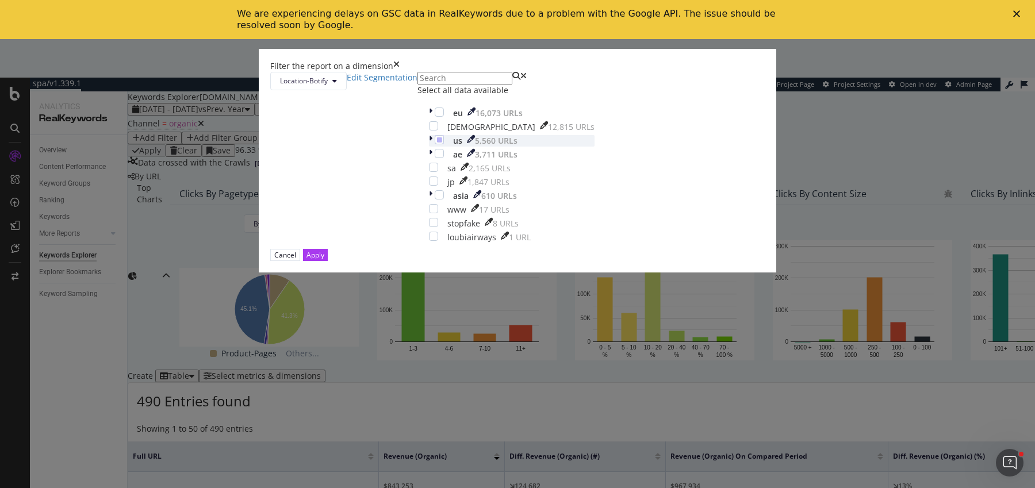
click at [429, 147] on div "modal" at bounding box center [432, 140] width 6 height 11
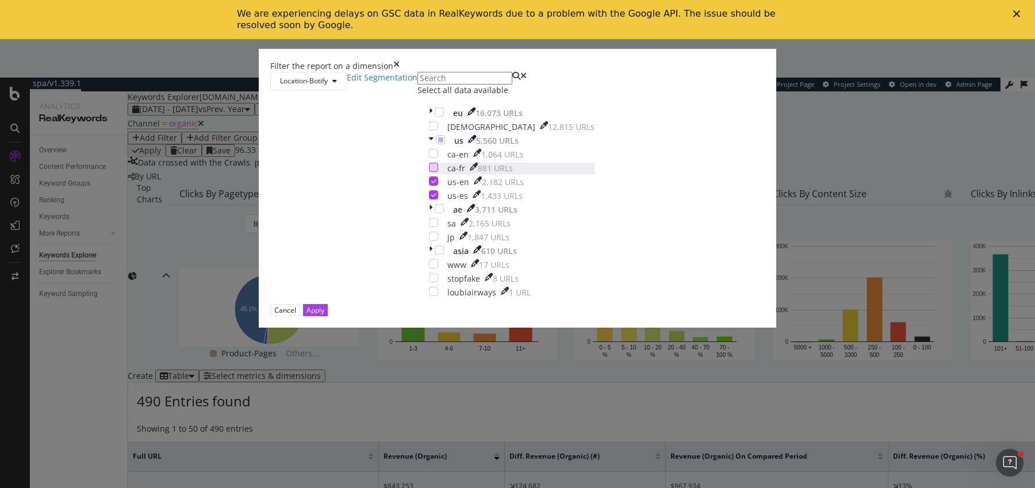
click at [429, 172] on div "modal" at bounding box center [433, 167] width 9 height 9
click at [429, 158] on div "modal" at bounding box center [433, 153] width 9 height 9
click at [429, 186] on div "modal" at bounding box center [433, 181] width 9 height 9
click at [429, 199] on div "modal" at bounding box center [433, 194] width 9 height 9
click at [607, 316] on div "Cancel Apply" at bounding box center [517, 310] width 494 height 12
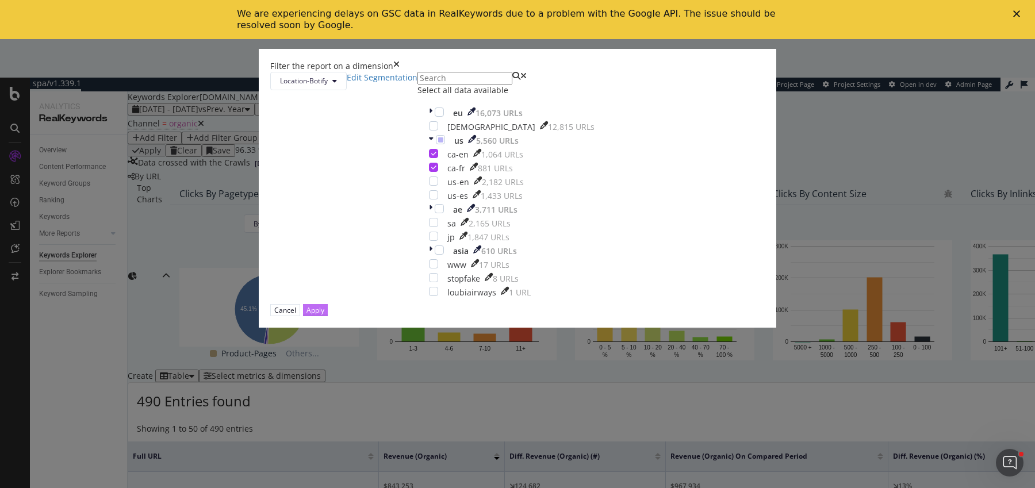
click at [324, 315] on div "Apply" at bounding box center [315, 310] width 18 height 10
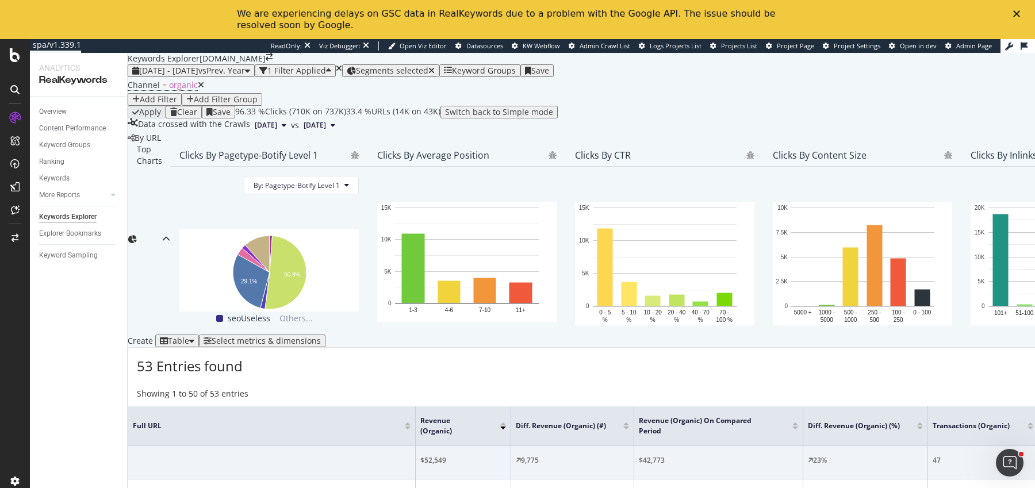
scroll to position [81, 0]
click at [417, 65] on span "Segments selected" at bounding box center [392, 70] width 72 height 11
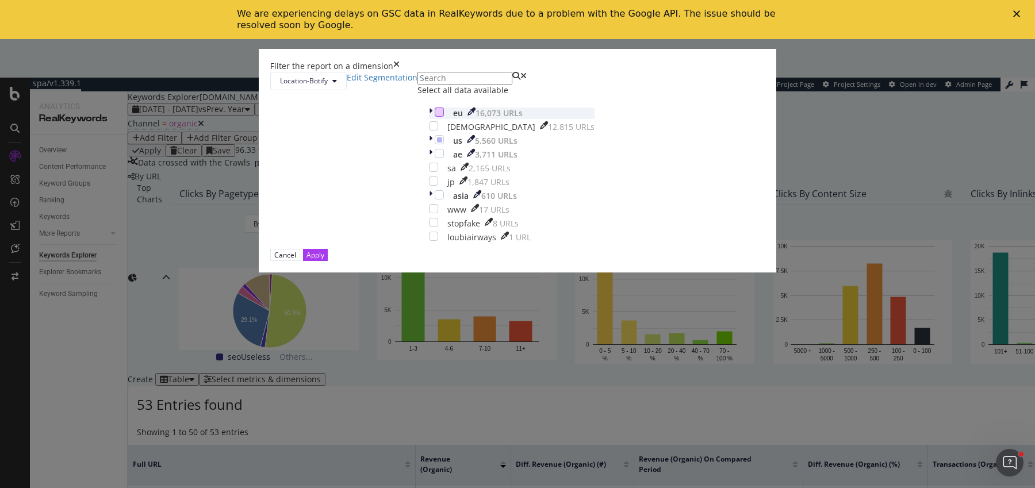
click at [435, 117] on div "modal" at bounding box center [439, 112] width 9 height 9
click at [435, 144] on div "modal" at bounding box center [439, 139] width 9 height 9
drag, startPoint x: 615, startPoint y: 377, endPoint x: 557, endPoint y: 5, distance: 376.6
click at [324, 260] on div "Apply" at bounding box center [315, 255] width 18 height 11
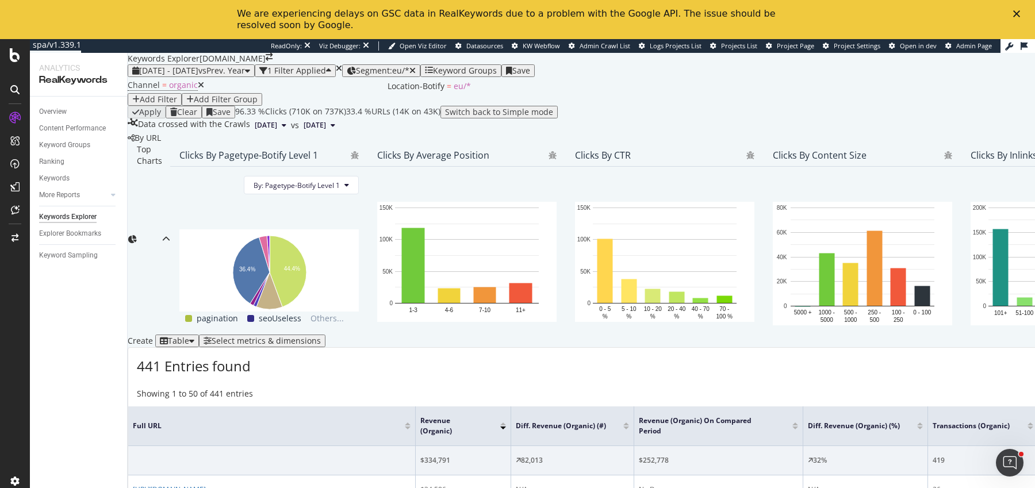
click at [416, 74] on div "Segment: eu/*" at bounding box center [386, 70] width 60 height 9
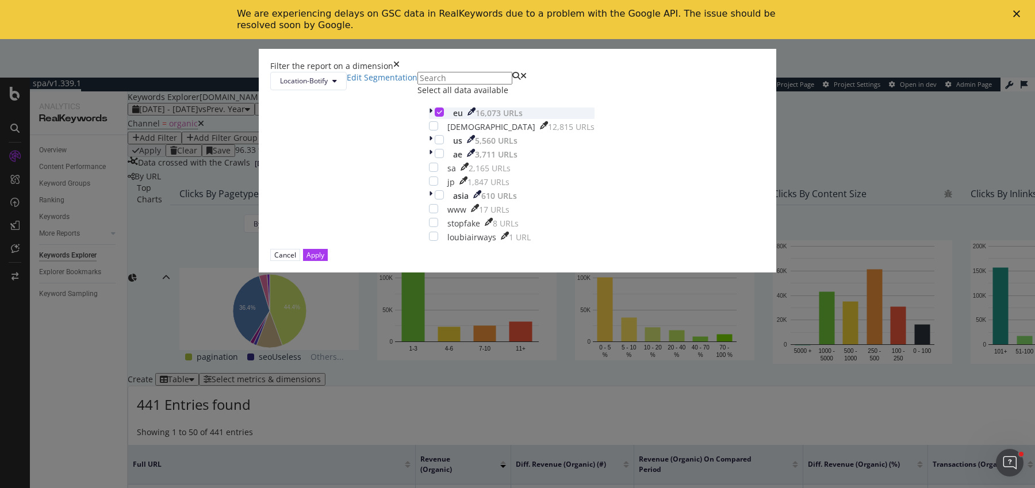
click at [429, 119] on icon "modal" at bounding box center [430, 113] width 3 height 11
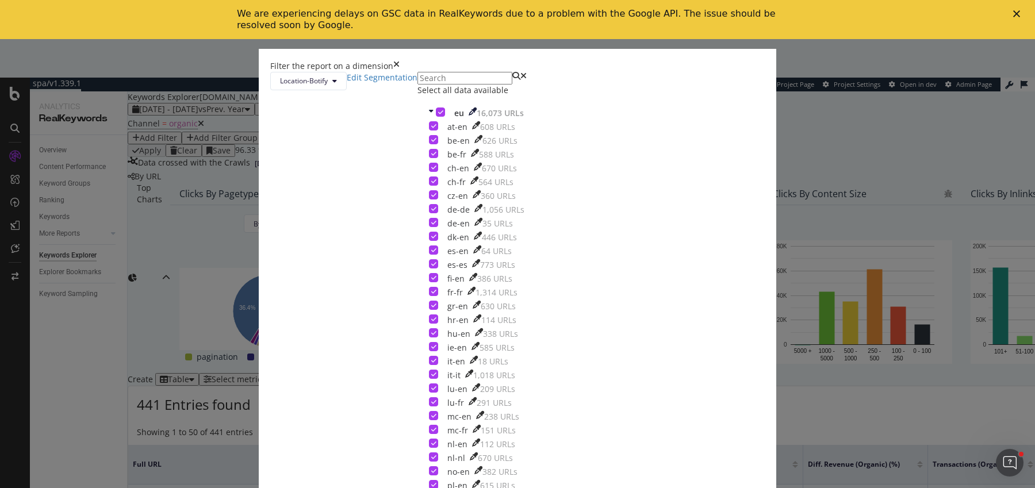
click at [417, 177] on div "Select all data available eu 16,073 URLs at-en 608 URLs be-en 626 URLs be-fr 58…" at bounding box center [511, 395] width 189 height 646
click at [436, 117] on div "modal" at bounding box center [440, 112] width 9 height 9
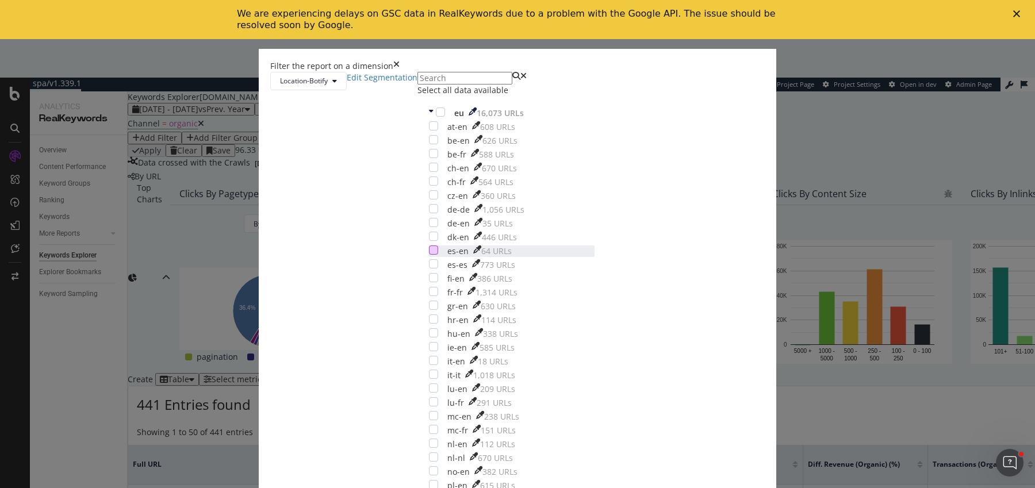
scroll to position [98, 0]
click at [429, 287] on div "modal" at bounding box center [433, 291] width 9 height 9
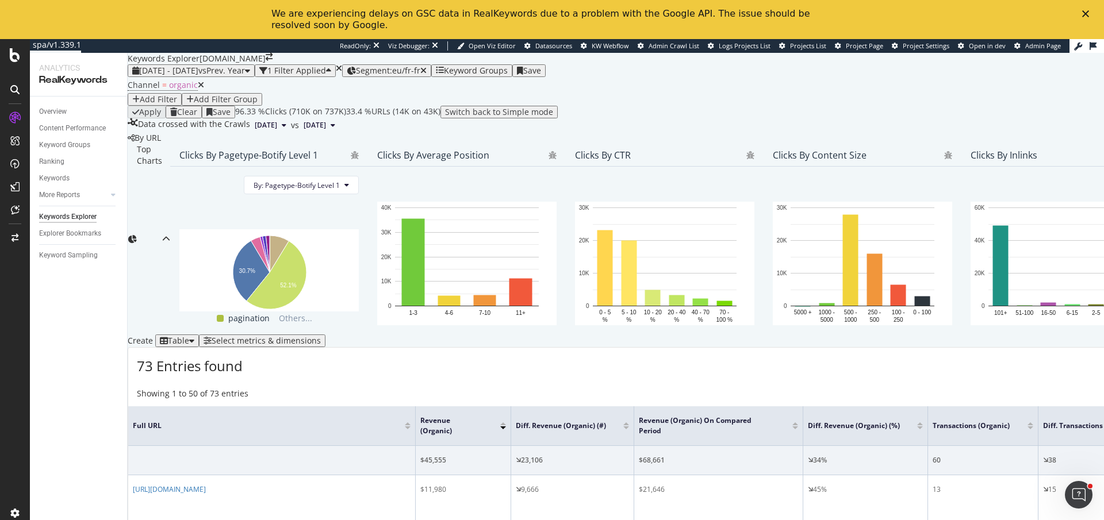
scroll to position [232, 0]
click at [427, 74] on div "Segment: eu/fr-fr" at bounding box center [391, 70] width 71 height 9
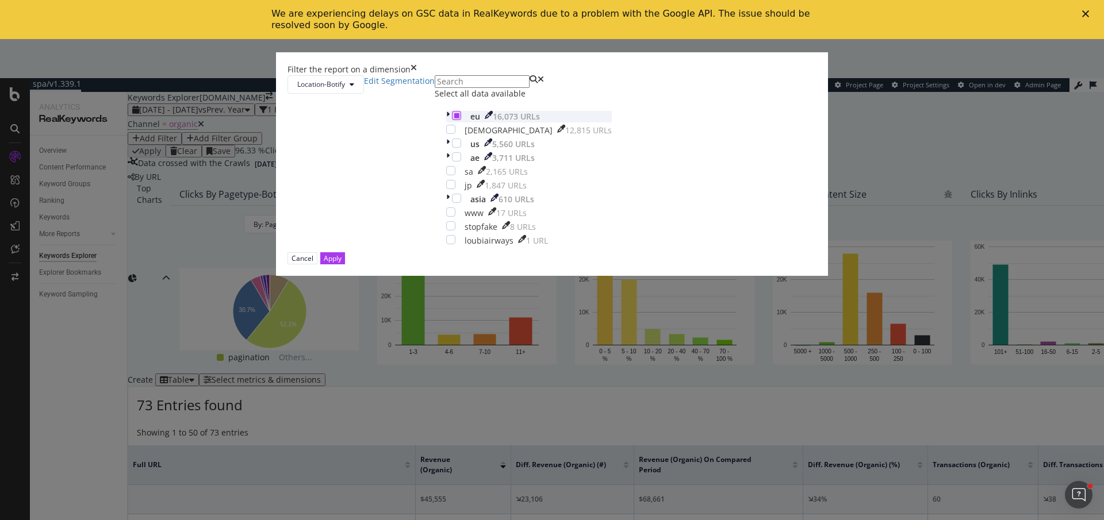
click at [454, 120] on div "modal" at bounding box center [456, 115] width 9 height 9
click at [342, 264] on div "Apply" at bounding box center [333, 258] width 18 height 11
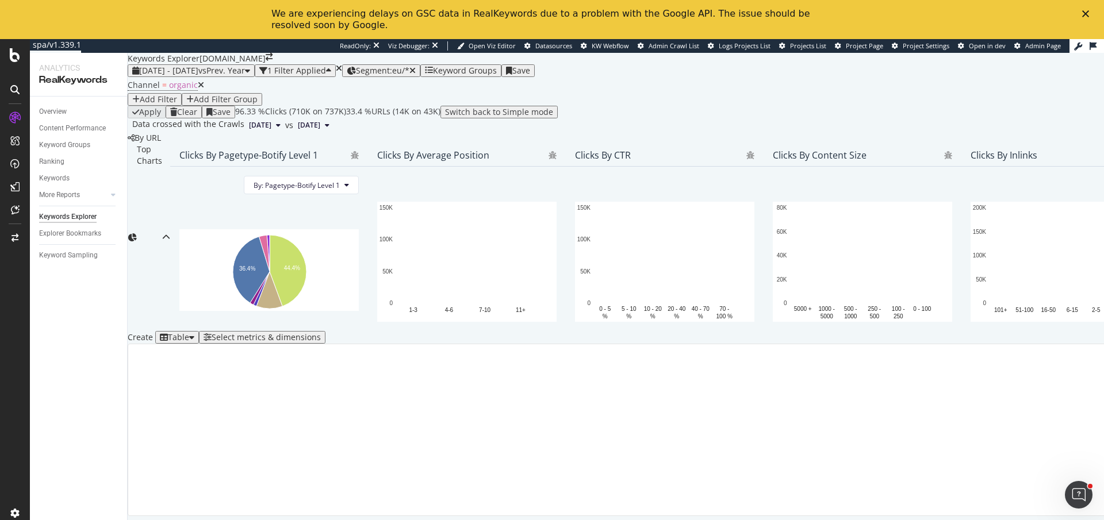
scroll to position [144, 0]
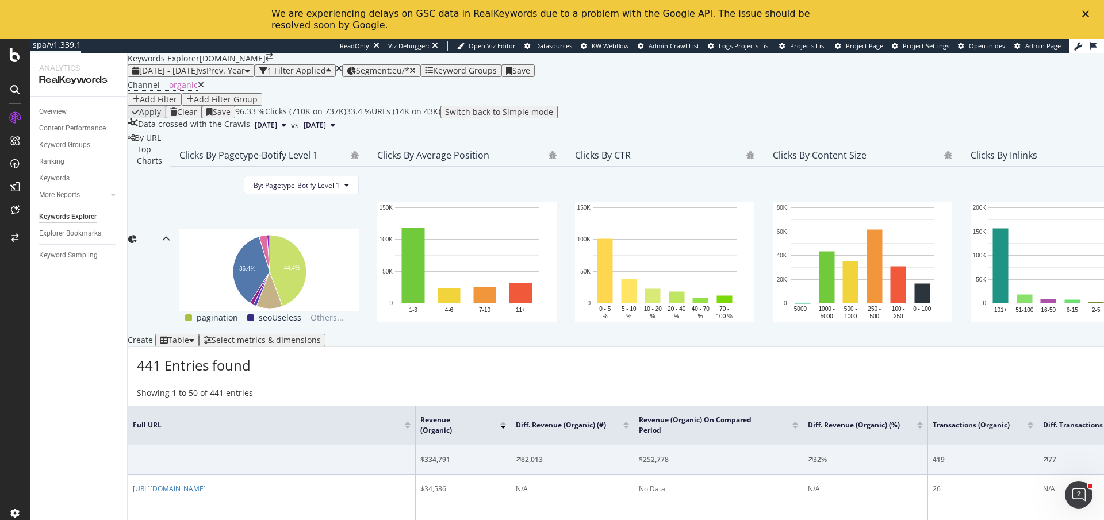
click at [321, 336] on div "Select metrics & dimensions" at bounding box center [266, 340] width 109 height 9
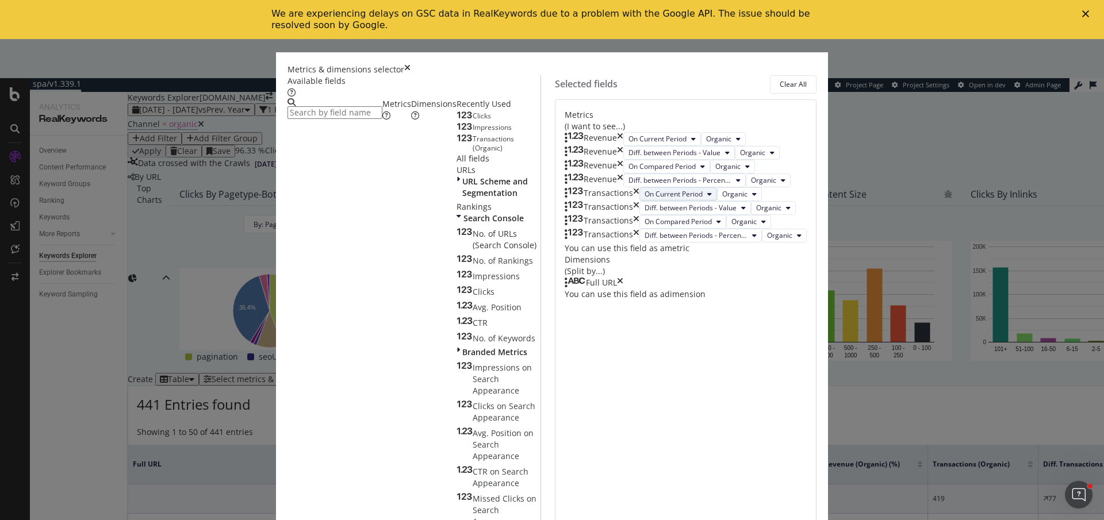
scroll to position [135, 0]
click at [623, 289] on icon "times" at bounding box center [620, 282] width 6 height 11
click at [411, 121] on div "Dimensions" at bounding box center [433, 109] width 45 height 23
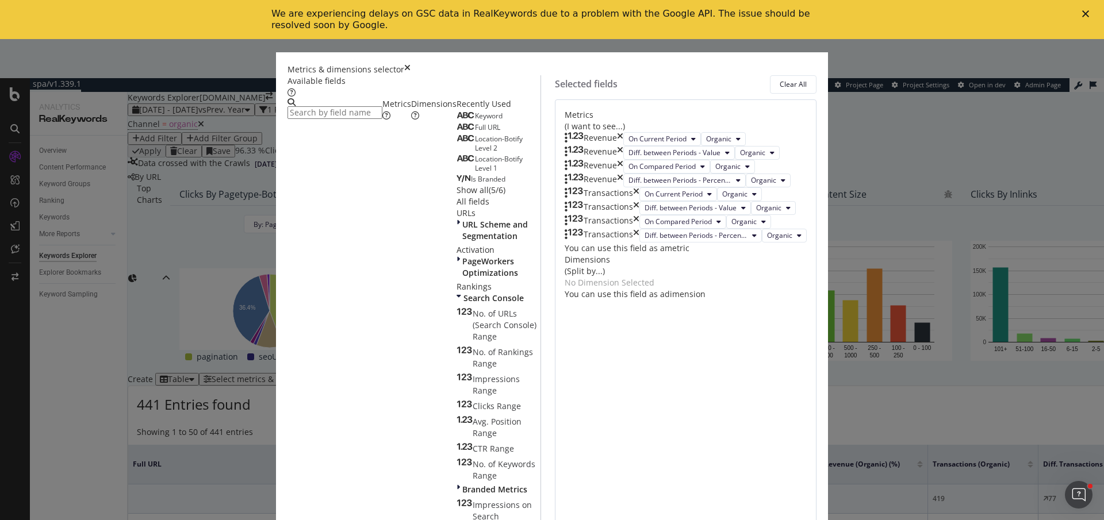
click at [475, 153] on span "Location-Botify Level 2" at bounding box center [499, 143] width 48 height 19
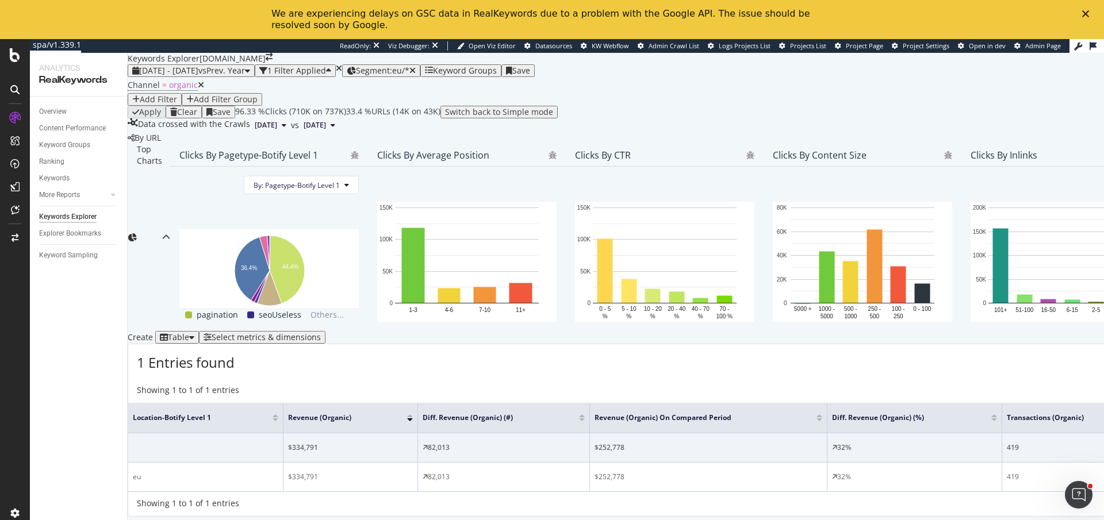
scroll to position [146, 0]
click at [321, 337] on div "Select metrics & dimensions" at bounding box center [262, 337] width 117 height 9
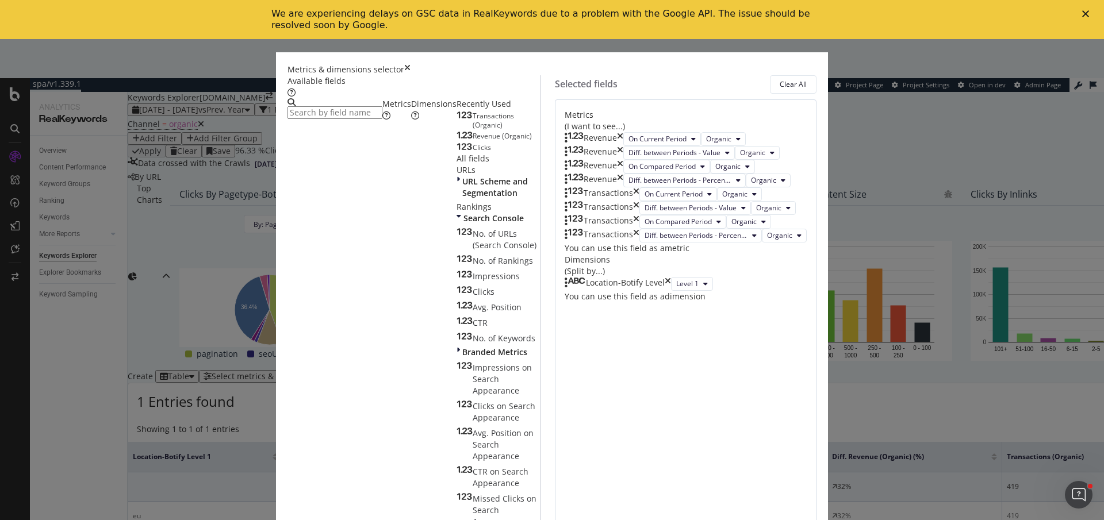
scroll to position [156, 0]
click at [671, 291] on button "Level 1" at bounding box center [692, 284] width 42 height 14
click at [604, 427] on span "Level 2" at bounding box center [599, 430] width 23 height 10
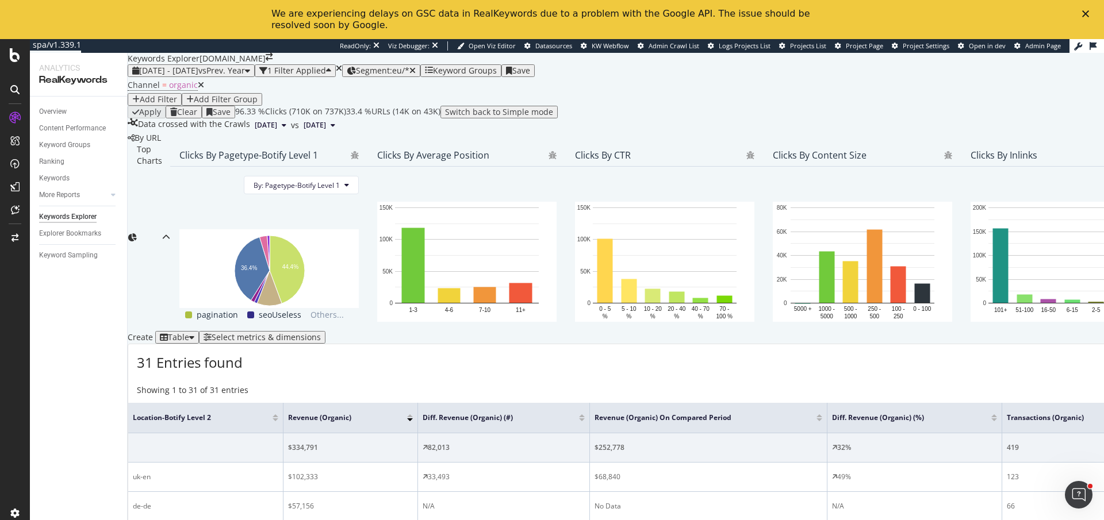
scroll to position [291, 0]
click at [409, 65] on span "Segment: eu/*" at bounding box center [382, 70] width 53 height 11
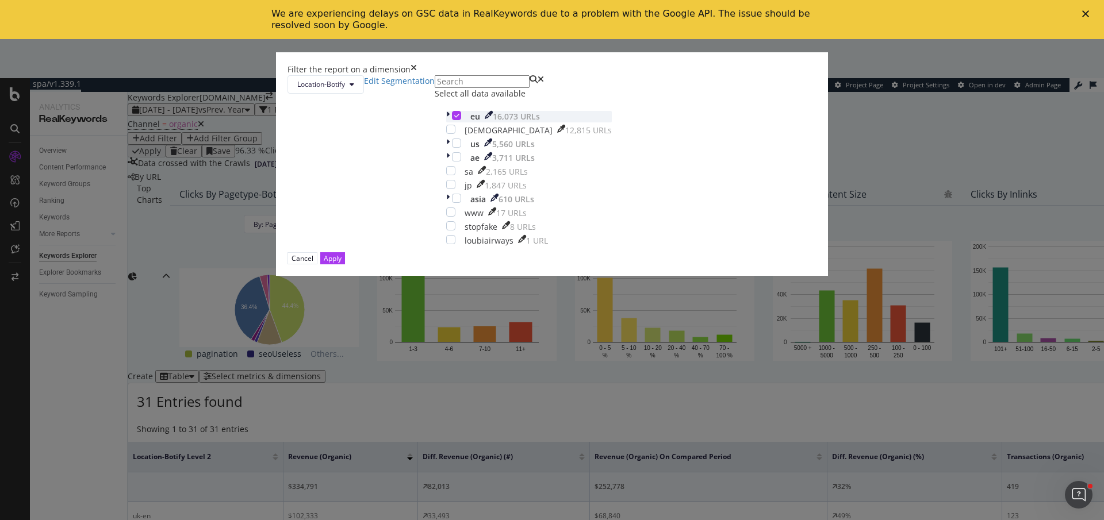
click at [454, 118] on icon "modal" at bounding box center [456, 116] width 5 height 6
click at [452, 162] on div "modal" at bounding box center [456, 156] width 9 height 9
click at [451, 175] on div "modal" at bounding box center [450, 170] width 9 height 9
click at [451, 174] on icon "modal" at bounding box center [450, 171] width 5 height 6
click at [345, 264] on button "Apply" at bounding box center [332, 258] width 25 height 12
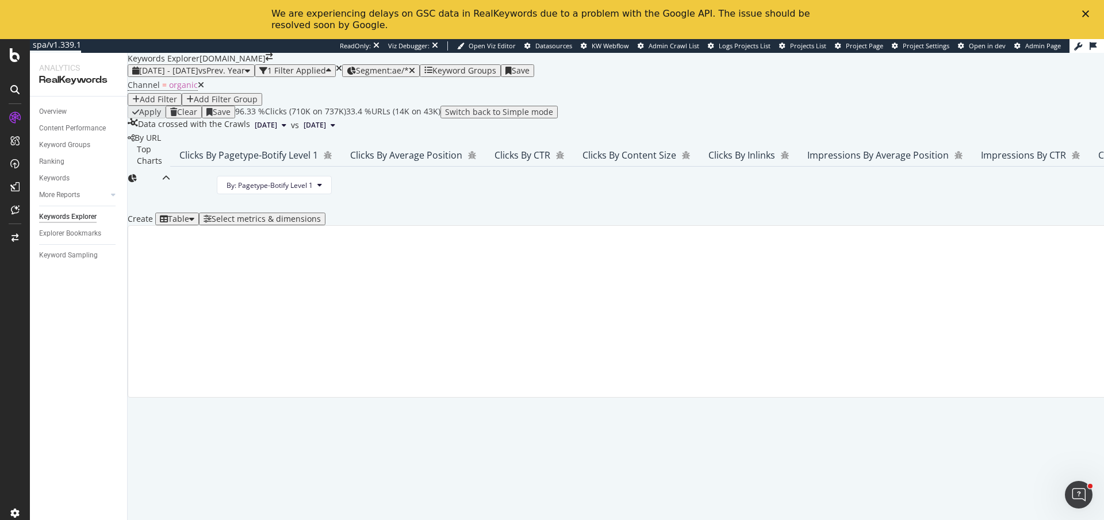
scroll to position [144, 0]
click at [321, 224] on div "Select metrics & dimensions" at bounding box center [266, 218] width 109 height 9
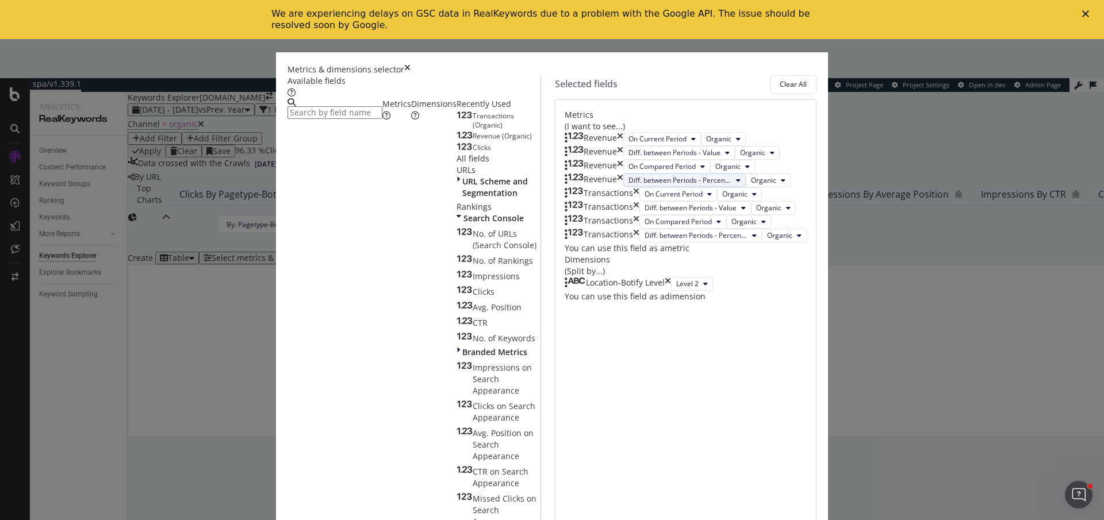
scroll to position [156, 0]
click at [671, 291] on icon "times" at bounding box center [668, 284] width 6 height 14
click at [411, 121] on div "Dimensions" at bounding box center [433, 109] width 45 height 23
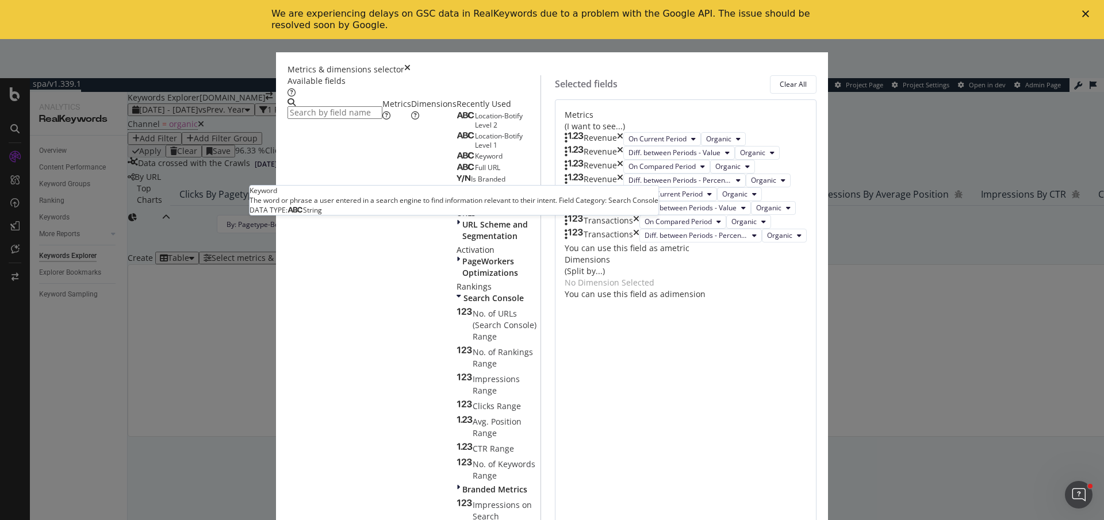
click at [456, 172] on div "Full URL" at bounding box center [478, 167] width 44 height 9
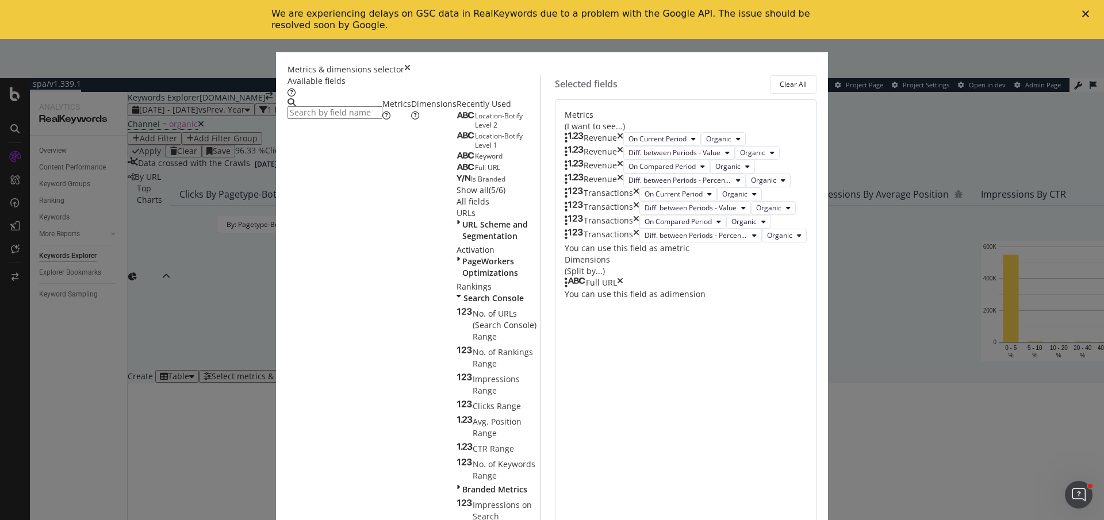
scroll to position [135, 0]
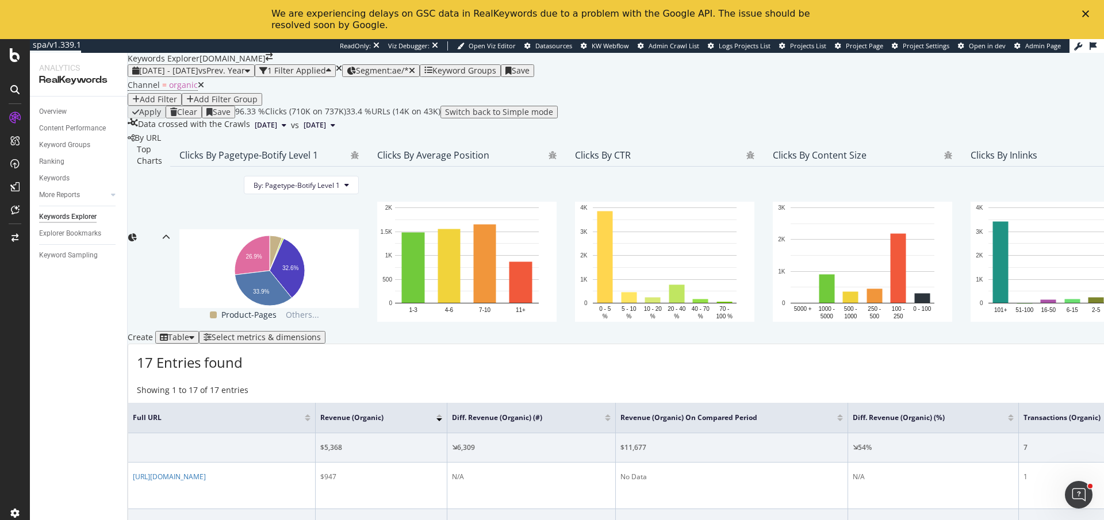
scroll to position [922, 0]
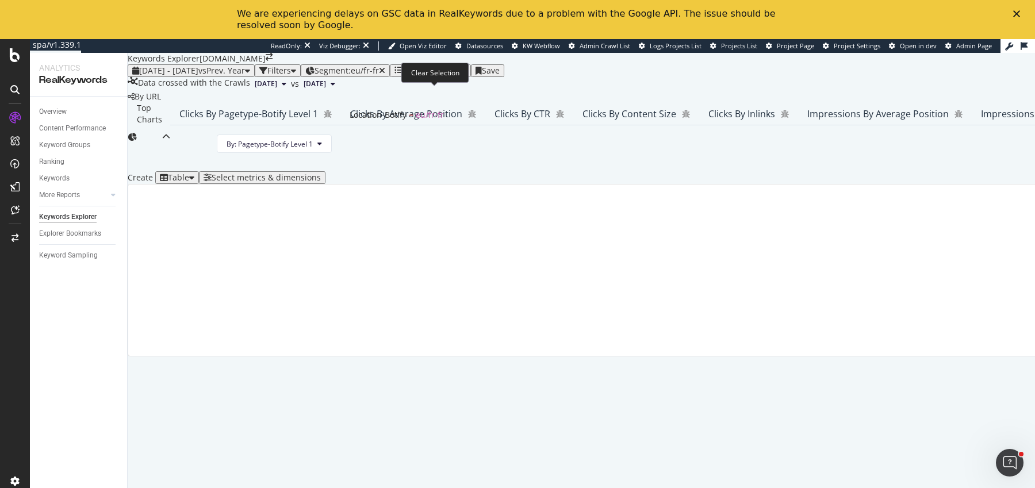
click at [385, 75] on icon "button" at bounding box center [382, 71] width 6 height 8
click at [321, 182] on div "Select metrics & dimensions" at bounding box center [266, 177] width 109 height 9
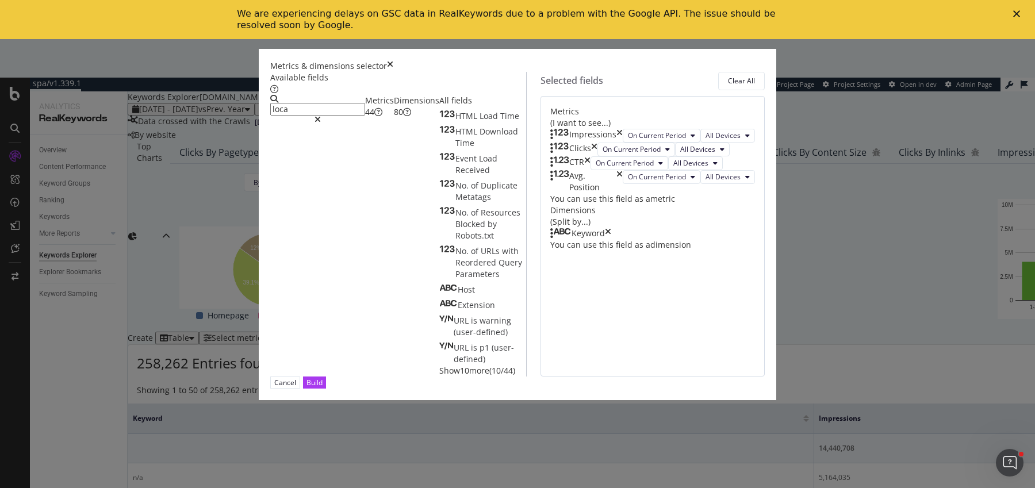
click at [394, 118] on div "Dimensions 80" at bounding box center [416, 106] width 45 height 23
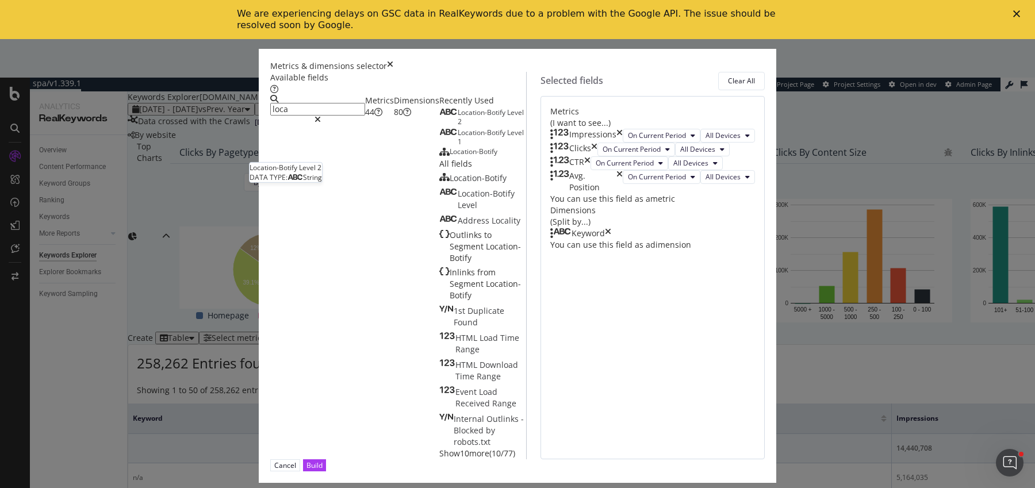
click at [439, 126] on div "Location-Botify Level 2" at bounding box center [482, 117] width 87 height 18
click at [657, 253] on icon "times" at bounding box center [653, 246] width 6 height 14
click at [439, 126] on div "Location-Botify Level 2" at bounding box center [482, 117] width 87 height 18
click at [590, 170] on icon "times" at bounding box center [587, 163] width 6 height 14
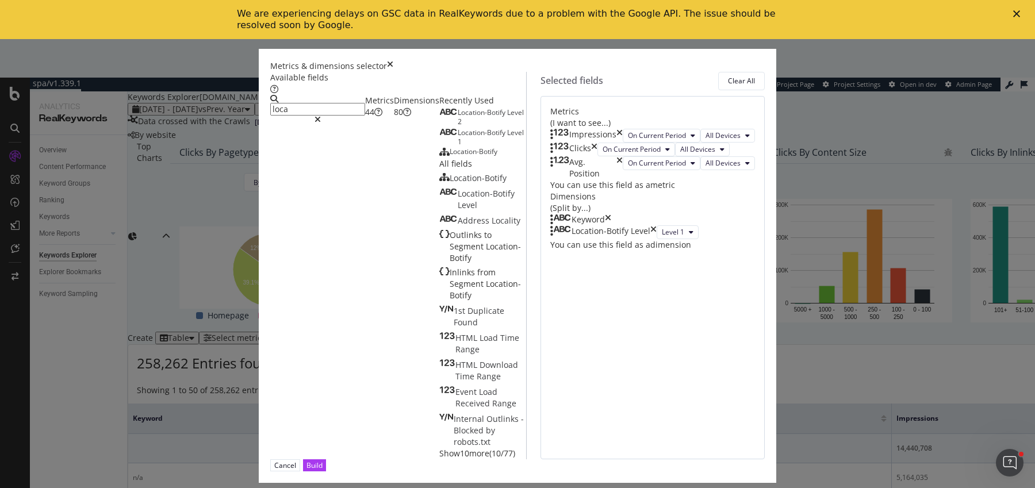
click at [623, 179] on icon "times" at bounding box center [619, 167] width 6 height 23
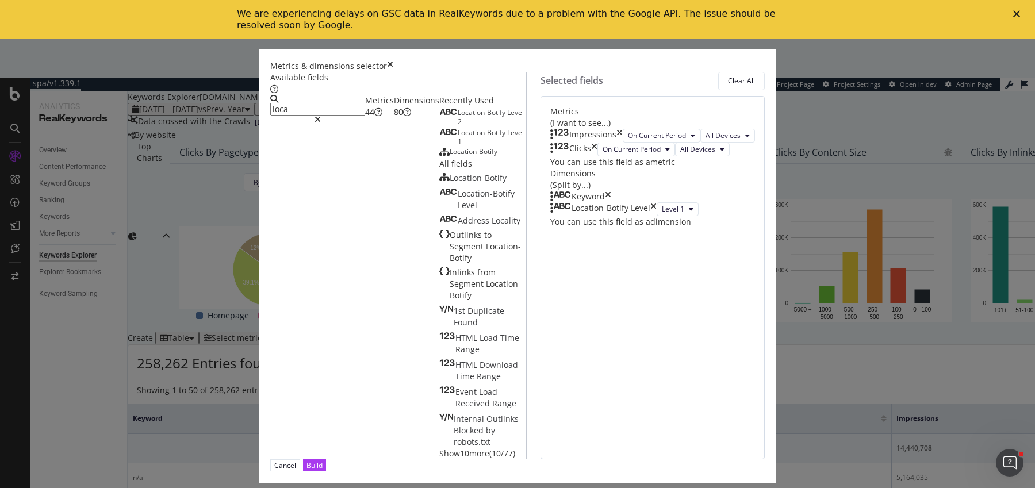
click at [611, 202] on icon "times" at bounding box center [608, 196] width 6 height 11
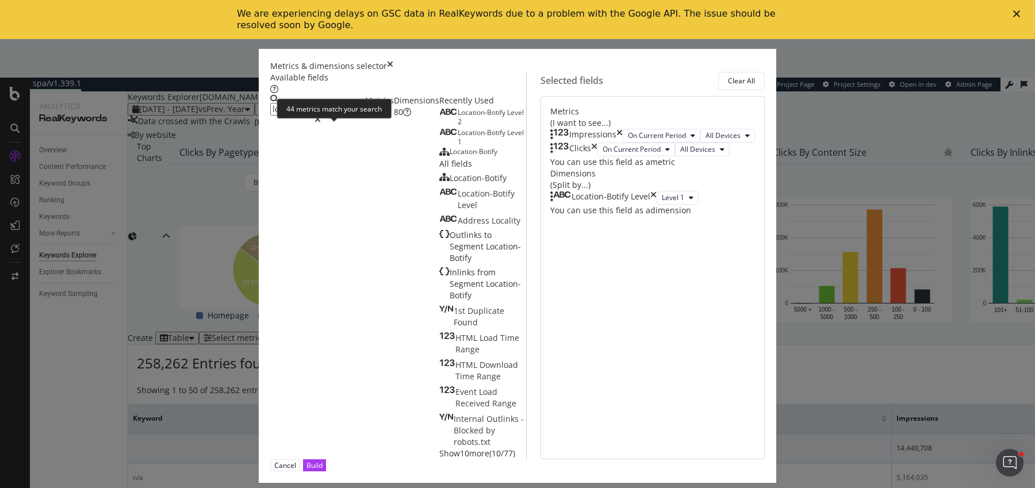
click at [365, 118] on div "44" at bounding box center [369, 111] width 9 height 11
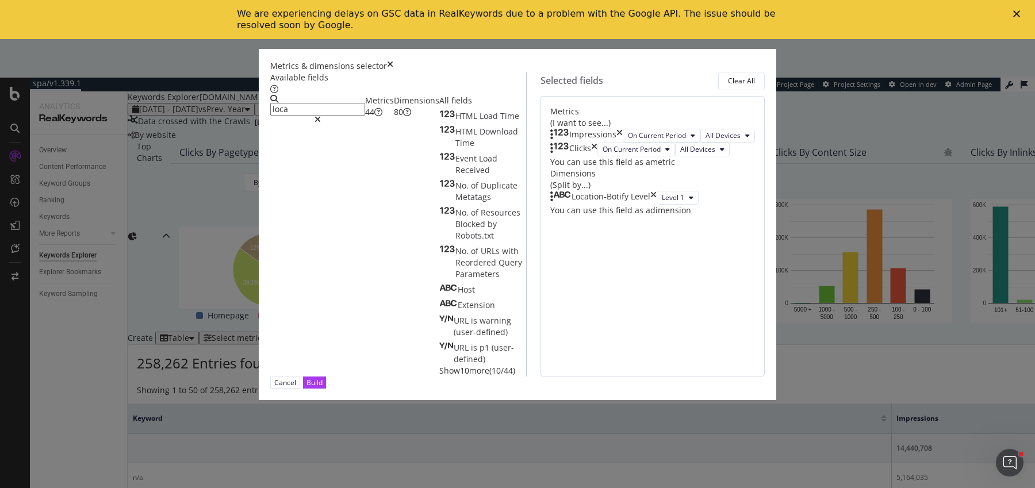
click at [365, 108] on input "loca" at bounding box center [317, 109] width 95 height 13
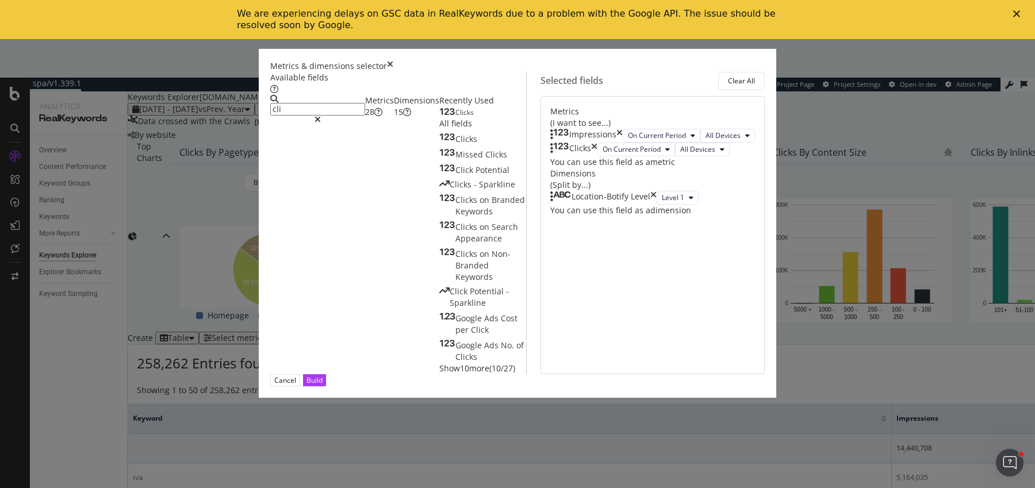
click at [439, 117] on div "Clicks" at bounding box center [456, 112] width 34 height 9
click at [365, 109] on input "cli" at bounding box center [317, 109] width 95 height 13
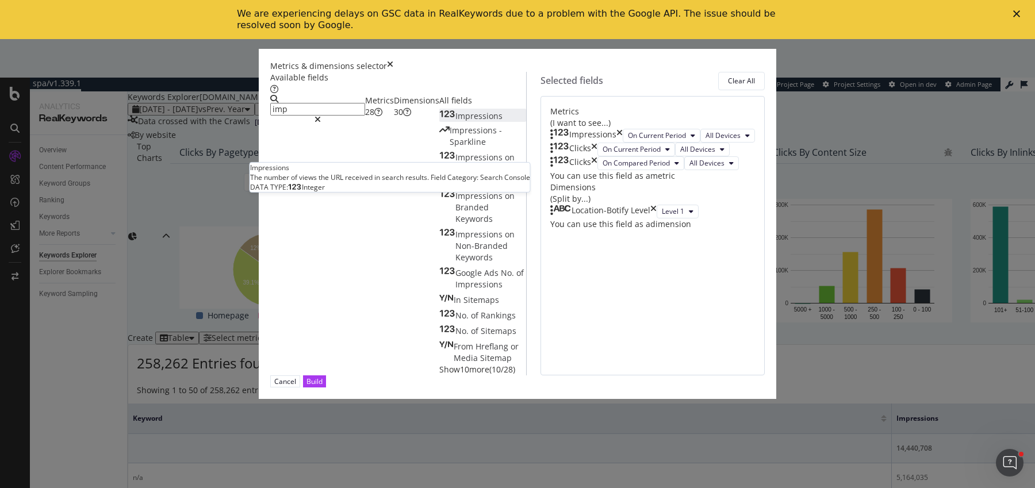
type input "imp"
click at [455, 121] on span "Impressions" at bounding box center [478, 115] width 47 height 11
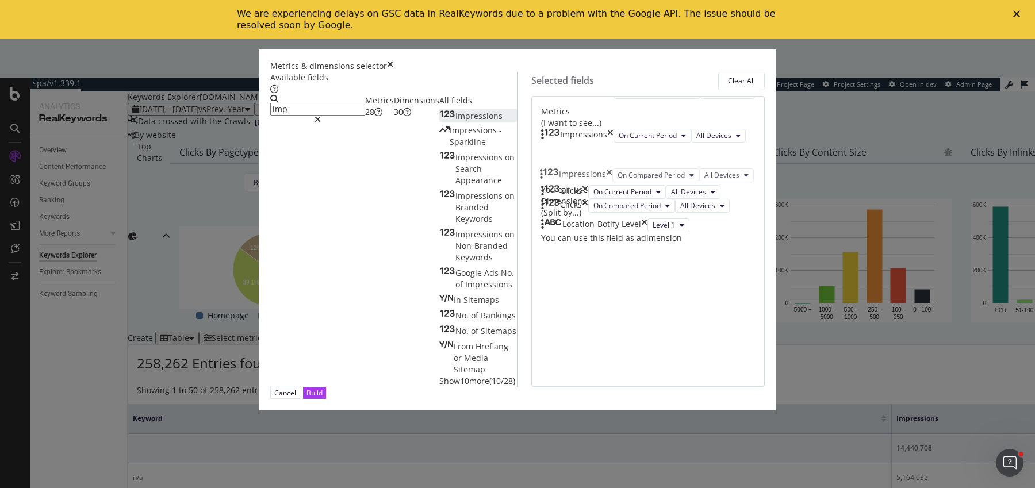
drag, startPoint x: 547, startPoint y: 259, endPoint x: 546, endPoint y: 171, distance: 88.0
click at [546, 171] on body "spa/v1.339.1 ReadOnly: Viz Debugger: Open Viz Editor Datasources KW Webflow Adm…" at bounding box center [517, 263] width 1035 height 449
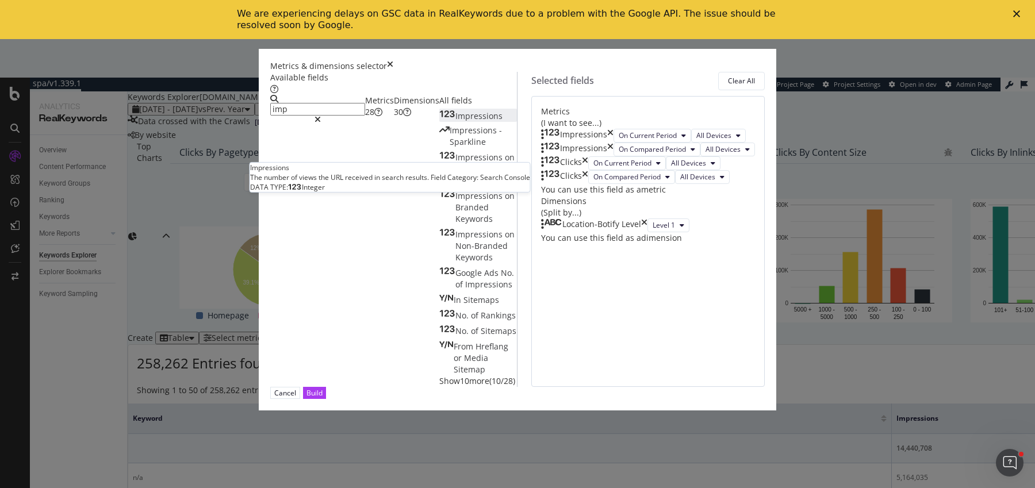
click at [455, 121] on span "Impressions" at bounding box center [478, 115] width 47 height 11
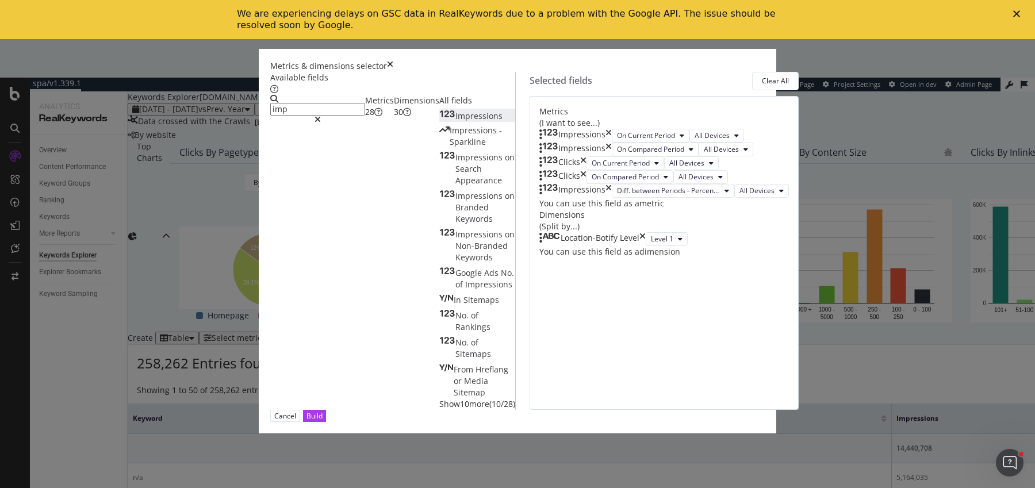
click at [355, 103] on input "imp" at bounding box center [317, 109] width 95 height 13
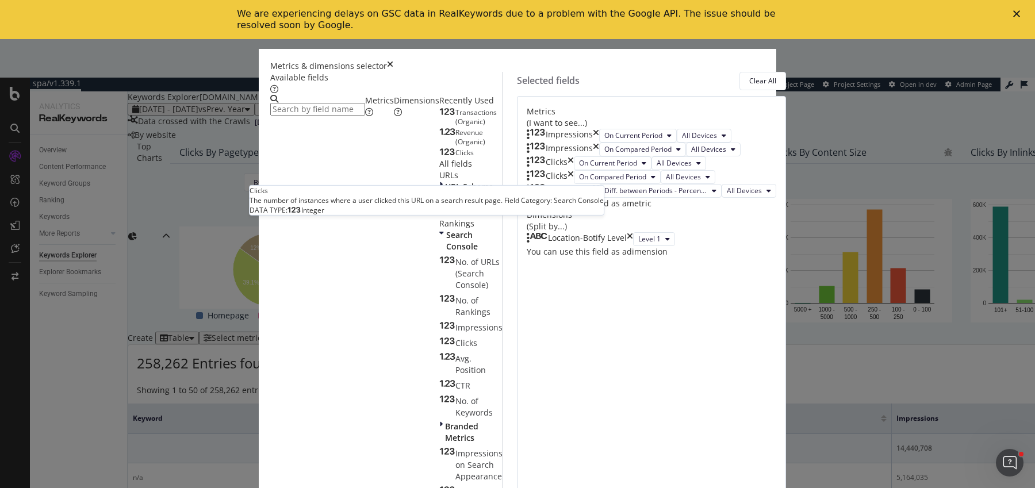
click at [439, 158] on div "Clicks" at bounding box center [456, 152] width 34 height 9
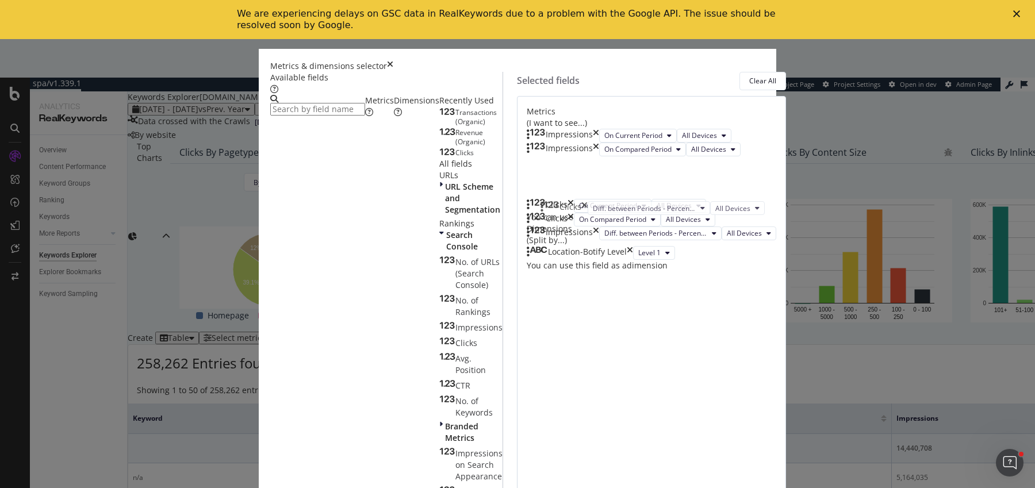
drag, startPoint x: 551, startPoint y: 344, endPoint x: 553, endPoint y: 183, distance: 160.4
click at [553, 183] on body "spa/v1.339.1 ReadOnly: Viz Debugger: Open Viz Editor Datasources KW Webflow Adm…" at bounding box center [517, 263] width 1035 height 449
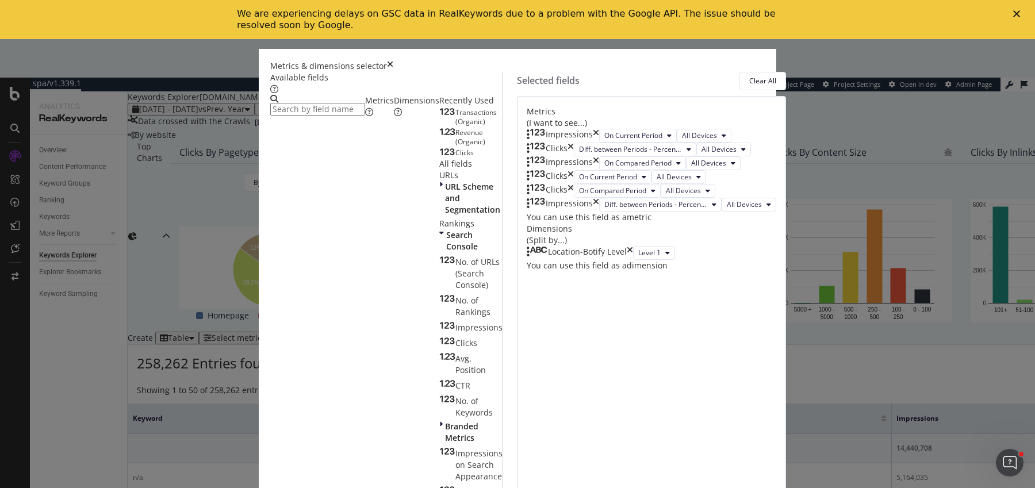
click at [552, 317] on body "spa/v1.339.1 ReadOnly: Viz Debugger: Open Viz Editor Datasources KW Webflow Adm…" at bounding box center [517, 263] width 1035 height 449
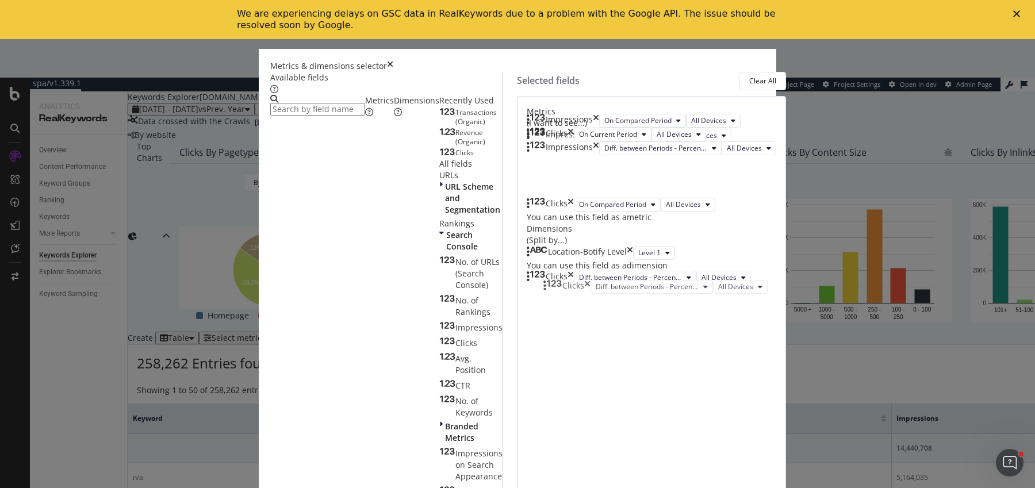
drag, startPoint x: 549, startPoint y: 185, endPoint x: 551, endPoint y: 298, distance: 112.7
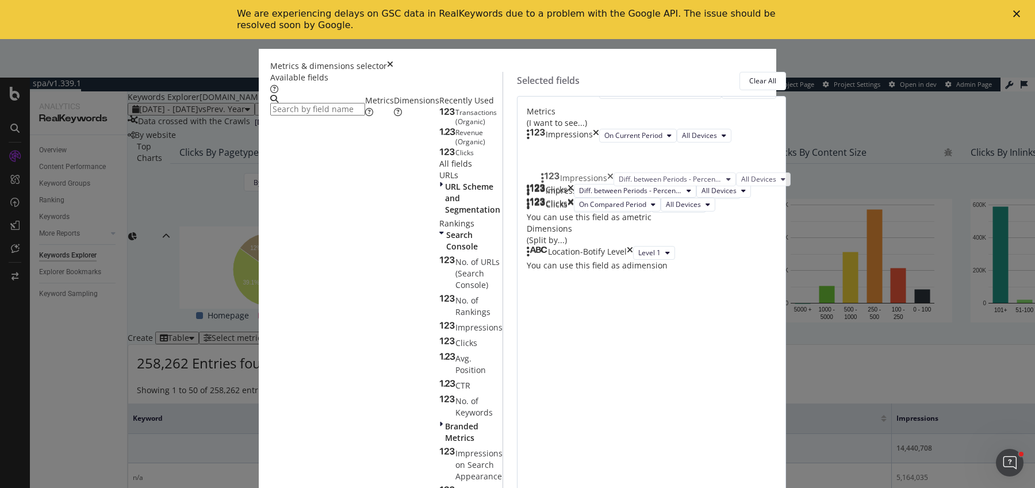
drag, startPoint x: 552, startPoint y: 265, endPoint x: 552, endPoint y: 165, distance: 100.0
click at [552, 165] on body "spa/v1.339.1 ReadOnly: Viz Debugger: Open Viz Editor Datasources KW Webflow Adm…" at bounding box center [517, 263] width 1035 height 449
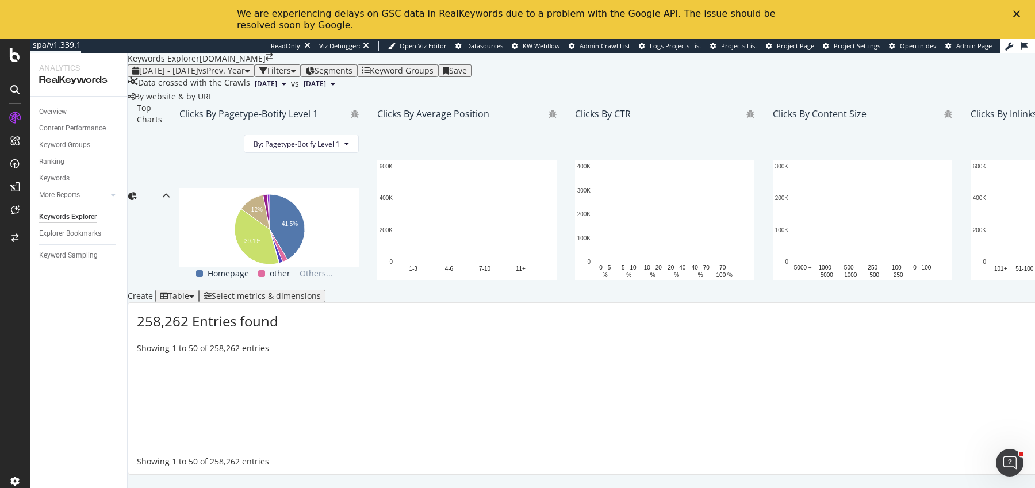
click at [406, 77] on div "[DATE] - [DATE] vs Prev. Year Filters Segments Keyword Groups Save" at bounding box center [963, 70] width 1670 height 13
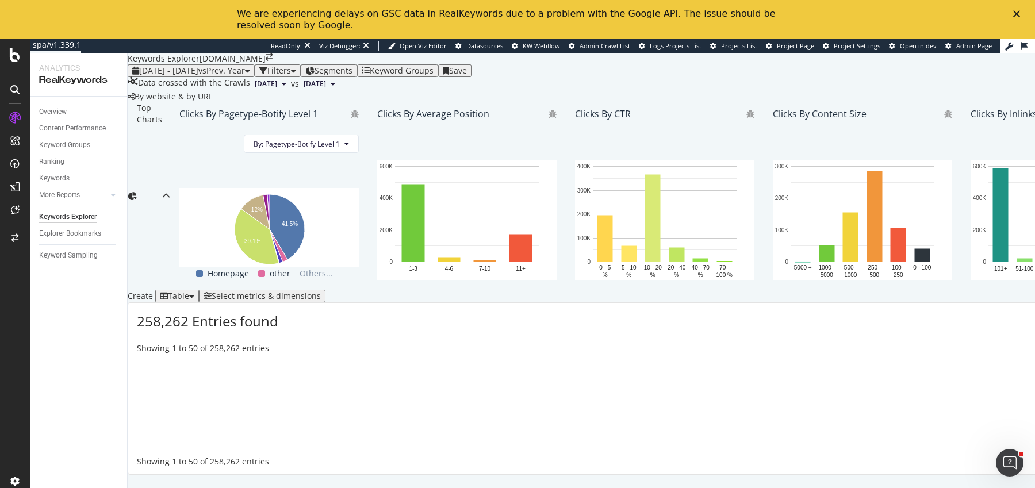
click at [352, 71] on span "Segments" at bounding box center [333, 70] width 38 height 11
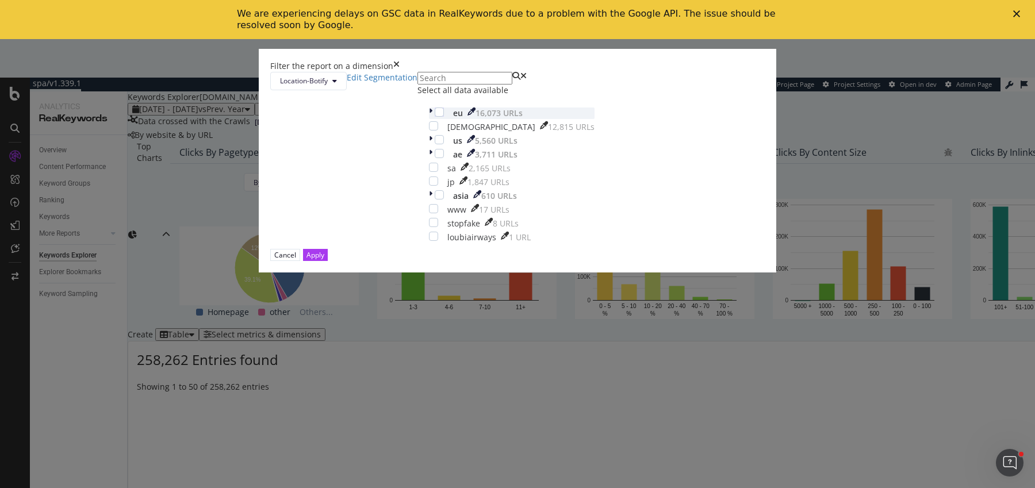
click at [429, 119] on div "eu 16,073 URLs" at bounding box center [512, 113] width 166 height 11
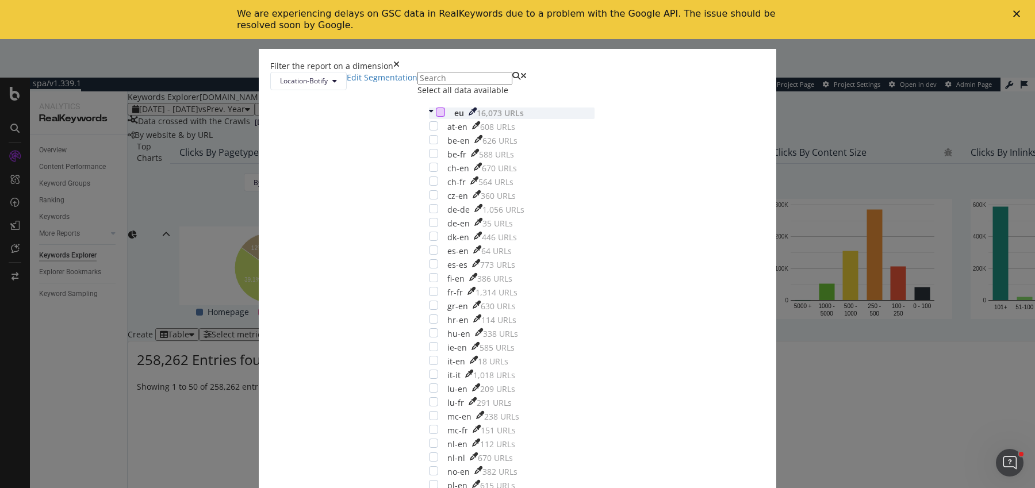
click at [436, 117] on div "modal" at bounding box center [440, 112] width 9 height 9
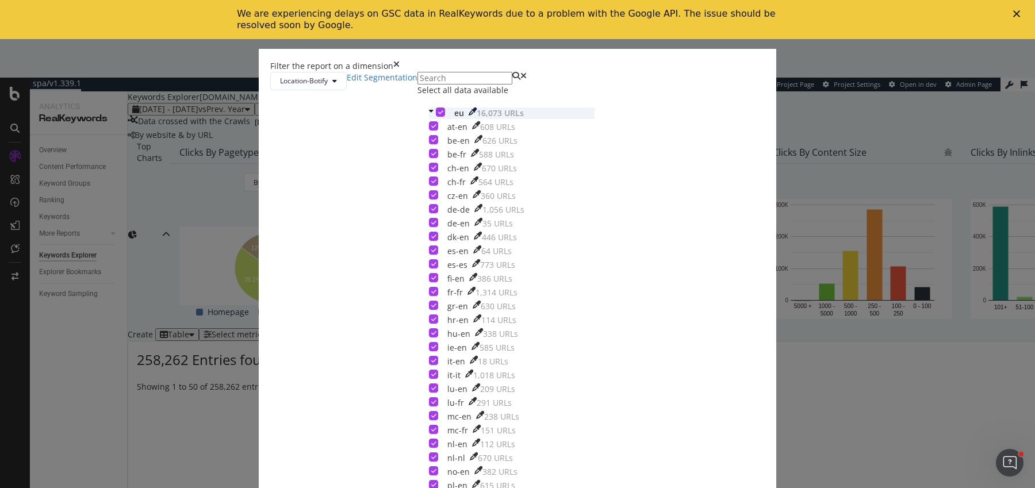
click at [429, 119] on div "modal" at bounding box center [432, 113] width 7 height 11
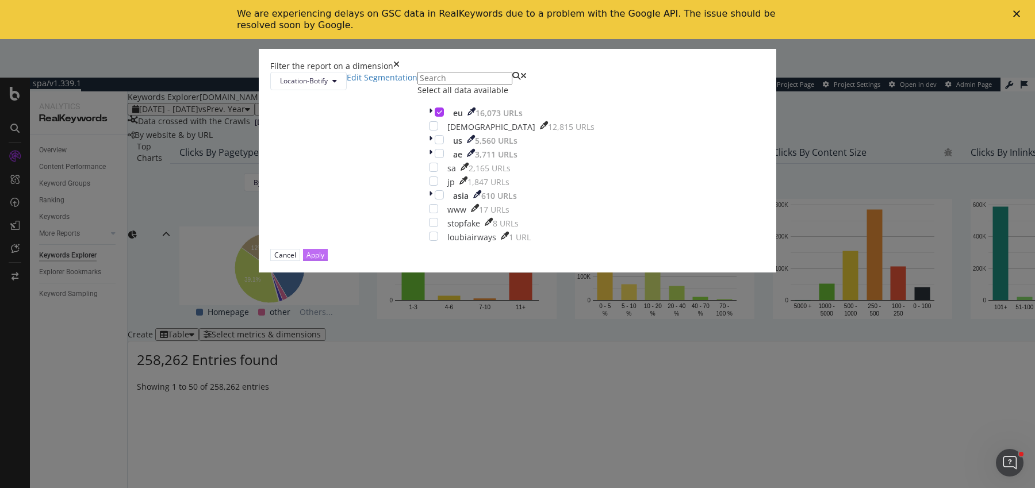
click at [328, 261] on button "Apply" at bounding box center [315, 255] width 25 height 12
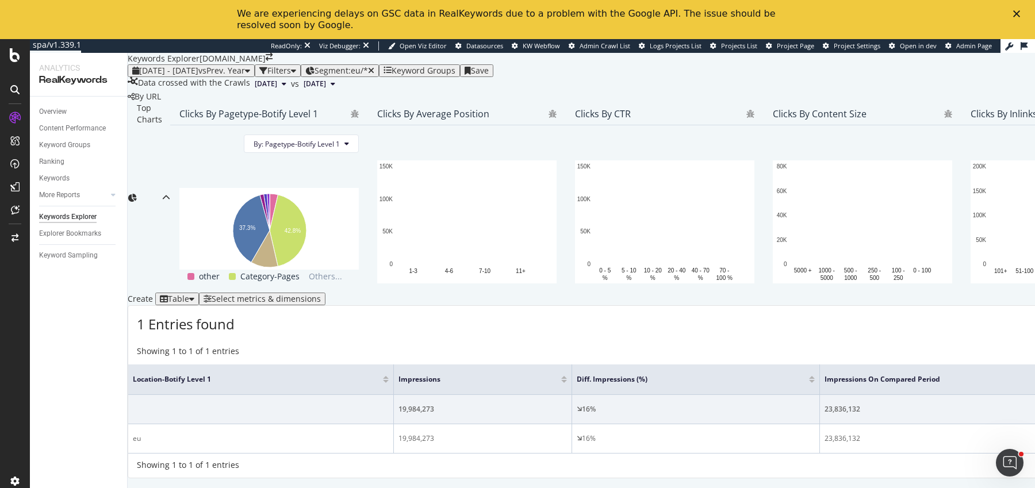
scroll to position [124, 0]
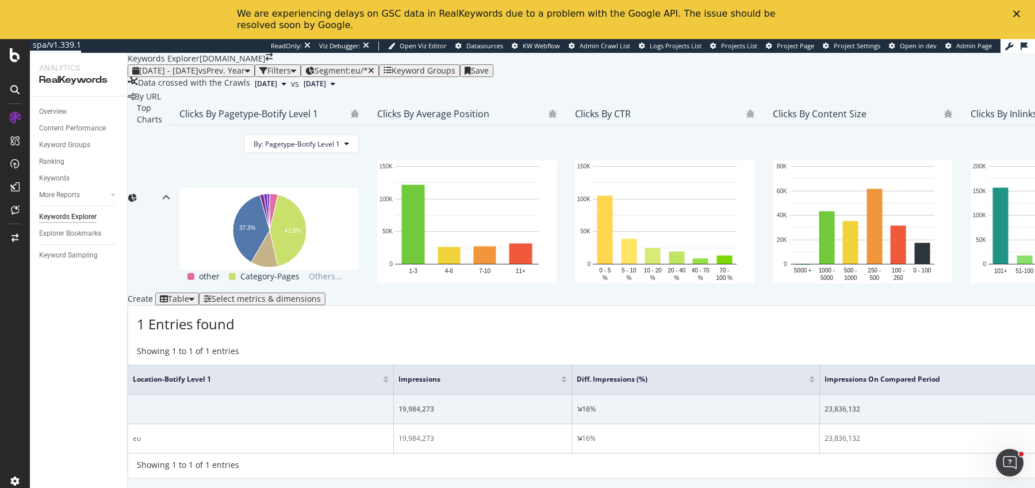
click at [934, 293] on div "Create Table Select metrics & dimensions" at bounding box center [963, 299] width 1670 height 13
click at [321, 300] on div "Select metrics & dimensions" at bounding box center [266, 298] width 109 height 9
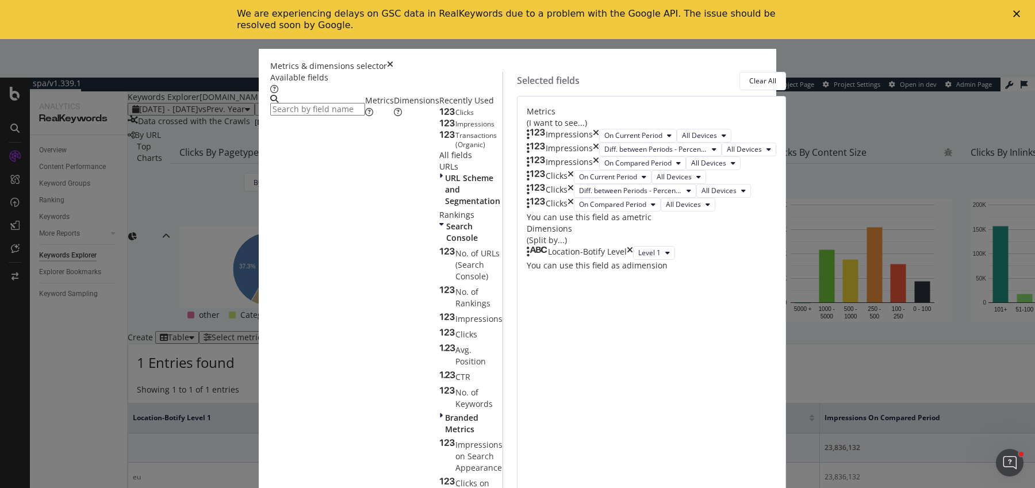
click at [394, 118] on div "Dimensions" at bounding box center [416, 106] width 45 height 23
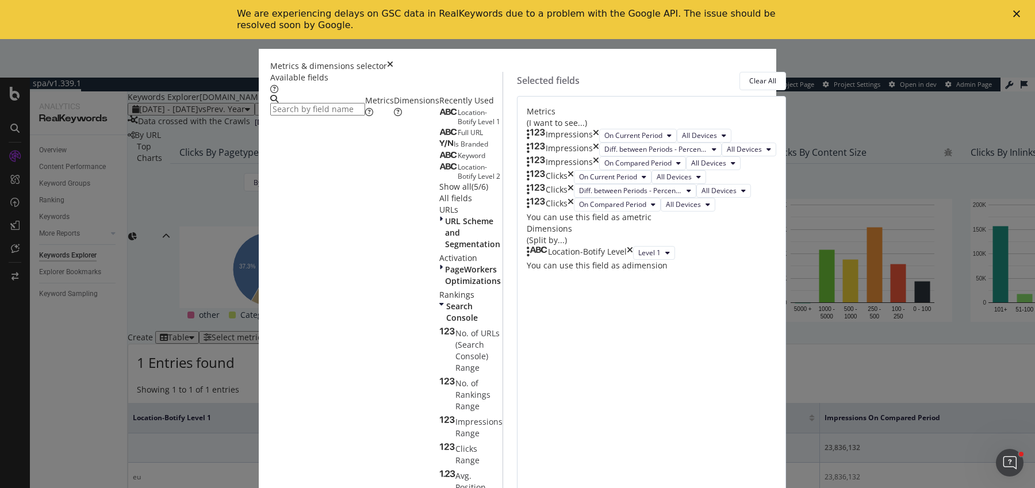
click at [458, 181] on span "Location-Botify Level 2" at bounding box center [479, 171] width 43 height 19
click at [633, 260] on icon "times" at bounding box center [630, 253] width 6 height 14
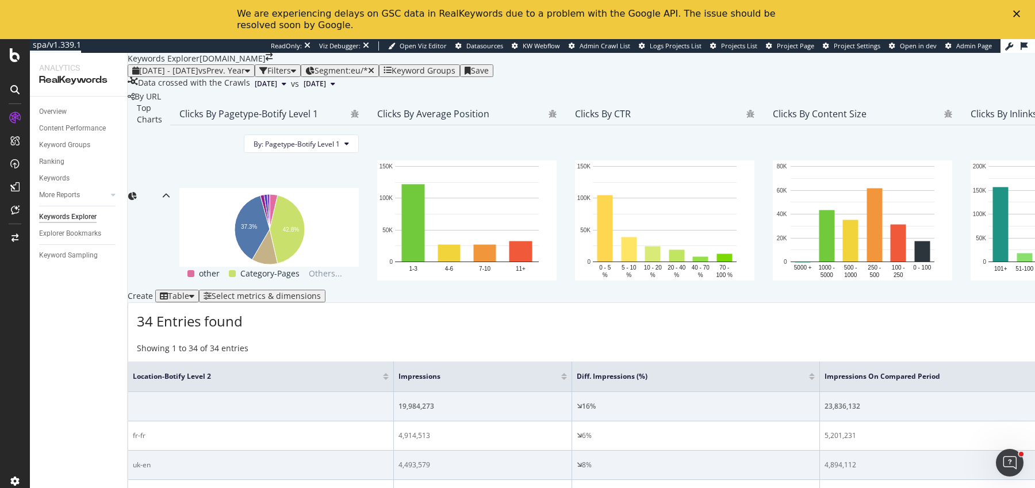
scroll to position [400, 0]
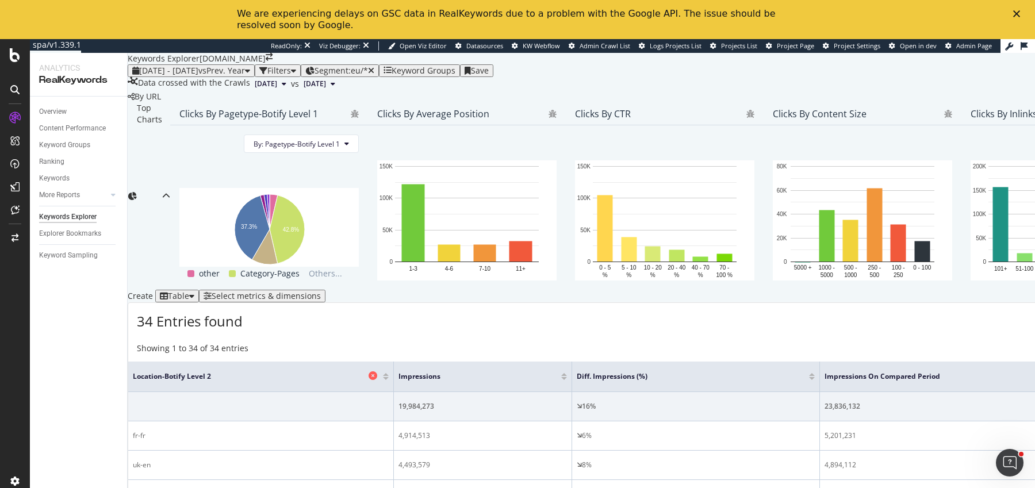
drag, startPoint x: 281, startPoint y: 109, endPoint x: 235, endPoint y: 111, distance: 46.6
click at [236, 362] on th "Location-Botify Level 2" at bounding box center [261, 377] width 266 height 30
click at [941, 290] on div "Create Table Select metrics & dimensions" at bounding box center [963, 296] width 1670 height 13
click at [960, 290] on div "Create Table Select metrics & dimensions" at bounding box center [963, 296] width 1670 height 13
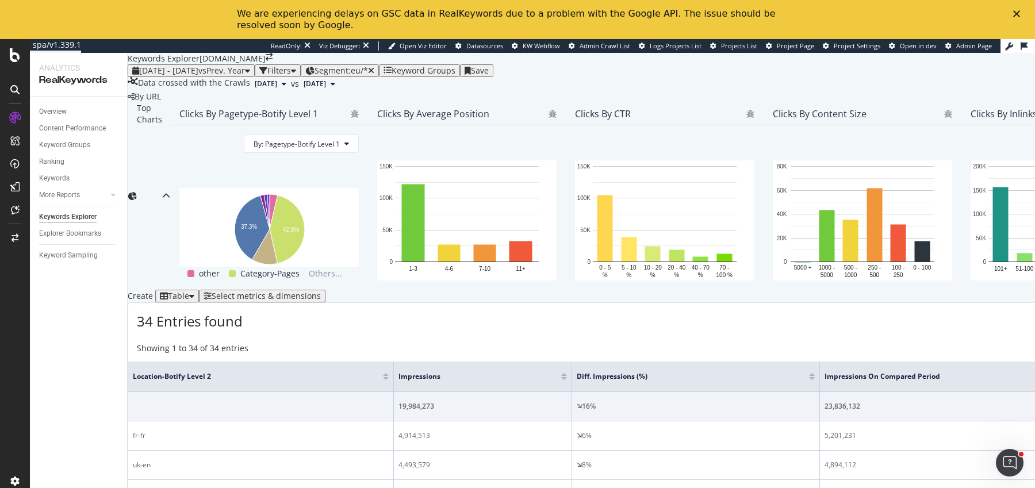
click at [321, 291] on div "Select metrics & dimensions" at bounding box center [266, 295] width 109 height 9
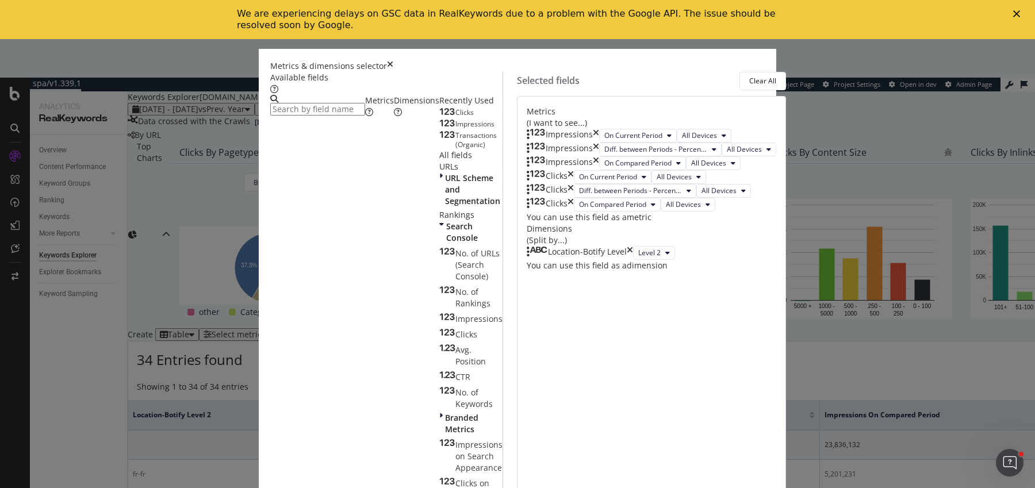
click at [599, 170] on icon "times" at bounding box center [596, 163] width 6 height 14
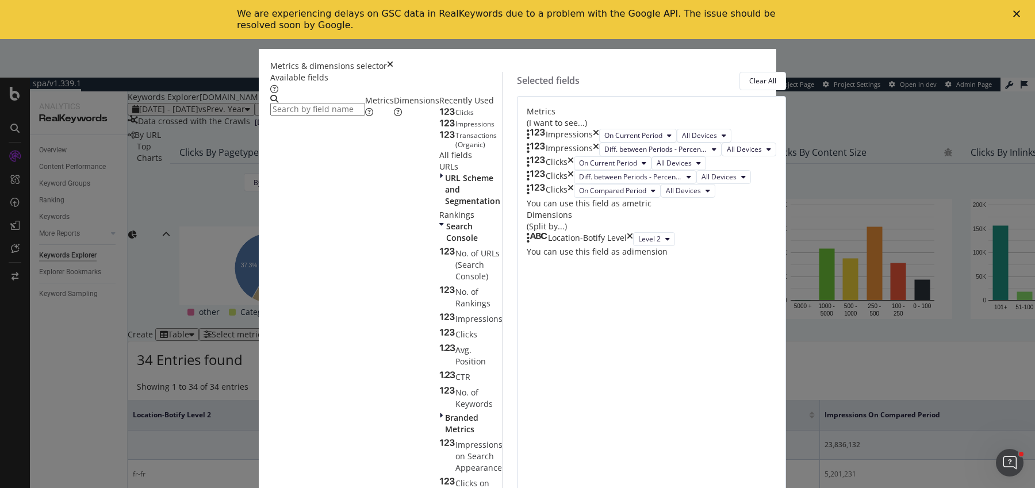
click at [574, 198] on icon "times" at bounding box center [570, 191] width 6 height 14
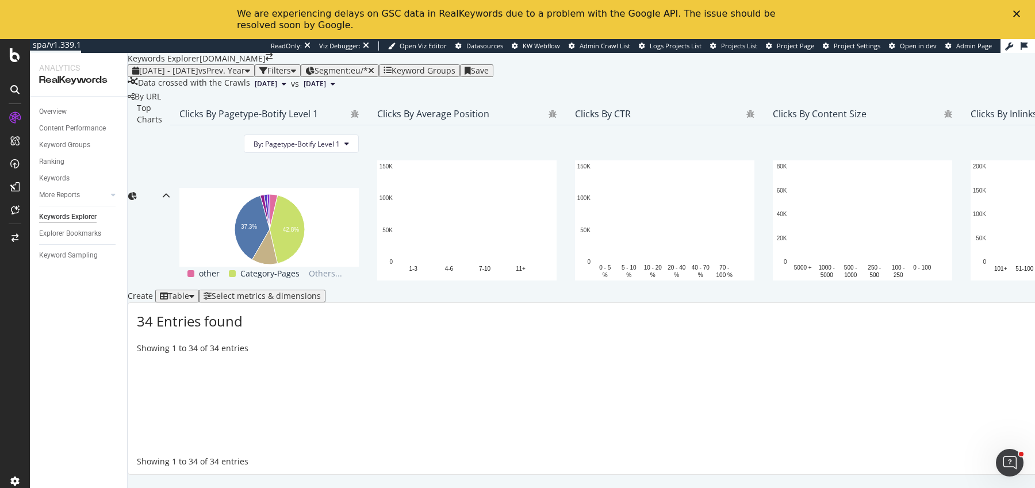
scroll to position [122, 0]
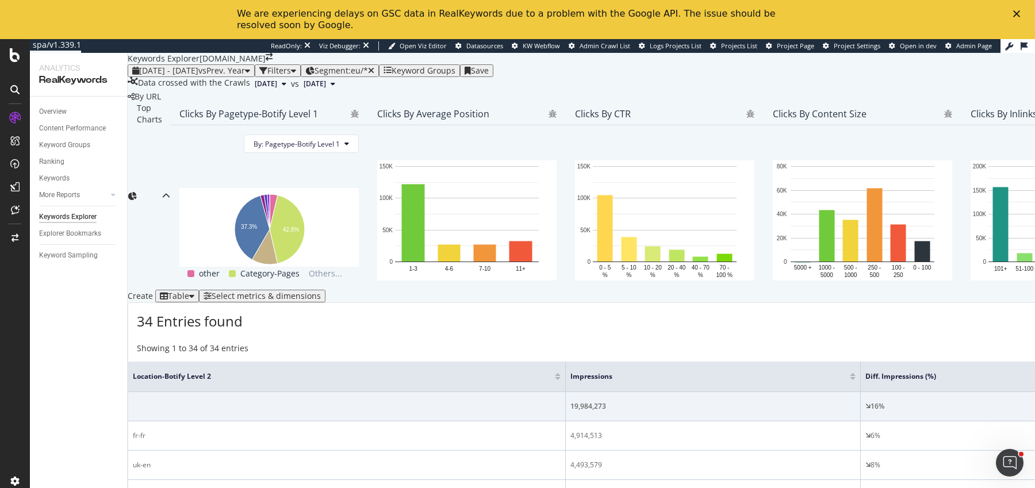
click at [321, 301] on div "Select metrics & dimensions" at bounding box center [266, 295] width 109 height 9
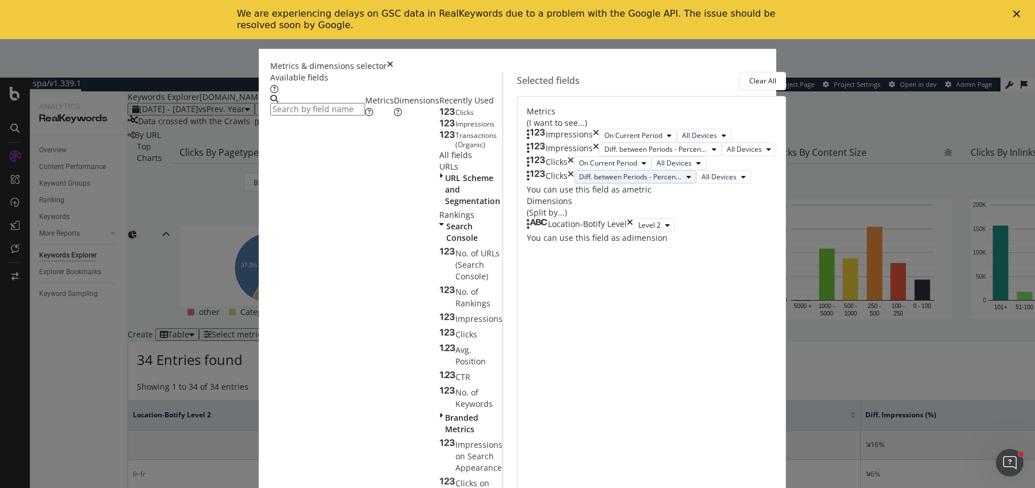
click at [619, 182] on span "Diff. between Periods - Percentage" at bounding box center [630, 177] width 103 height 10
click at [618, 366] on span "Diff. between Periods - Value" at bounding box center [611, 363] width 114 height 10
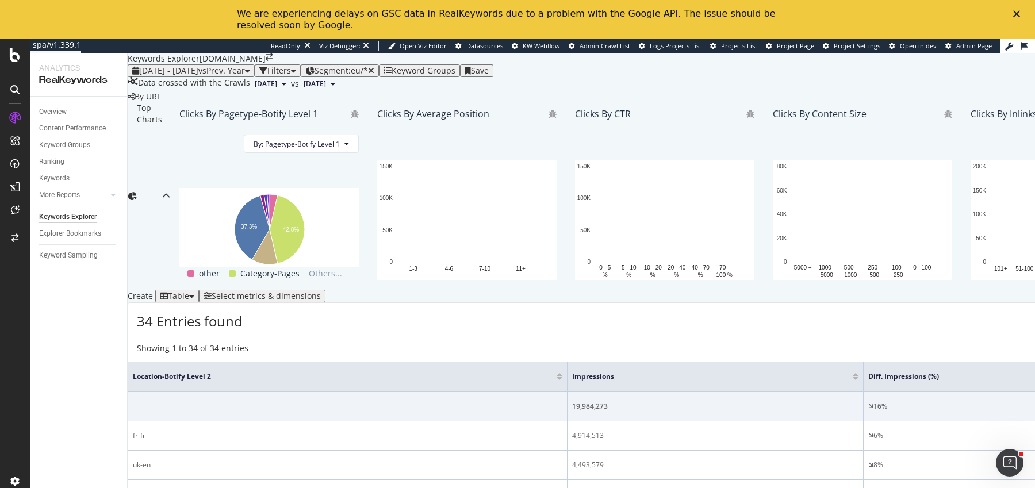
scroll to position [405, 0]
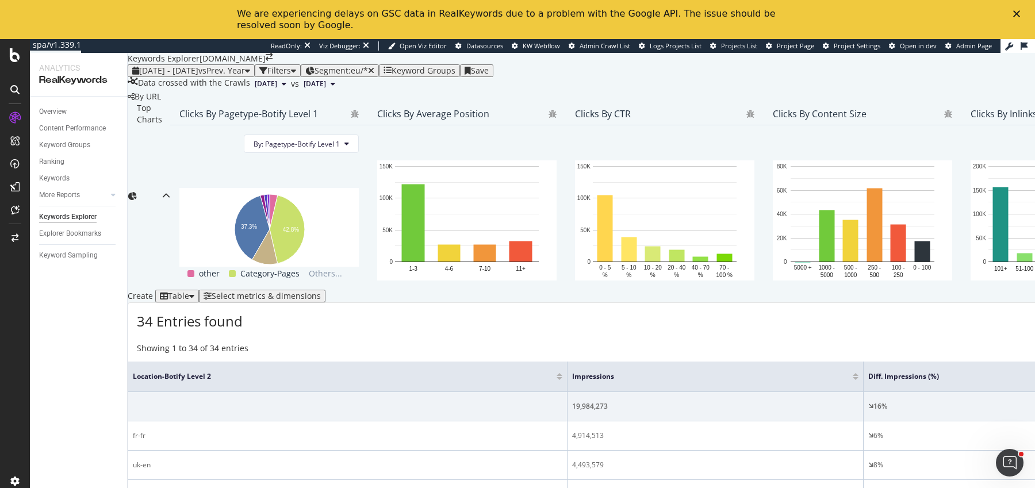
drag, startPoint x: 372, startPoint y: 117, endPoint x: 279, endPoint y: 116, distance: 92.6
click at [279, 362] on th "Location-Botify Level 2" at bounding box center [347, 377] width 439 height 30
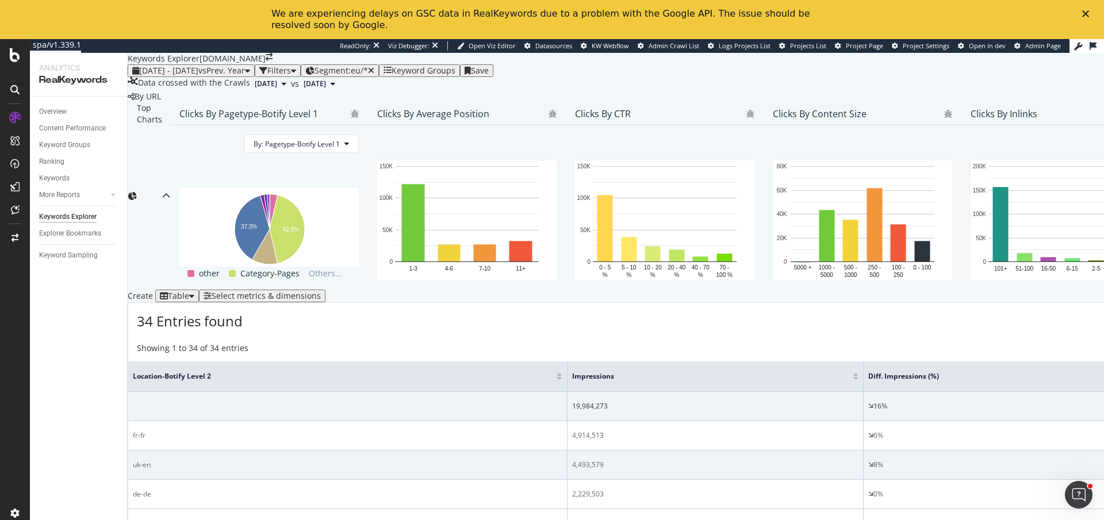
scroll to position [379, 0]
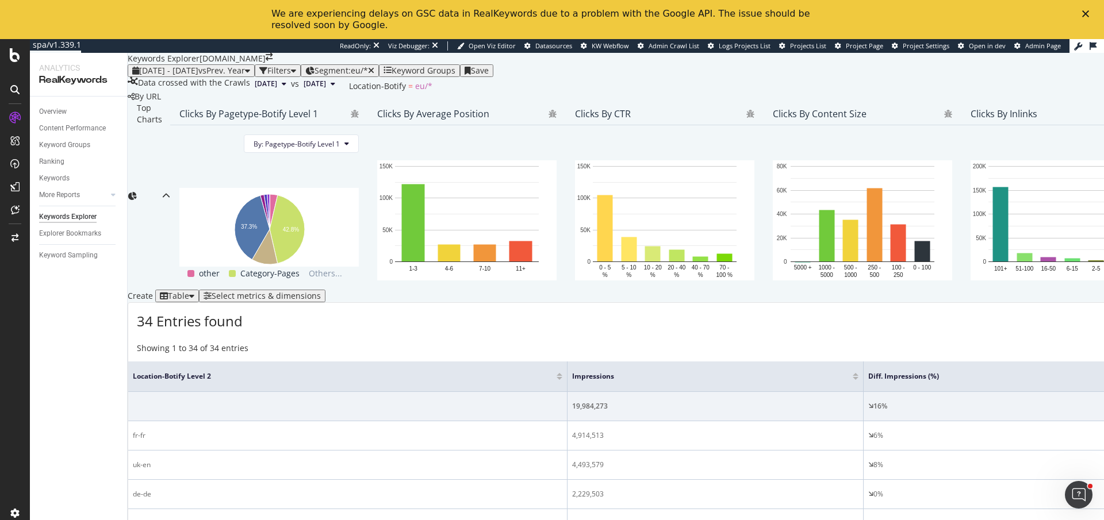
click at [368, 65] on span "Segment: eu/*" at bounding box center [340, 70] width 53 height 11
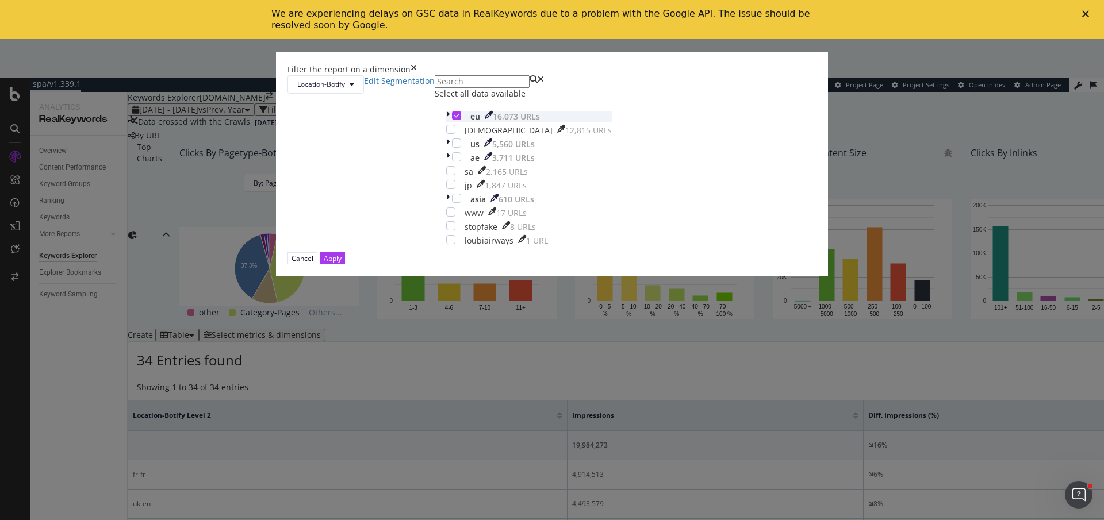
click at [446, 122] on div "modal" at bounding box center [449, 116] width 6 height 11
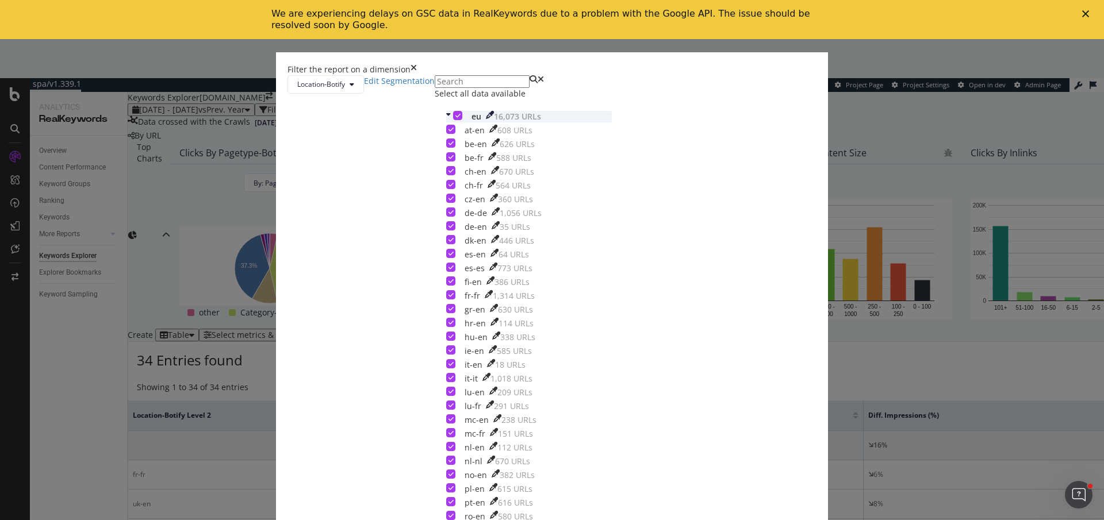
click at [455, 118] on icon "modal" at bounding box center [457, 116] width 5 height 6
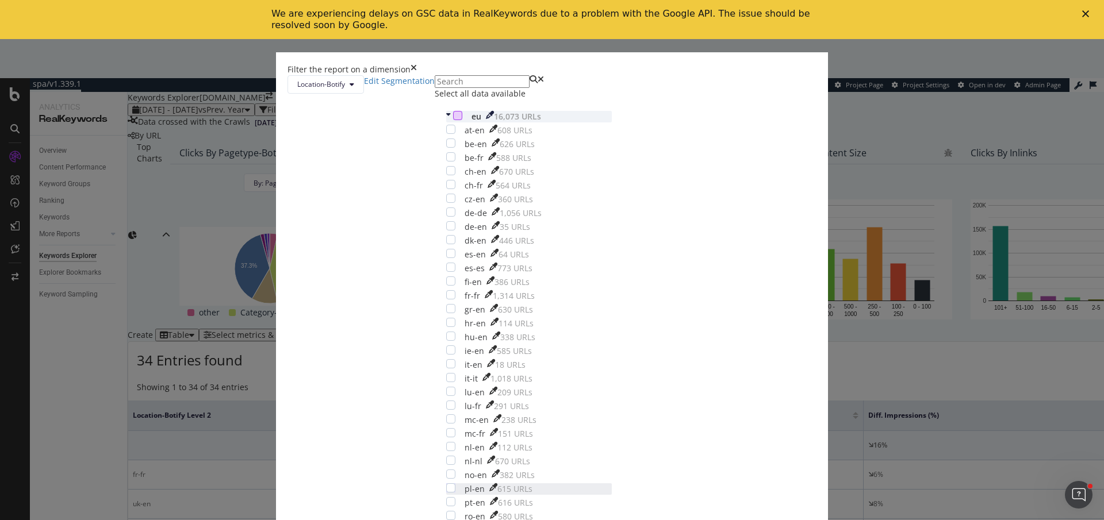
scroll to position [325, 0]
click at [466, 336] on div "at-en 608 URLs be-en 626 URLs be-fr 588 URLs ch-en 670 URLs ch-fr 564 URLs cz-e…" at bounding box center [529, 358] width 166 height 467
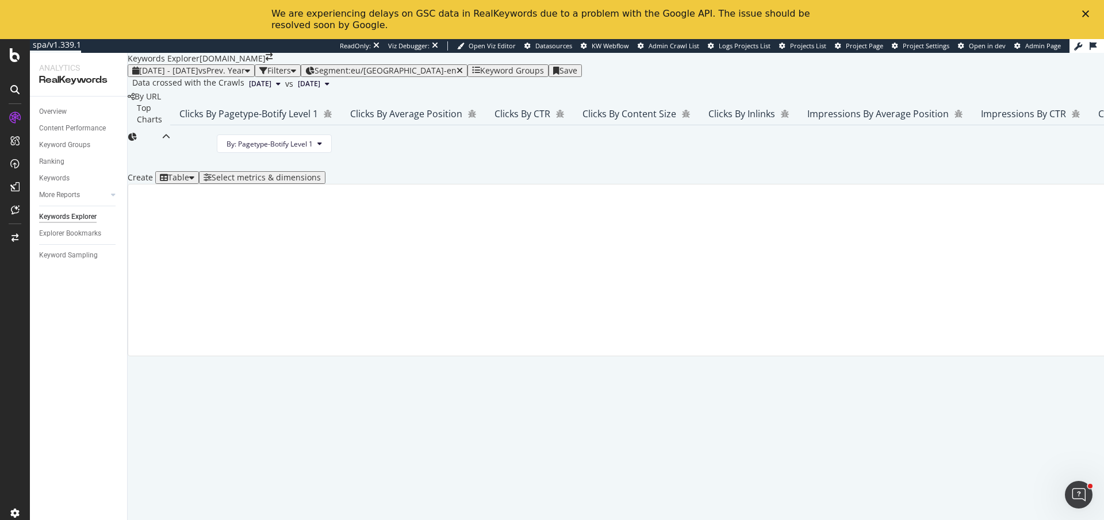
scroll to position [90, 0]
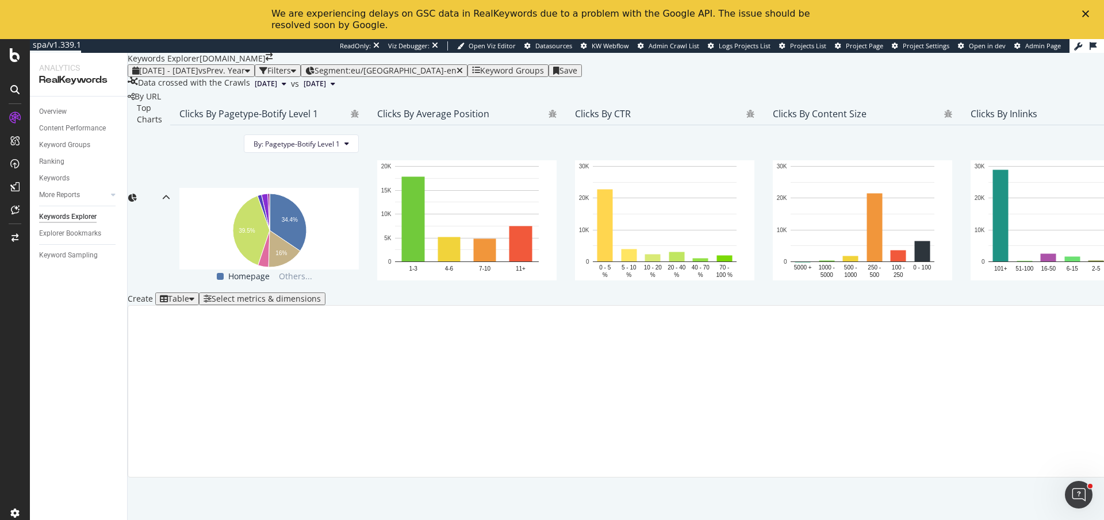
click at [321, 304] on div "Select metrics & dimensions" at bounding box center [266, 298] width 109 height 9
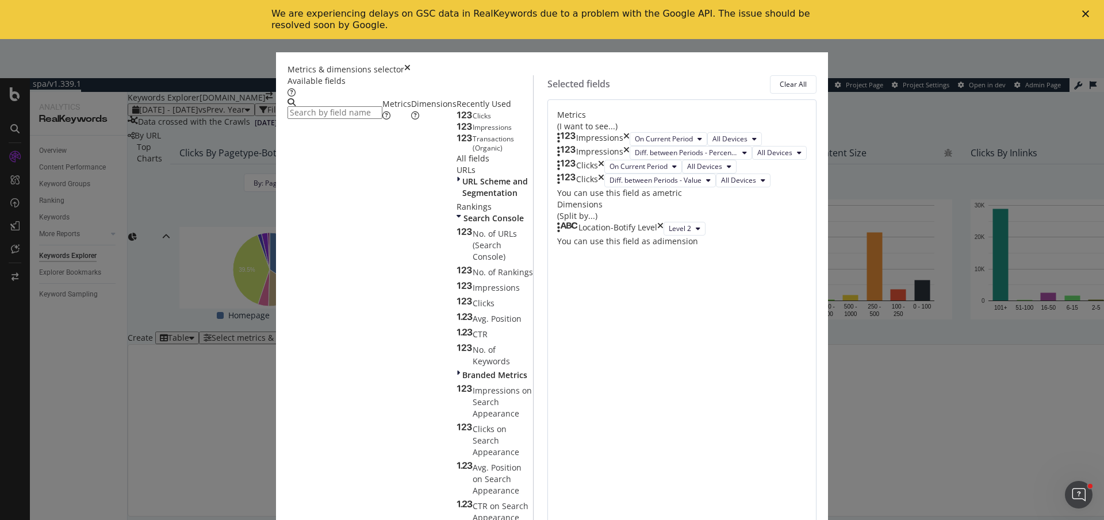
click at [663, 236] on icon "times" at bounding box center [660, 229] width 6 height 14
click at [411, 121] on div "Dimensions" at bounding box center [433, 109] width 45 height 23
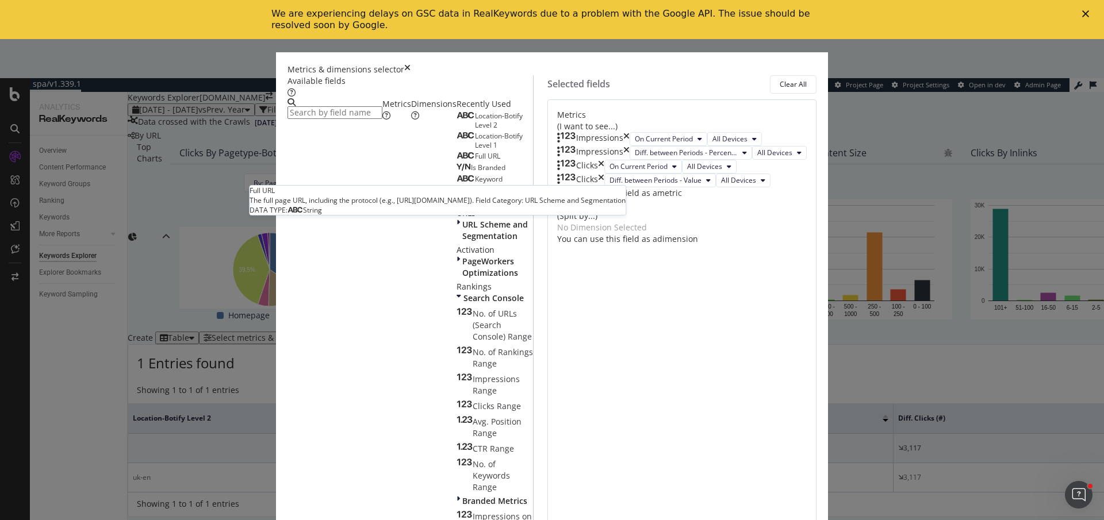
click at [456, 161] on div "Full URL" at bounding box center [478, 156] width 44 height 9
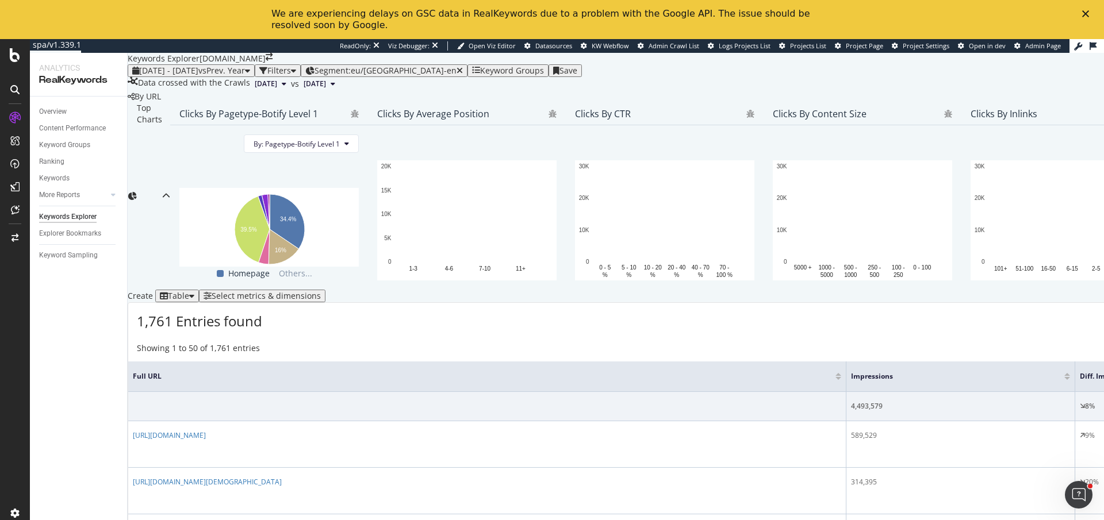
scroll to position [304, 0]
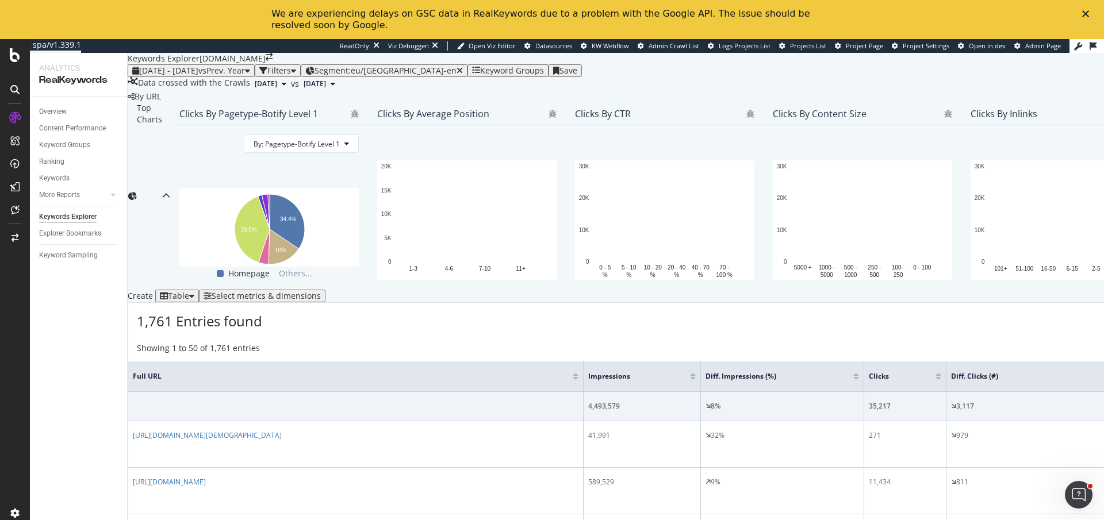
scroll to position [242, 0]
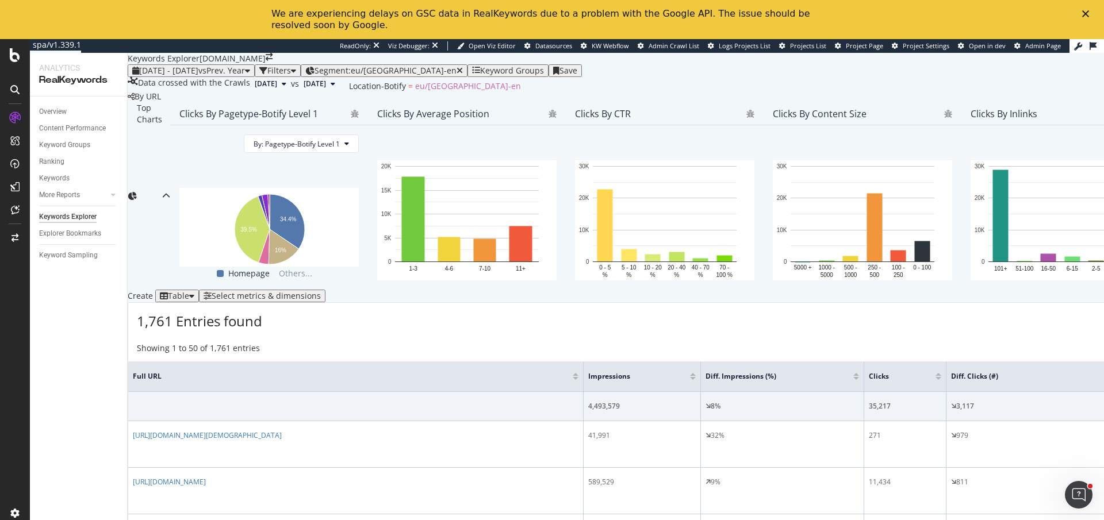
click at [411, 65] on span "Segment: eu/uk-en" at bounding box center [385, 70] width 142 height 11
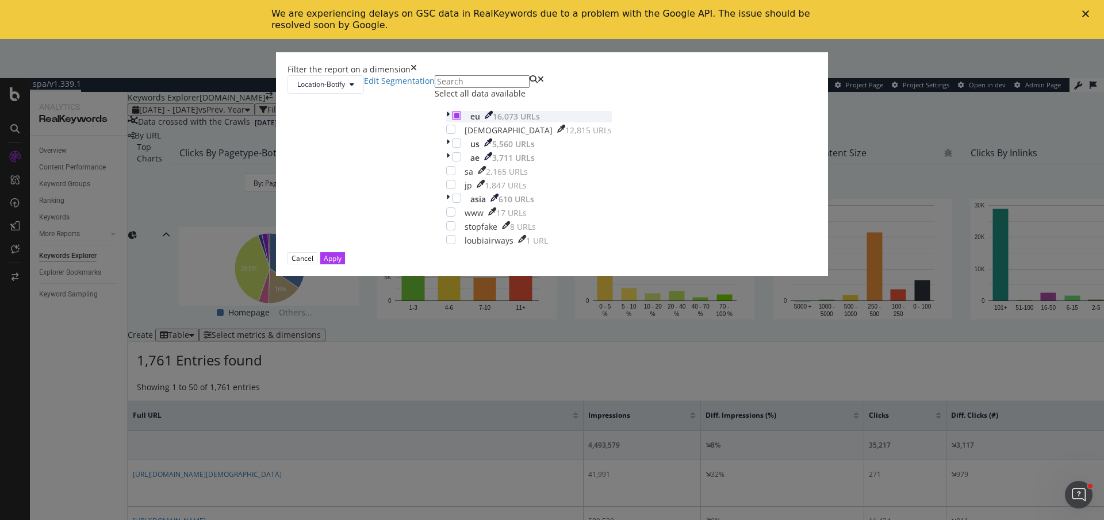
click at [454, 118] on icon "modal" at bounding box center [456, 116] width 5 height 6
click at [342, 264] on div "Apply" at bounding box center [333, 258] width 18 height 11
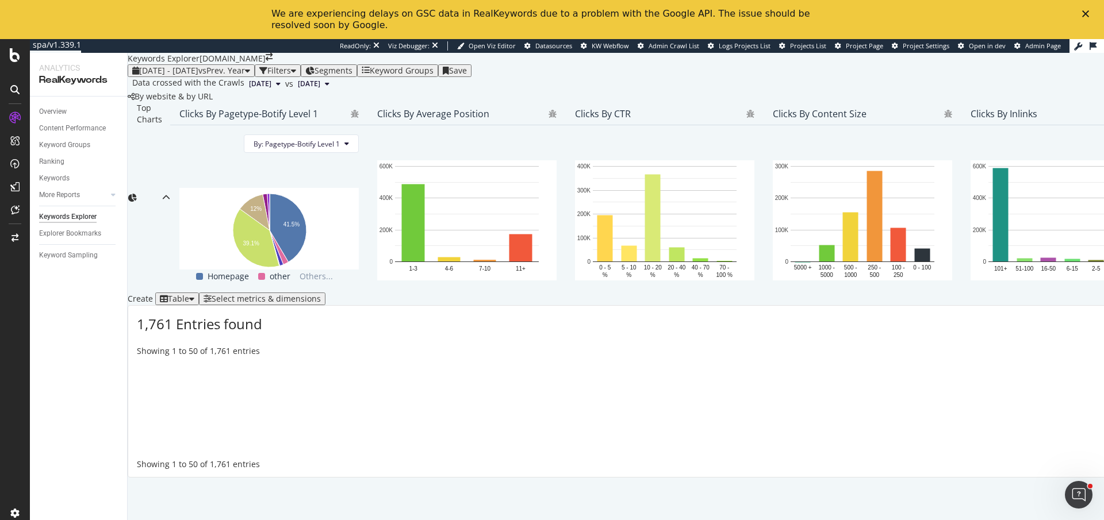
click at [267, 67] on icon "button" at bounding box center [263, 71] width 8 height 8
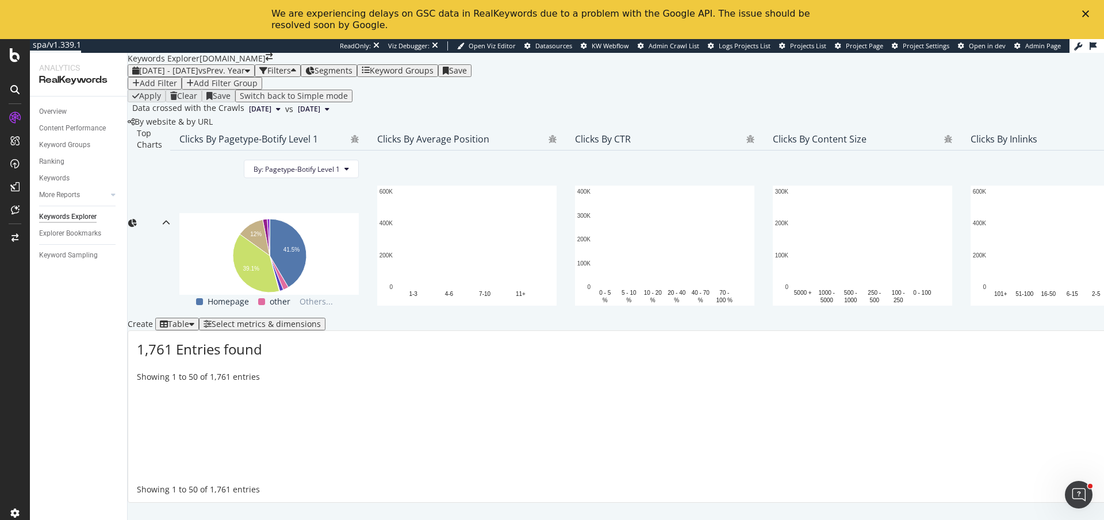
scroll to position [143, 0]
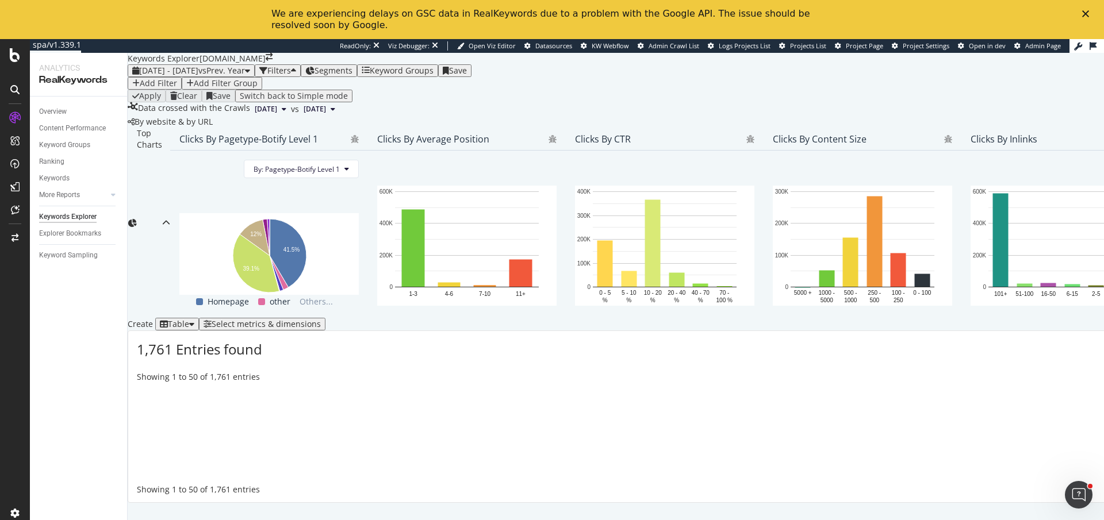
click at [159, 88] on div "Add Filter" at bounding box center [154, 83] width 45 height 9
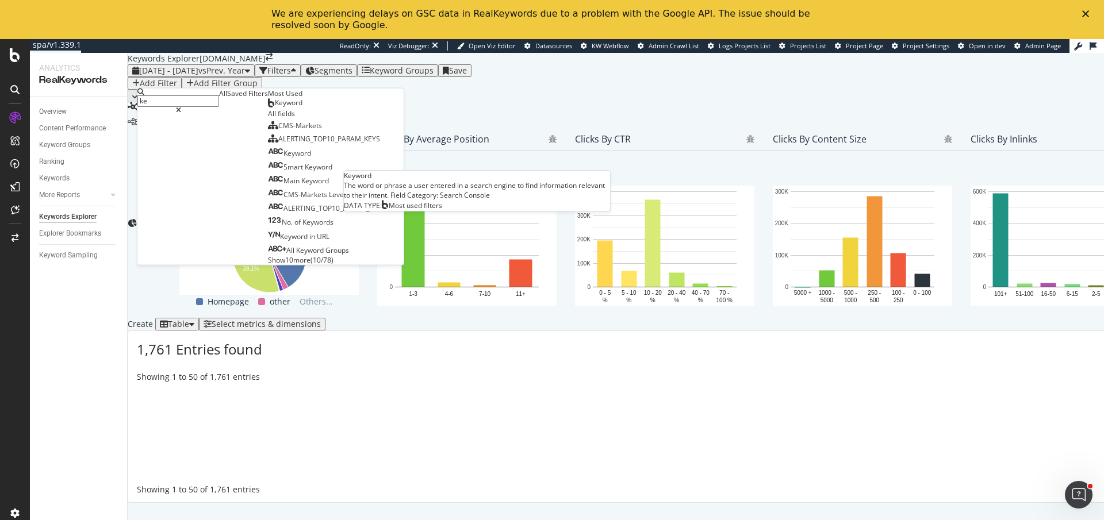
type input "ke"
click at [275, 108] on span "Keyword" at bounding box center [289, 103] width 28 height 10
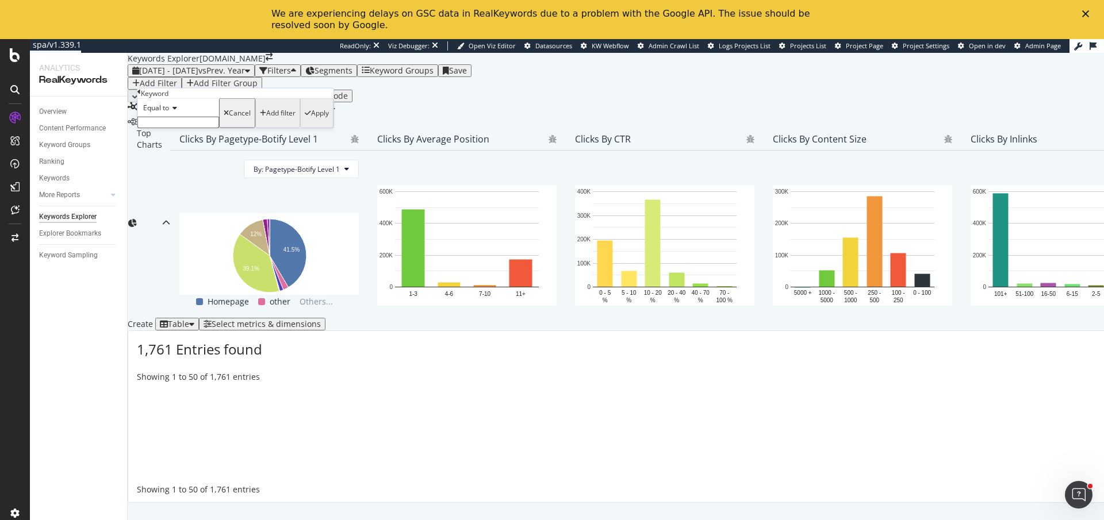
click at [179, 117] on div "Equal to" at bounding box center [178, 107] width 82 height 18
click at [196, 202] on div "Contains" at bounding box center [178, 196] width 80 height 12
click at [193, 128] on input "text" at bounding box center [178, 122] width 82 height 11
type input "loubi show"
click at [311, 121] on div "Apply" at bounding box center [320, 117] width 18 height 8
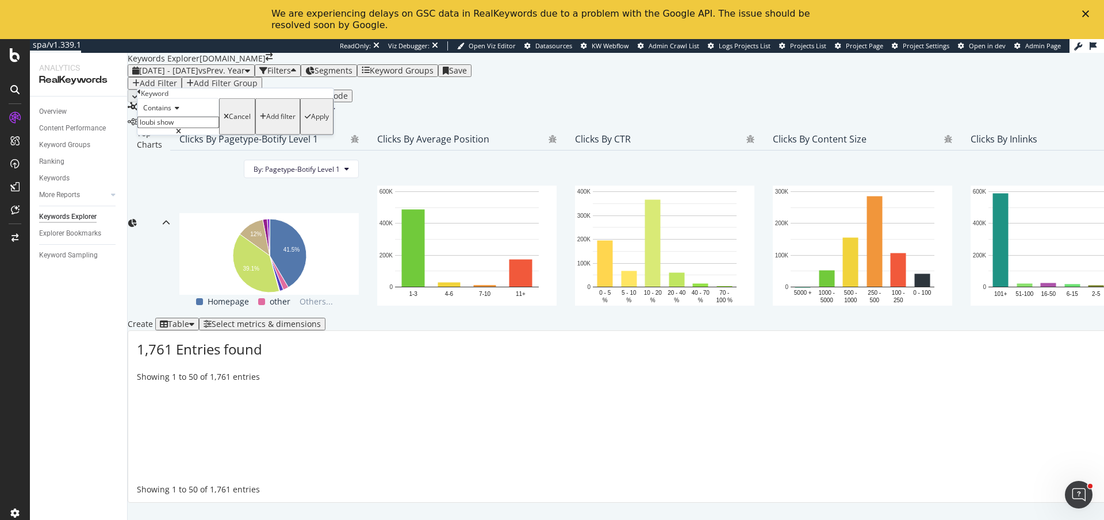
scroll to position [144, 0]
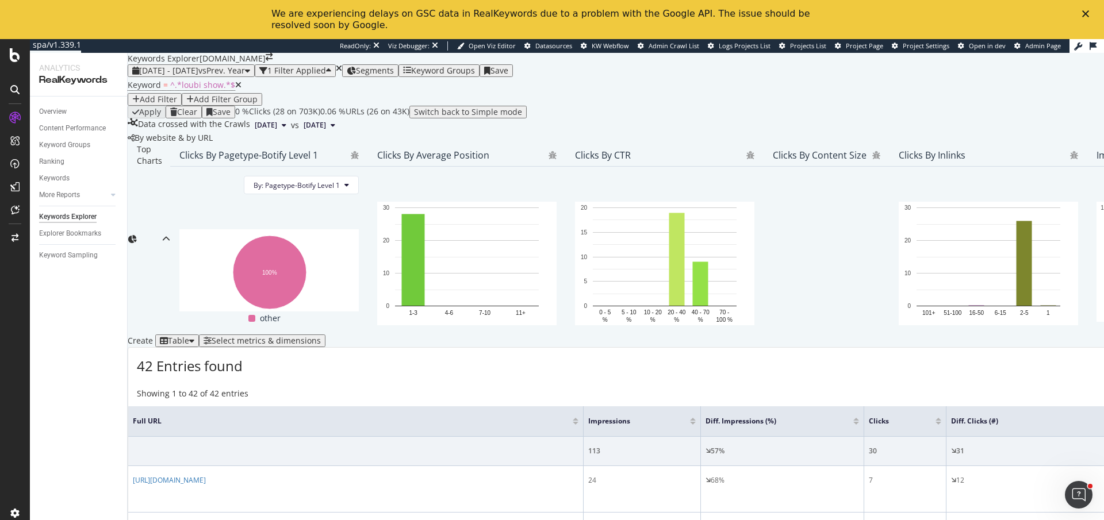
click at [321, 336] on div "Select metrics & dimensions" at bounding box center [266, 340] width 109 height 9
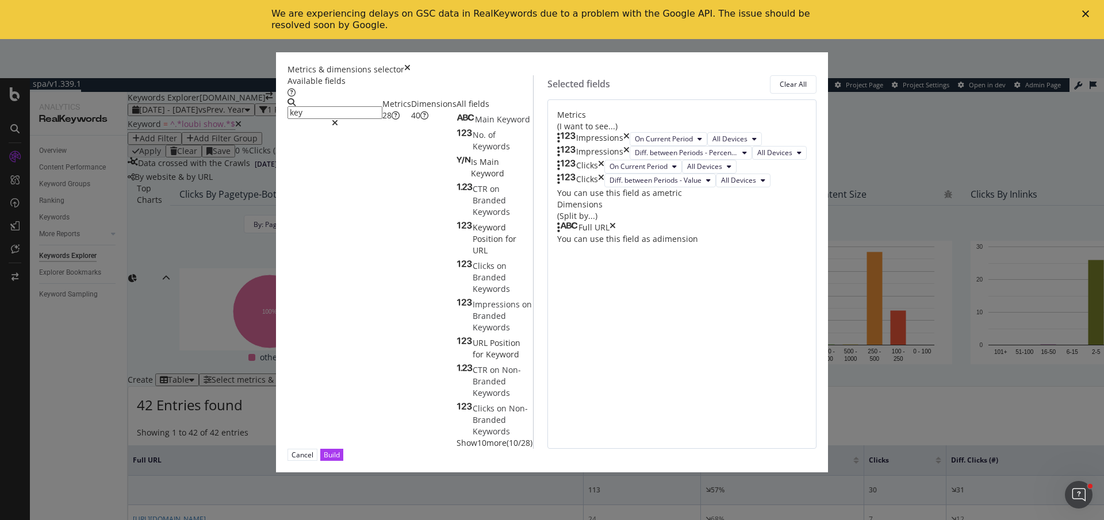
type input "key"
click at [437, 121] on div "Dimensions 40" at bounding box center [433, 109] width 45 height 23
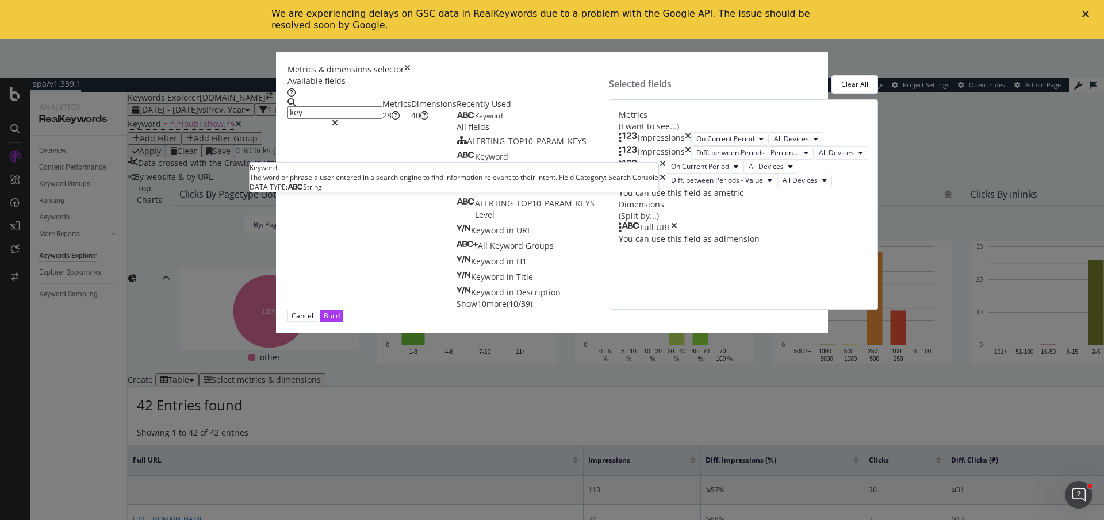
click at [456, 121] on div "Keyword" at bounding box center [479, 116] width 46 height 9
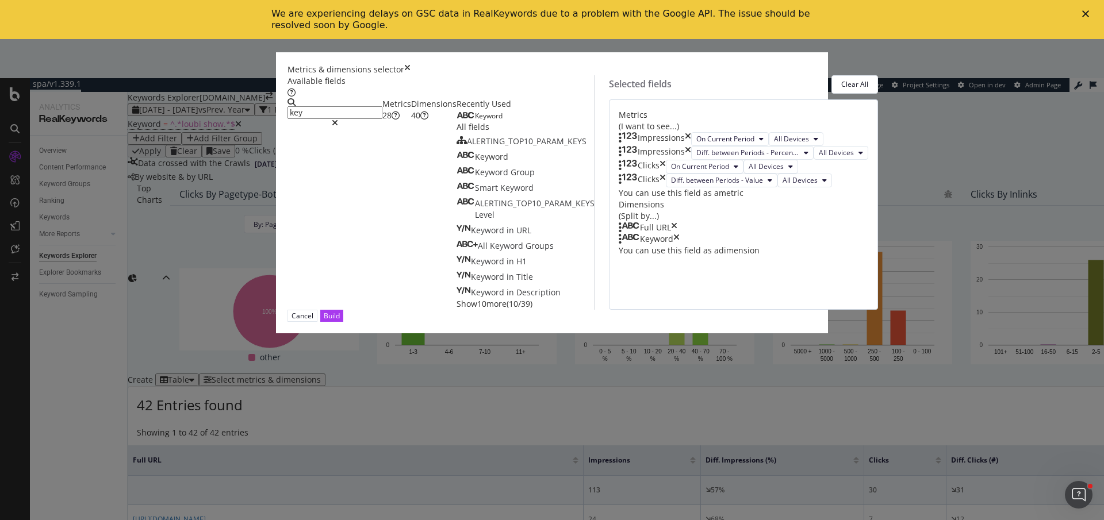
click at [677, 233] on icon "times" at bounding box center [674, 227] width 6 height 11
click at [340, 321] on div "Build" at bounding box center [332, 316] width 16 height 10
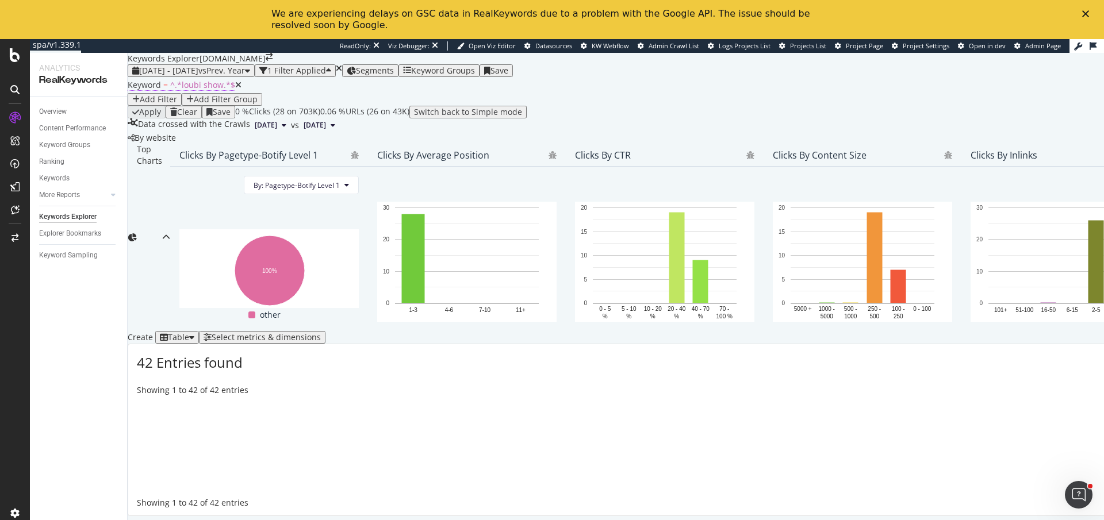
click at [191, 90] on span "^.*loubi show.*$" at bounding box center [202, 84] width 65 height 11
click at [189, 127] on input "loubi show" at bounding box center [178, 121] width 82 height 11
click at [180, 127] on input "loubi show" at bounding box center [178, 121] width 82 height 11
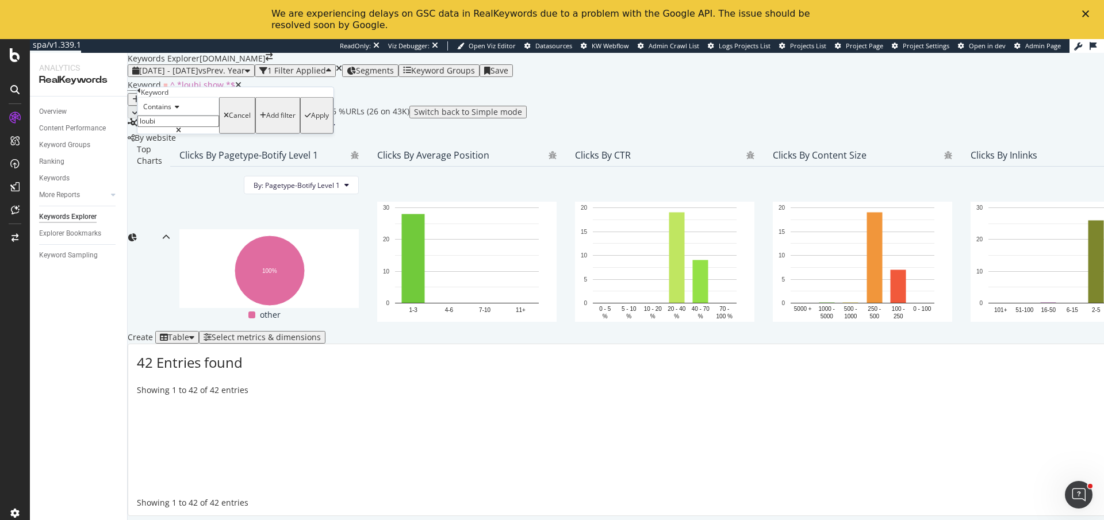
type input "loubi"
click at [311, 120] on div "Apply" at bounding box center [320, 116] width 18 height 8
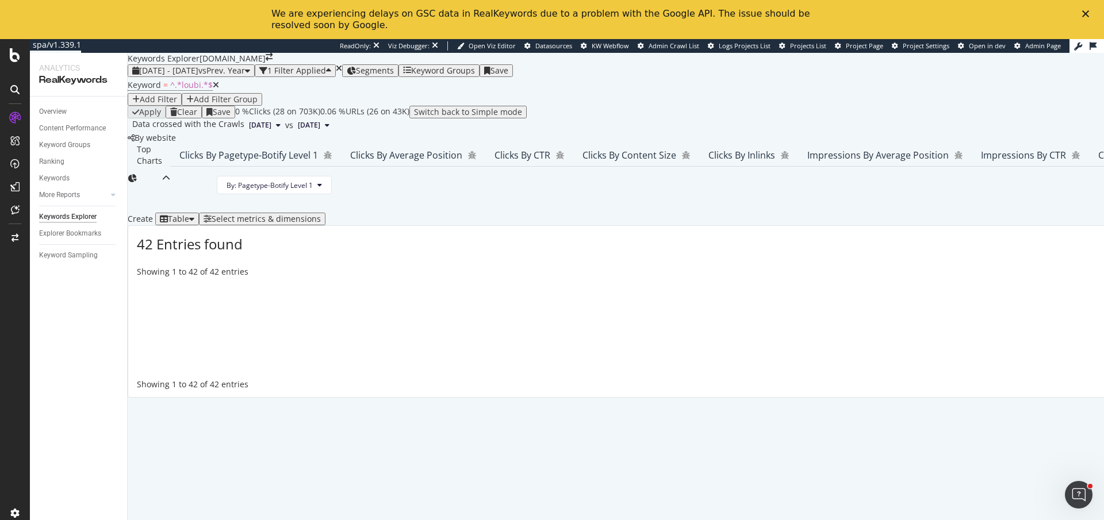
click at [177, 96] on div "Add Filter" at bounding box center [158, 99] width 37 height 9
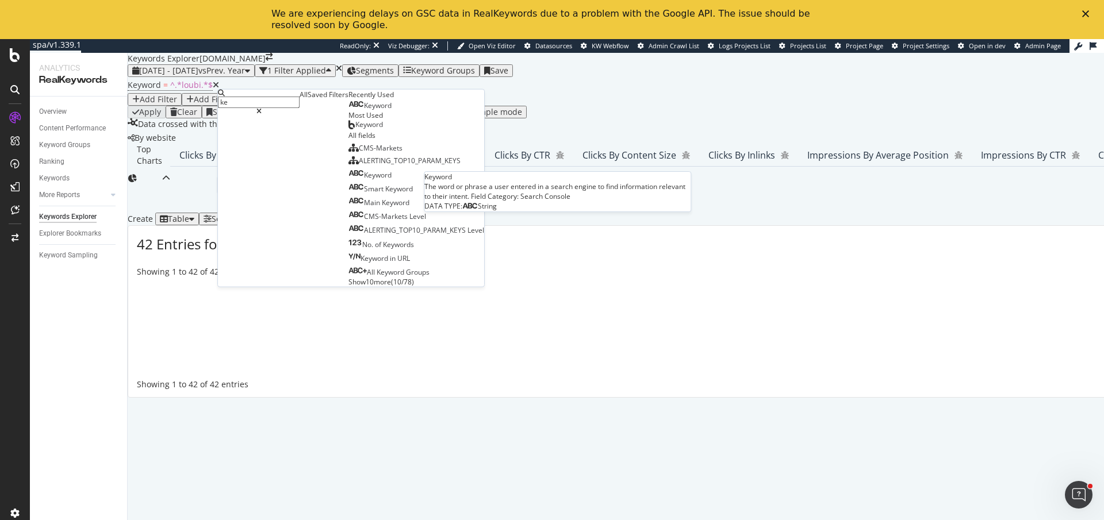
click at [364, 110] on span "Keyword" at bounding box center [378, 106] width 28 height 10
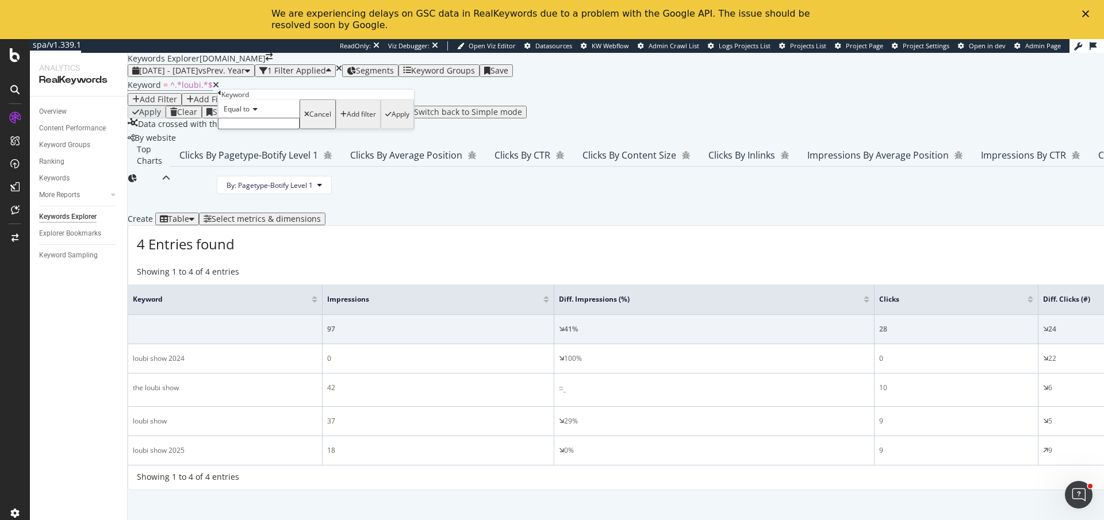
click at [258, 113] on icon at bounding box center [254, 109] width 8 height 7
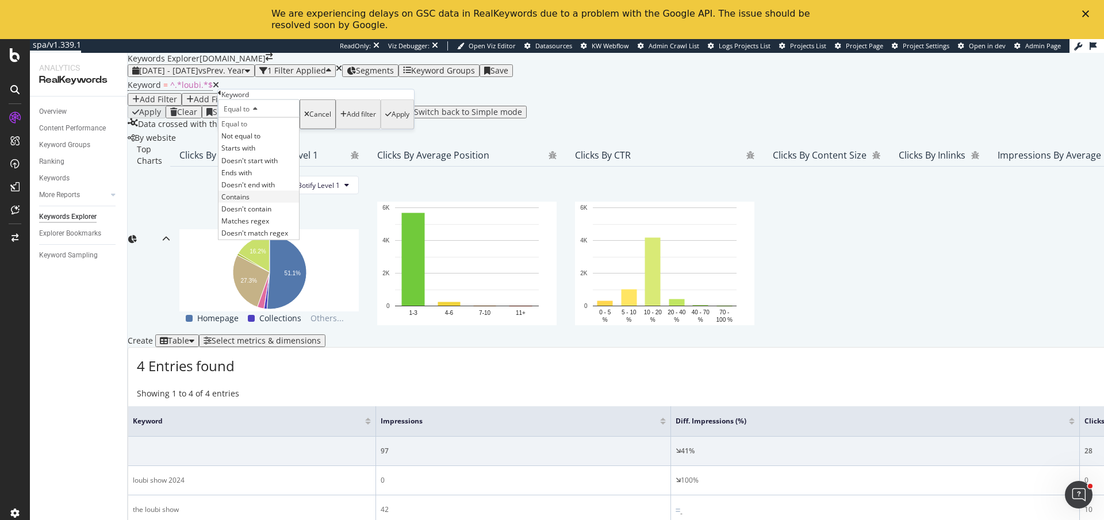
click at [250, 202] on span "Contains" at bounding box center [235, 197] width 28 height 10
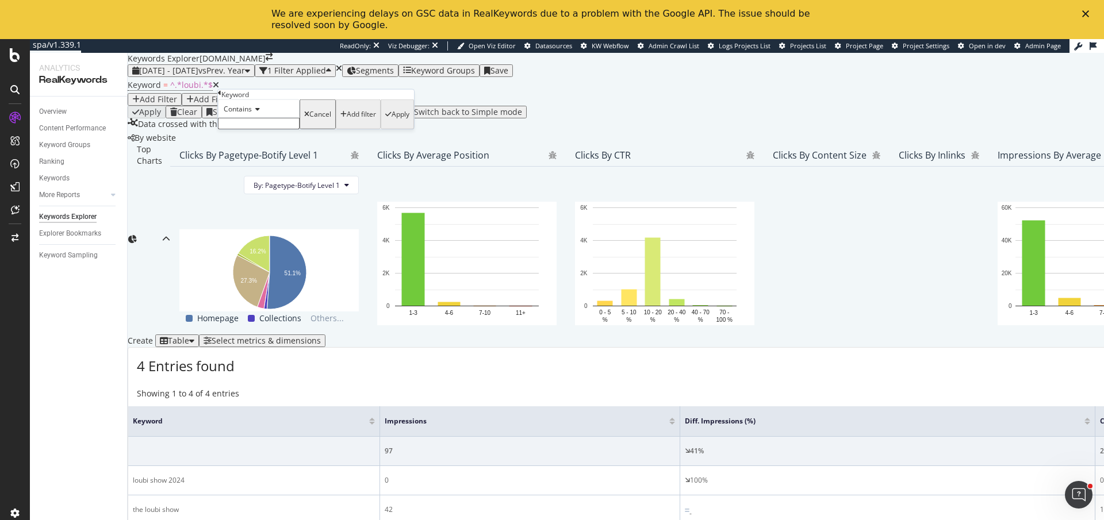
click at [259, 129] on input "text" at bounding box center [259, 123] width 82 height 11
type input "week"
click at [385, 121] on div "button" at bounding box center [388, 117] width 6 height 7
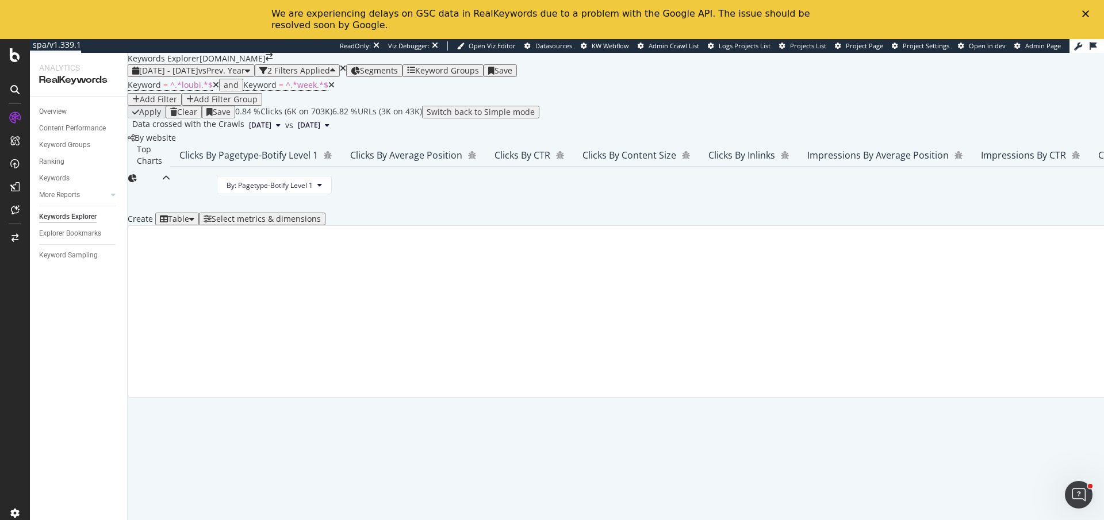
click at [177, 104] on div "Add Filter" at bounding box center [154, 99] width 45 height 9
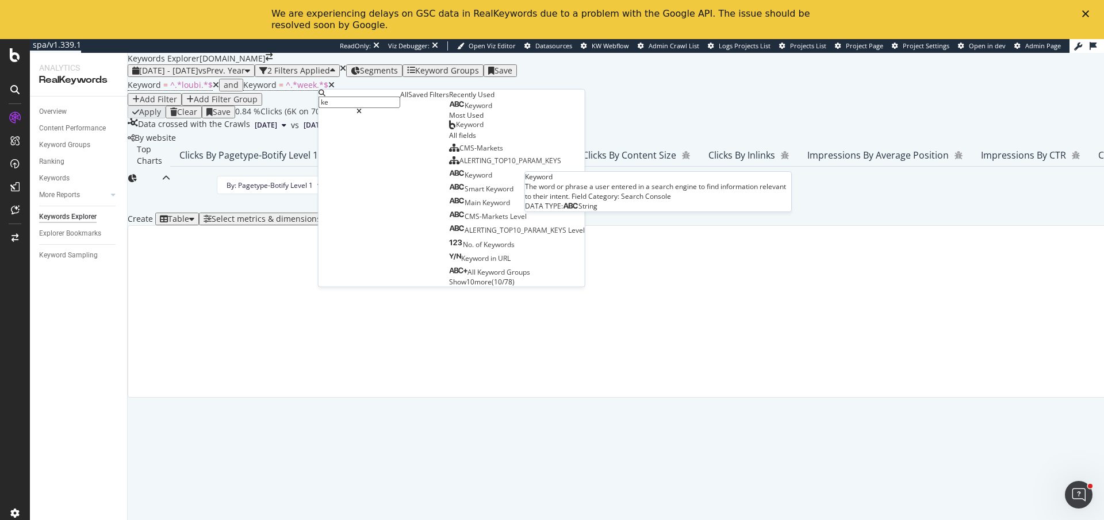
click at [465, 110] on span "Keyword" at bounding box center [479, 106] width 28 height 10
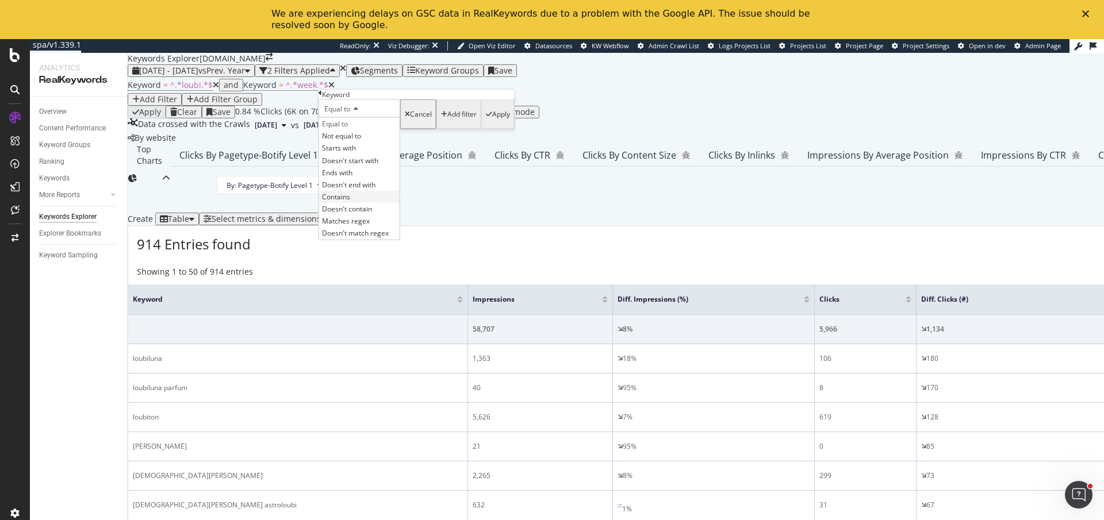
click at [363, 203] on div "Contains" at bounding box center [359, 197] width 80 height 12
click at [363, 129] on input "text" at bounding box center [360, 123] width 82 height 11
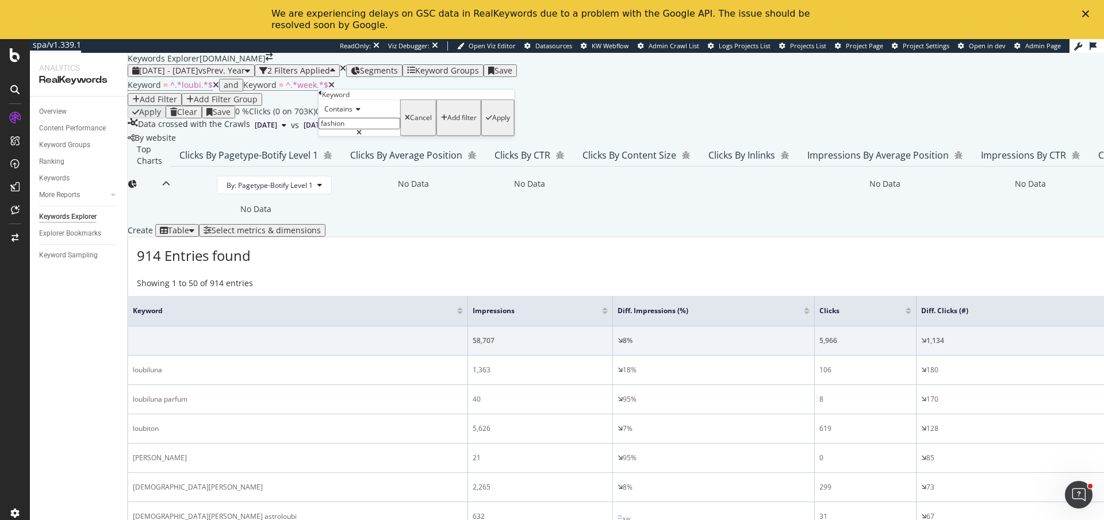
type input "fashion"
click at [486, 121] on icon "button" at bounding box center [489, 117] width 6 height 7
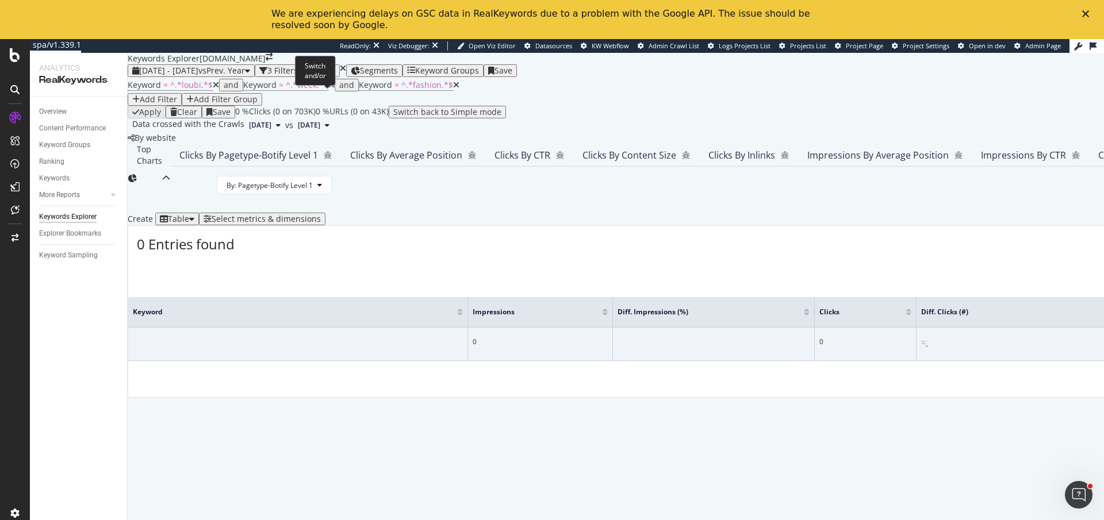
click at [335, 93] on span "and" at bounding box center [347, 85] width 24 height 16
click at [339, 90] on div "and" at bounding box center [346, 84] width 15 height 9
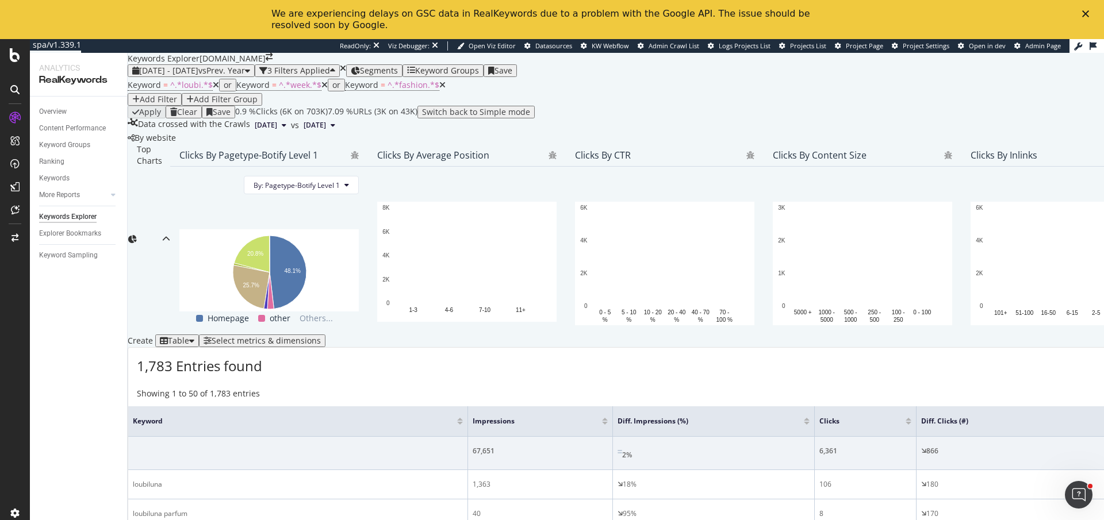
scroll to position [123, 0]
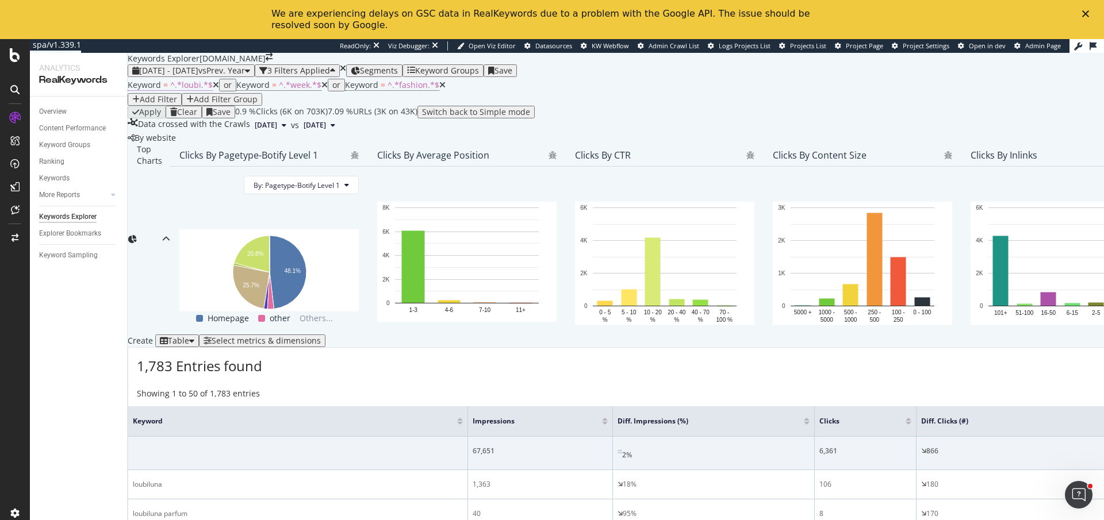
click at [165, 91] on span "Keyword = ^.*loubi.*$" at bounding box center [170, 84] width 85 height 11
click at [179, 127] on input "loubi" at bounding box center [178, 121] width 82 height 11
click at [181, 127] on input "loubi" at bounding box center [178, 121] width 82 height 11
type input "show"
click at [305, 119] on div "button" at bounding box center [308, 115] width 6 height 7
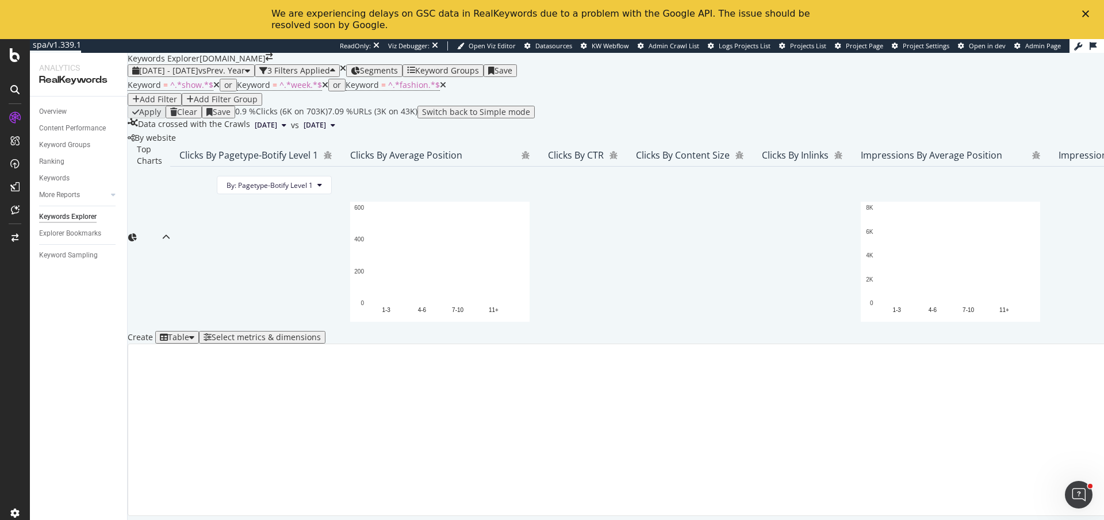
click at [177, 96] on div "Add Filter" at bounding box center [158, 99] width 37 height 9
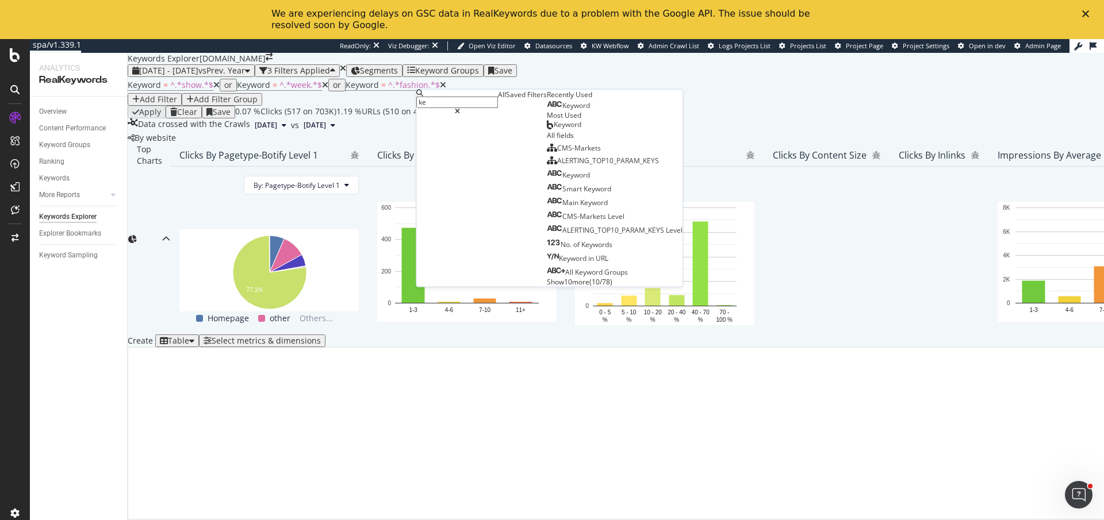
click at [562, 110] on span "Keyword" at bounding box center [576, 106] width 28 height 10
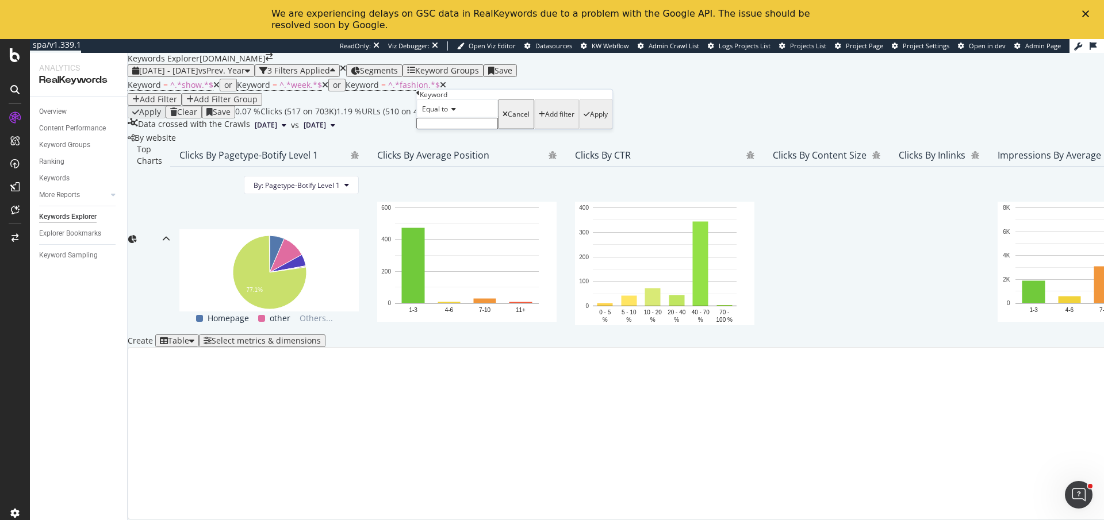
click at [445, 129] on input "text" at bounding box center [457, 123] width 82 height 11
click at [448, 114] on span "Equal to" at bounding box center [435, 109] width 26 height 10
click at [448, 202] on span "Contains" at bounding box center [434, 197] width 28 height 10
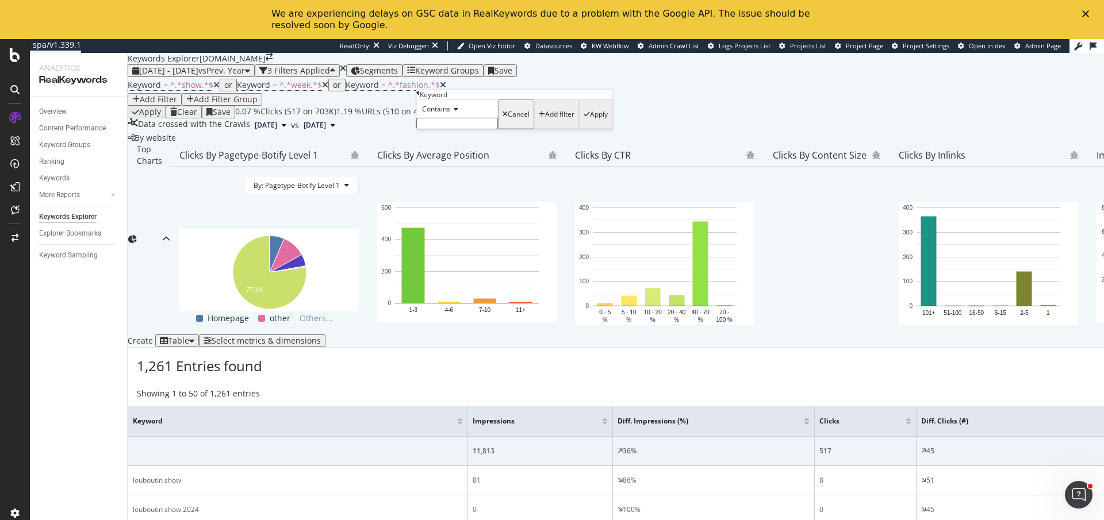
click at [455, 129] on input "text" at bounding box center [457, 123] width 82 height 11
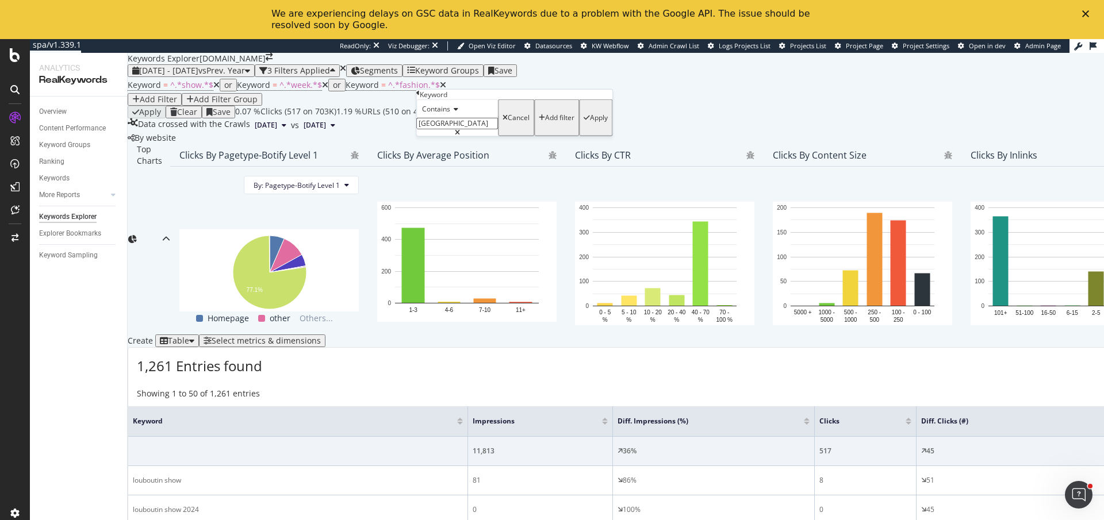
type input "paris"
click at [584, 121] on icon "button" at bounding box center [587, 117] width 6 height 7
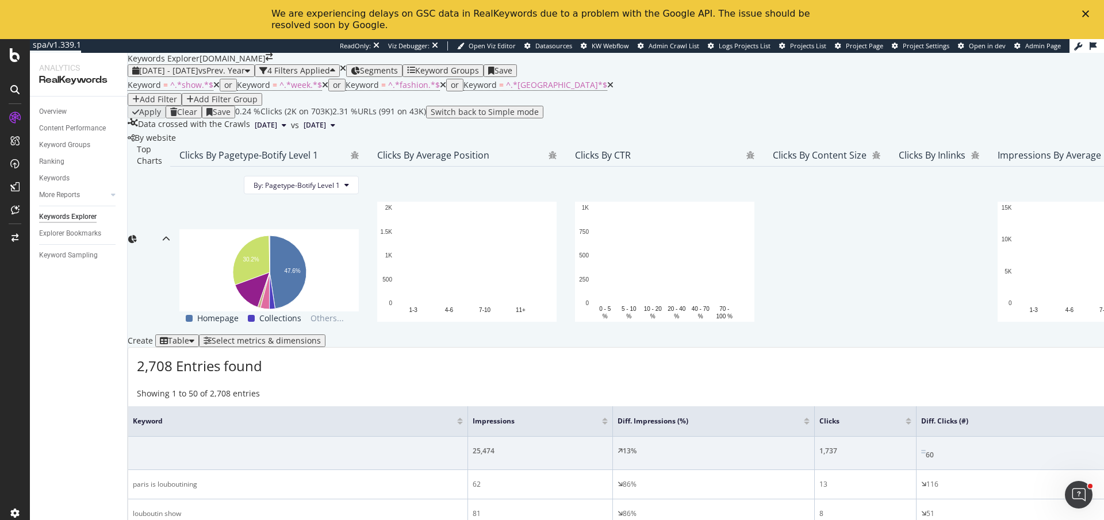
scroll to position [291, 0]
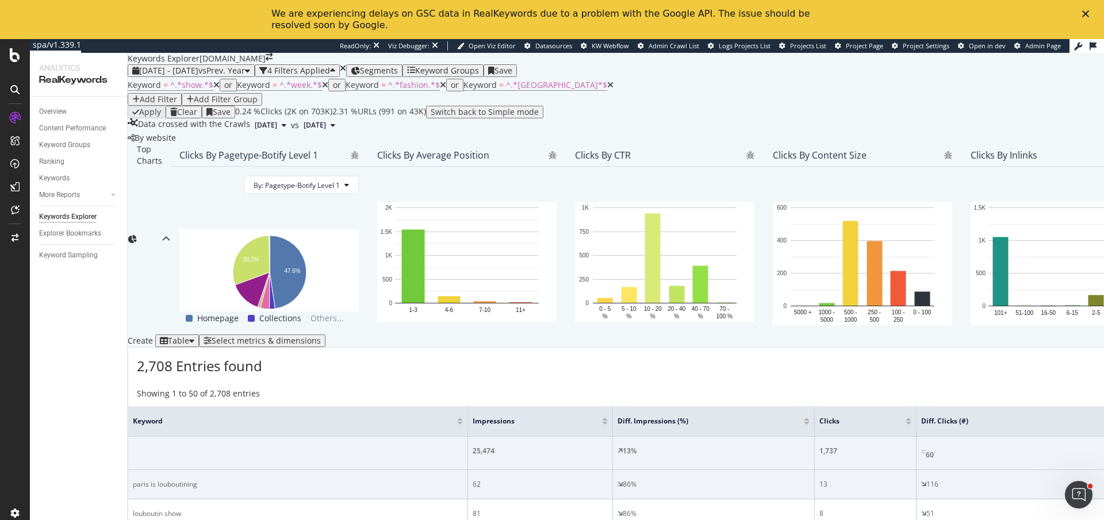
click at [187, 479] on div "paris is louboutining" at bounding box center [298, 484] width 330 height 10
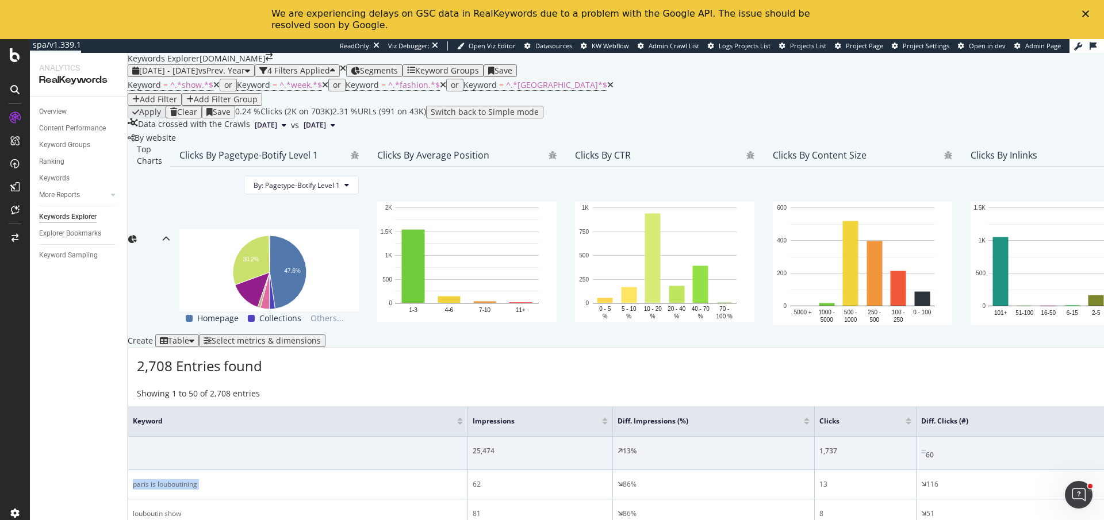
copy div "paris is louboutining"
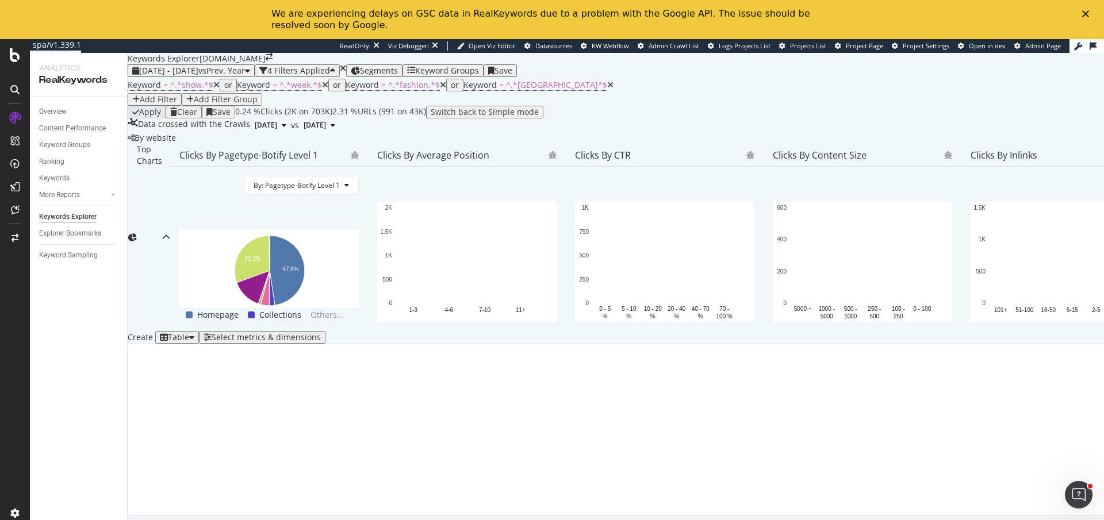
scroll to position [291, 0]
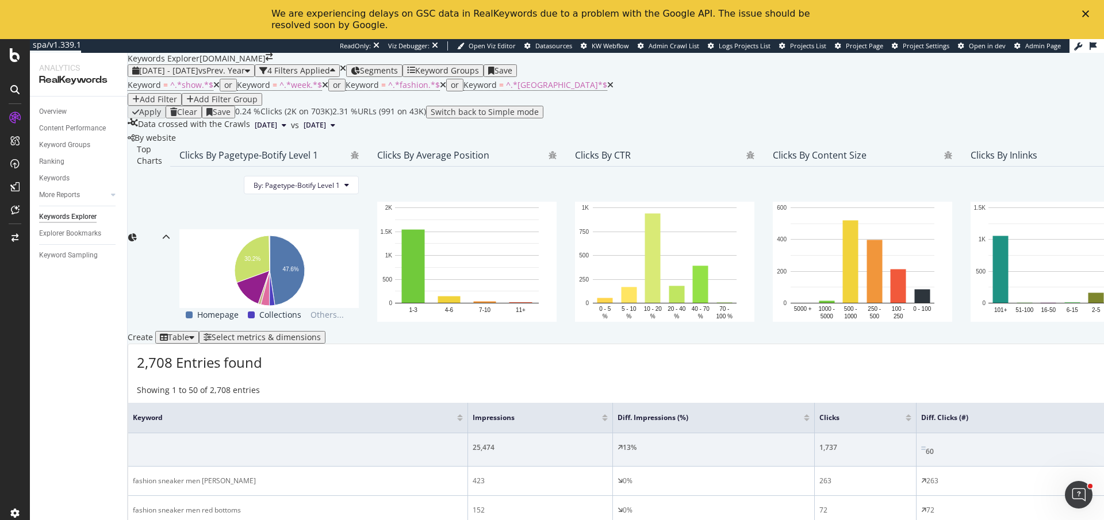
click at [911, 412] on div "Clicks" at bounding box center [865, 417] width 92 height 11
click at [911, 419] on div at bounding box center [909, 420] width 6 height 3
click at [346, 64] on icon "times" at bounding box center [343, 68] width 6 height 8
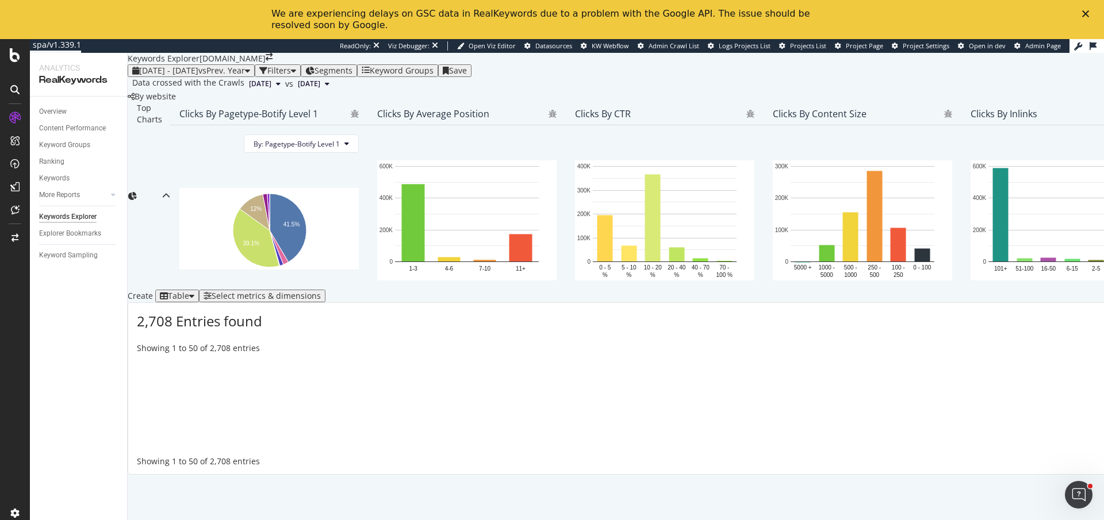
scroll to position [70, 0]
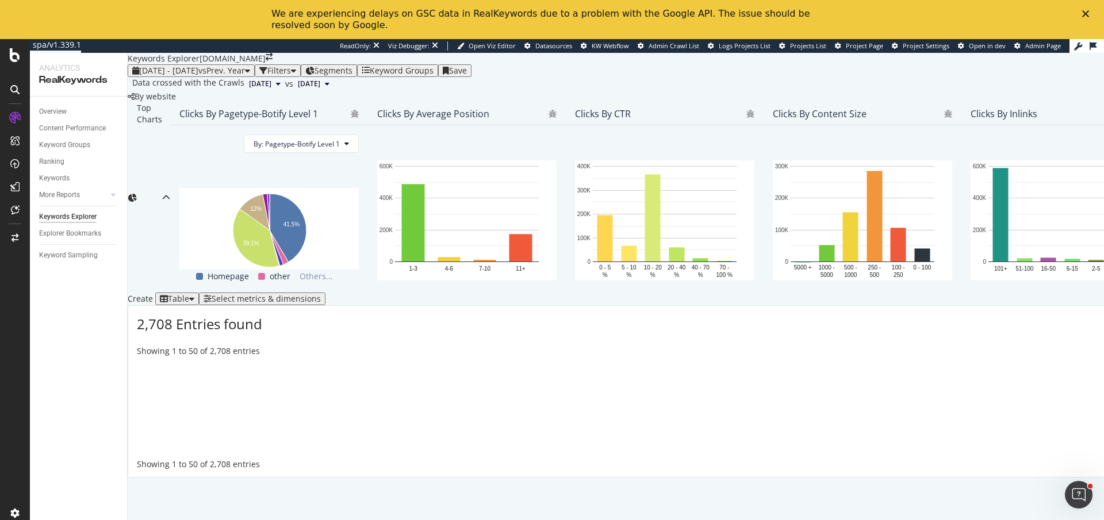
click at [352, 65] on span "Segments" at bounding box center [333, 70] width 38 height 11
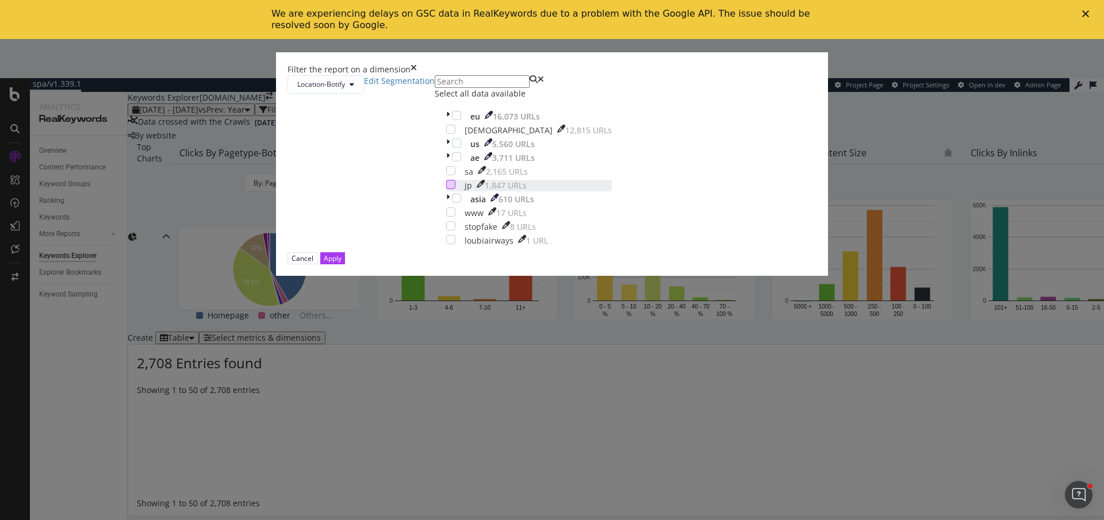
click at [452, 189] on div "modal" at bounding box center [450, 184] width 9 height 9
click at [666, 264] on div "Cancel Apply" at bounding box center [551, 258] width 529 height 12
click at [342, 263] on div "Apply" at bounding box center [333, 259] width 18 height 10
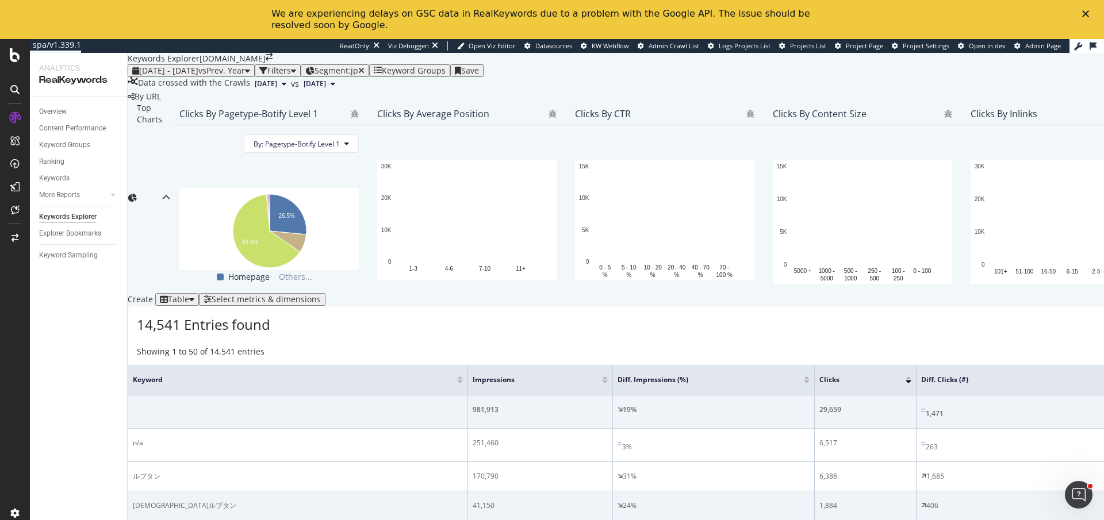
scroll to position [231, 0]
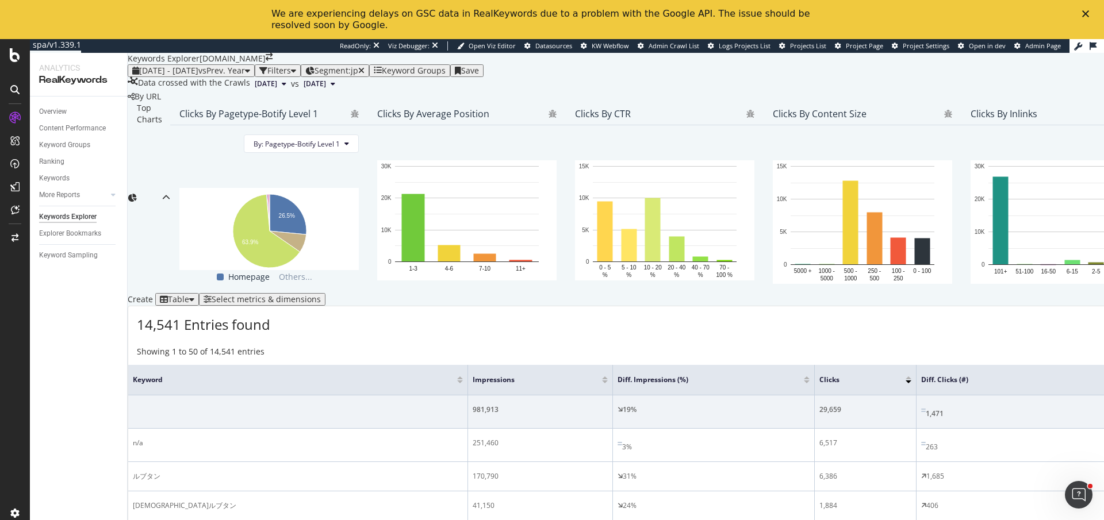
click at [608, 381] on div at bounding box center [605, 382] width 6 height 3
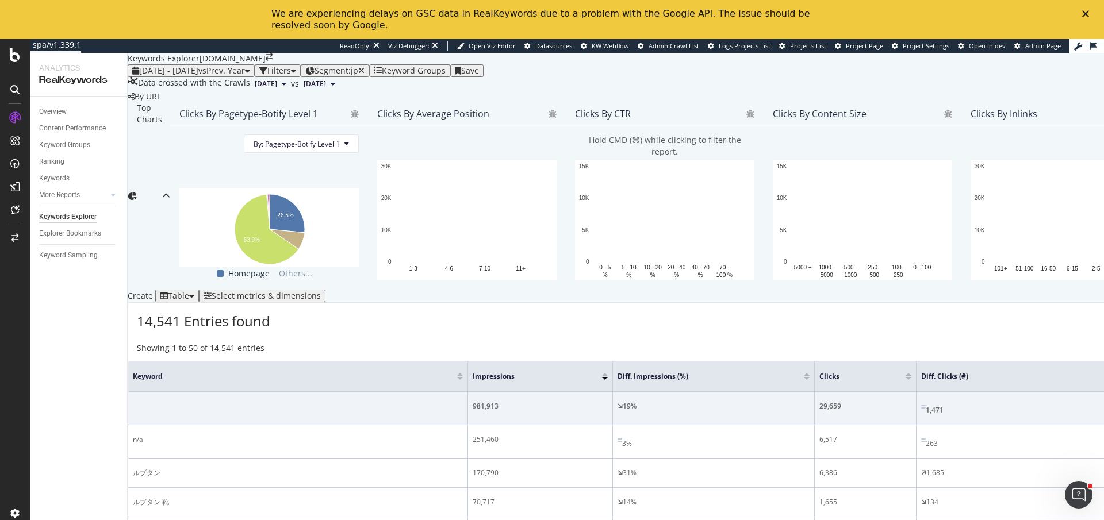
scroll to position [231, 0]
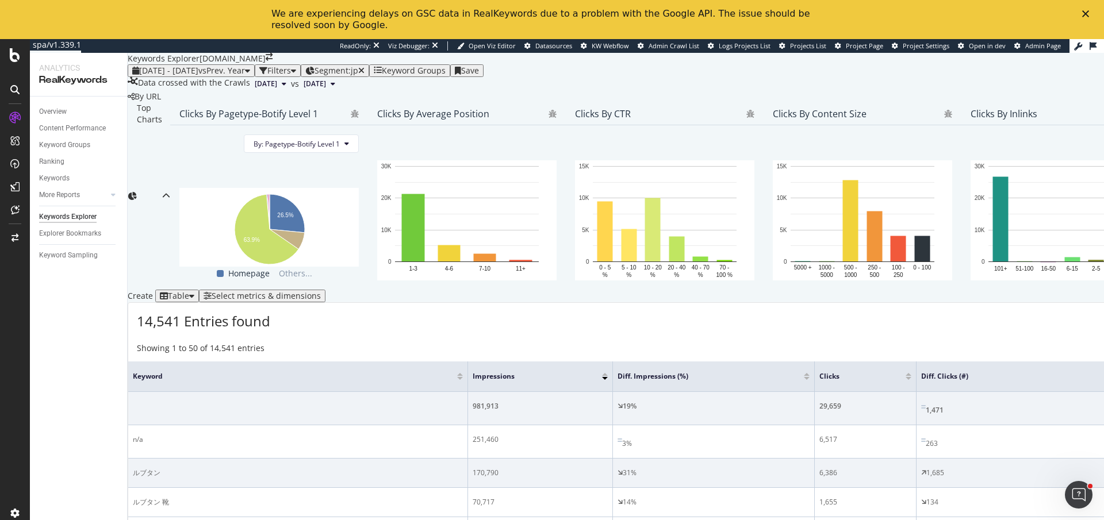
click at [168, 468] on div "ルブタン" at bounding box center [298, 473] width 330 height 10
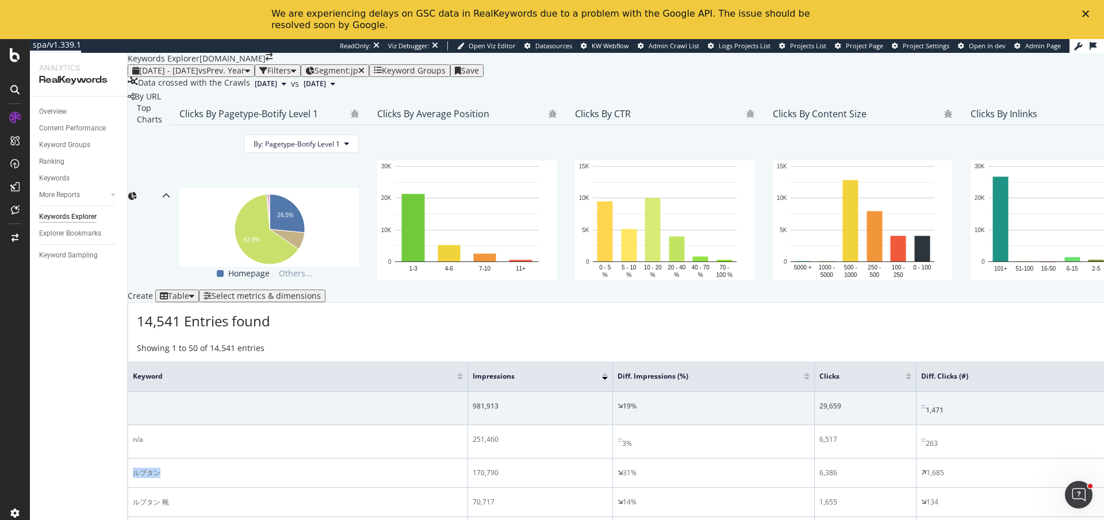
copy div "ルブタン"
